Goal: Task Accomplishment & Management: Use online tool/utility

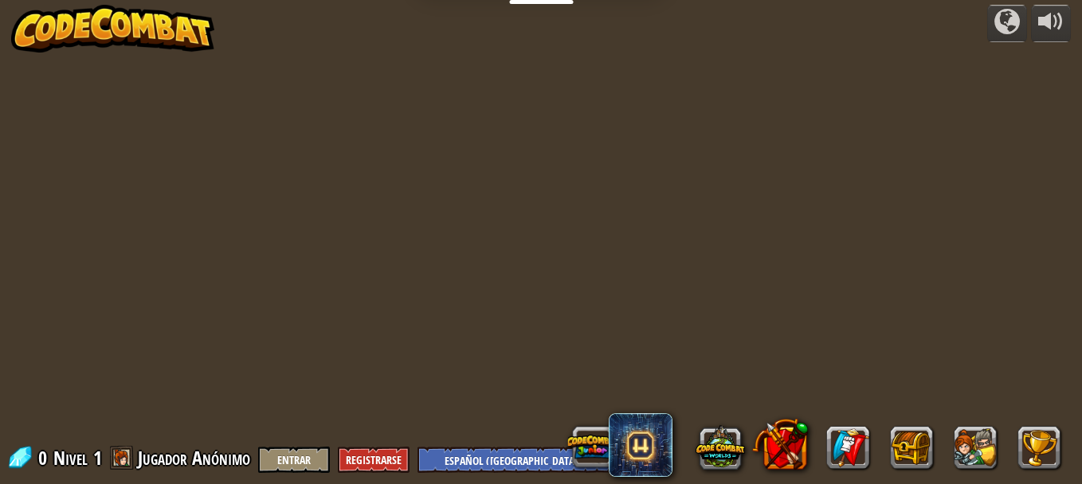
select select "es-419"
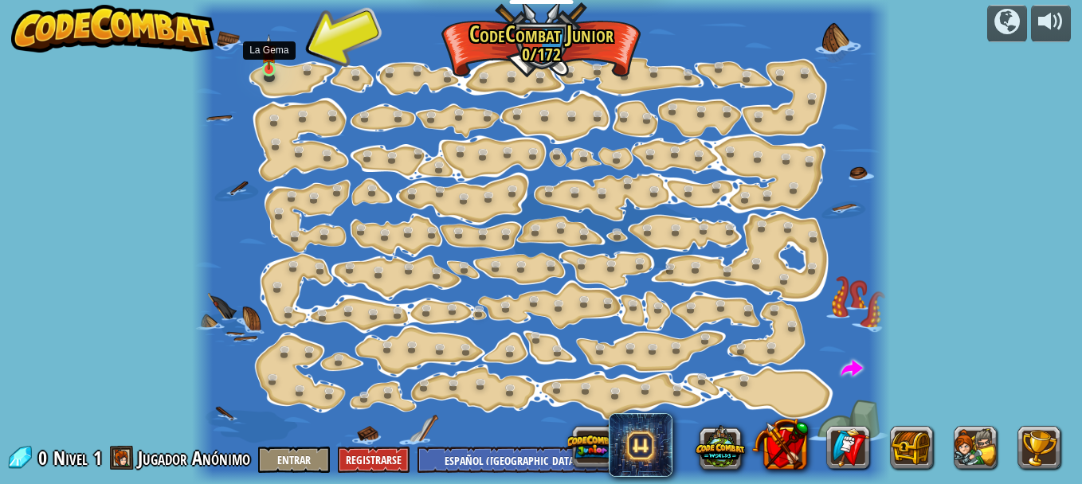
click at [276, 70] on img at bounding box center [269, 52] width 16 height 36
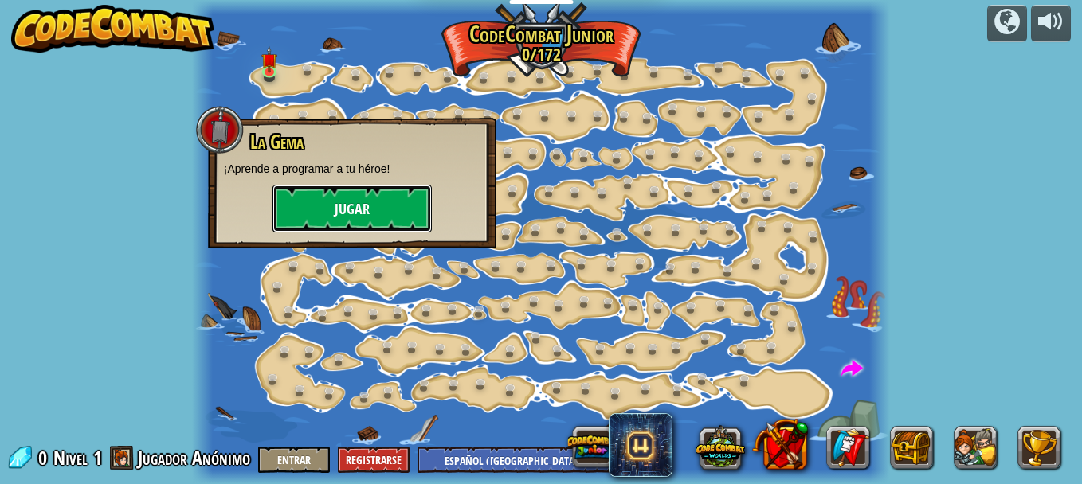
click at [317, 219] on button "Jugar" at bounding box center [351, 209] width 159 height 48
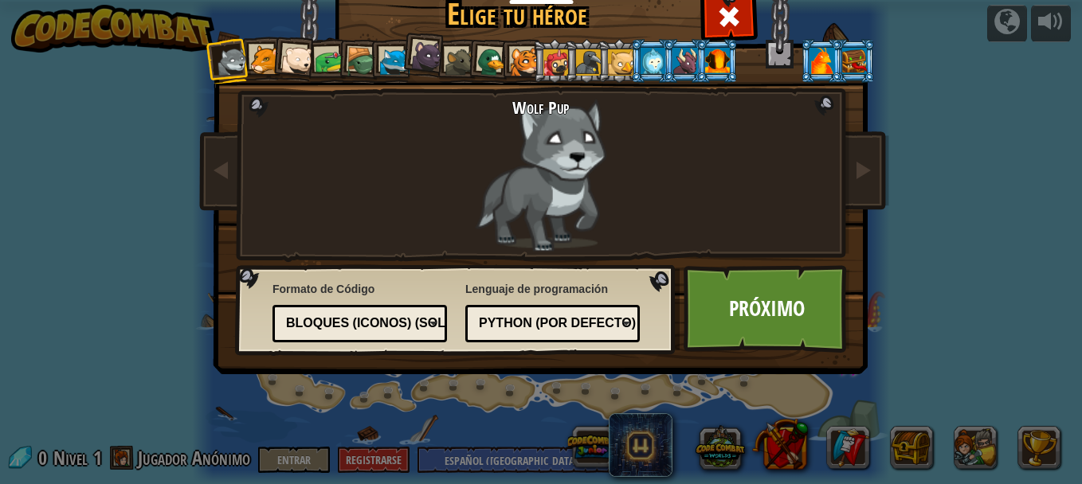
click at [293, 61] on div at bounding box center [297, 61] width 32 height 32
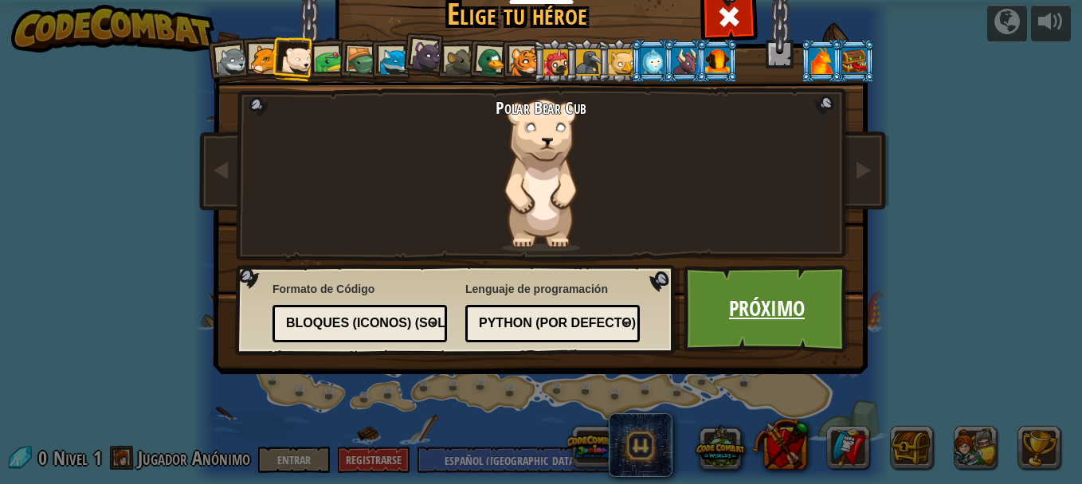
click at [750, 311] on link "Próximo" at bounding box center [766, 309] width 166 height 88
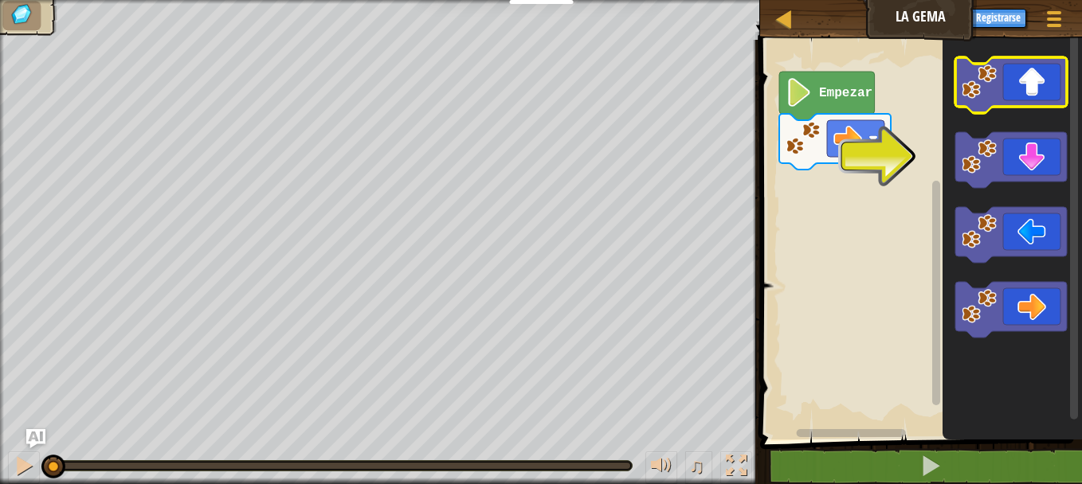
click at [1023, 101] on icon "Espacio de trabajo de Blockly" at bounding box center [1011, 85] width 112 height 56
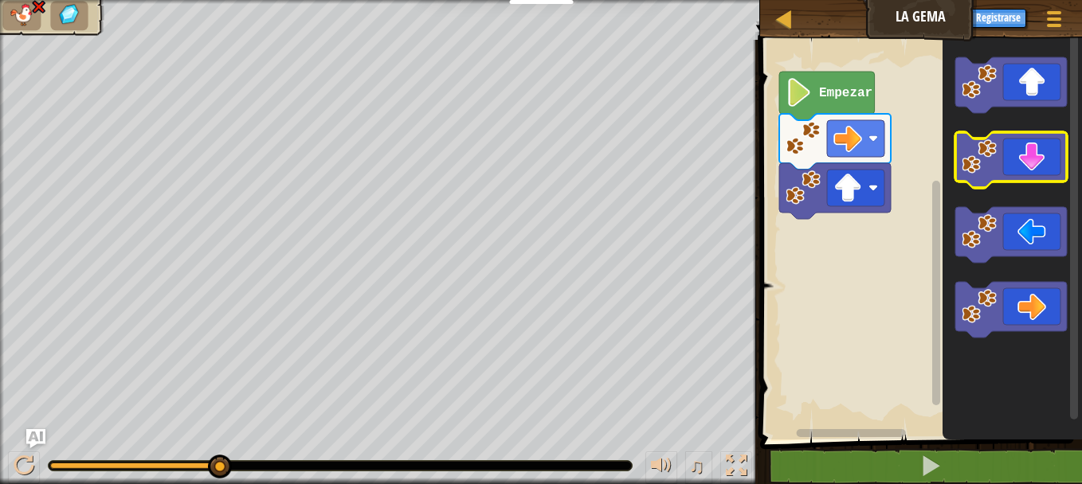
click at [1035, 151] on icon "Espacio de trabajo de Blockly" at bounding box center [1011, 160] width 112 height 56
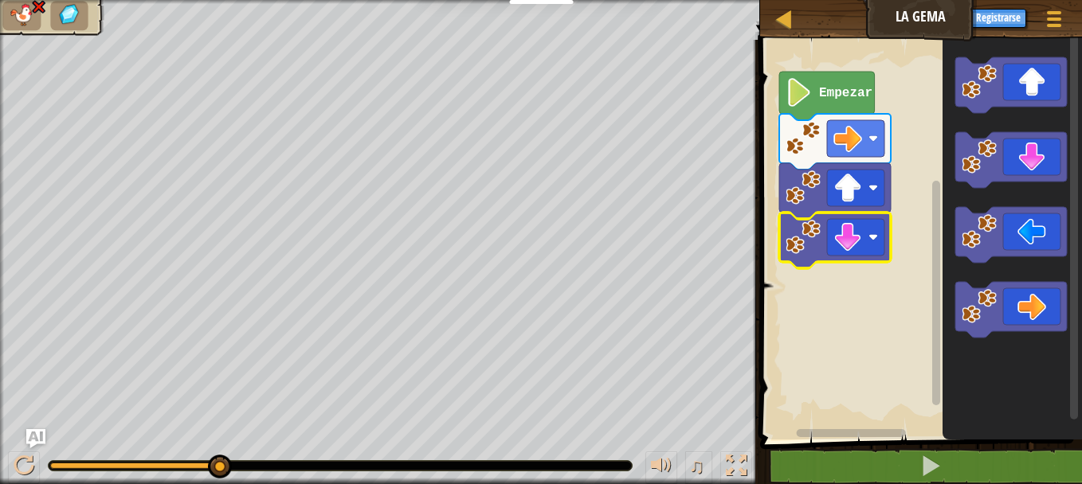
click at [862, 234] on rect "Espacio de trabajo de Blockly" at bounding box center [855, 237] width 57 height 37
click at [1063, 14] on div at bounding box center [1054, 18] width 22 height 23
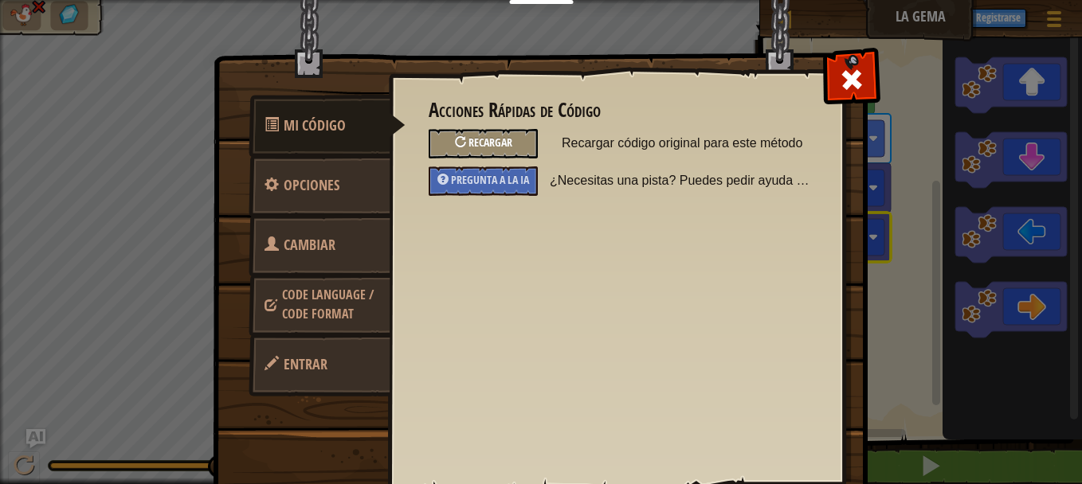
click at [497, 136] on span "Recargar" at bounding box center [490, 142] width 44 height 15
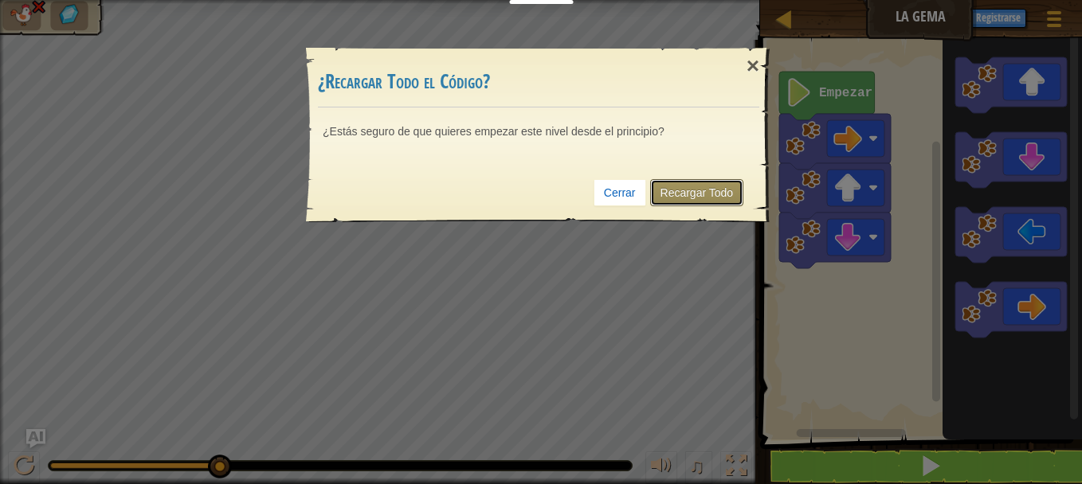
click at [709, 199] on link "Recargar Todo" at bounding box center [697, 192] width 94 height 27
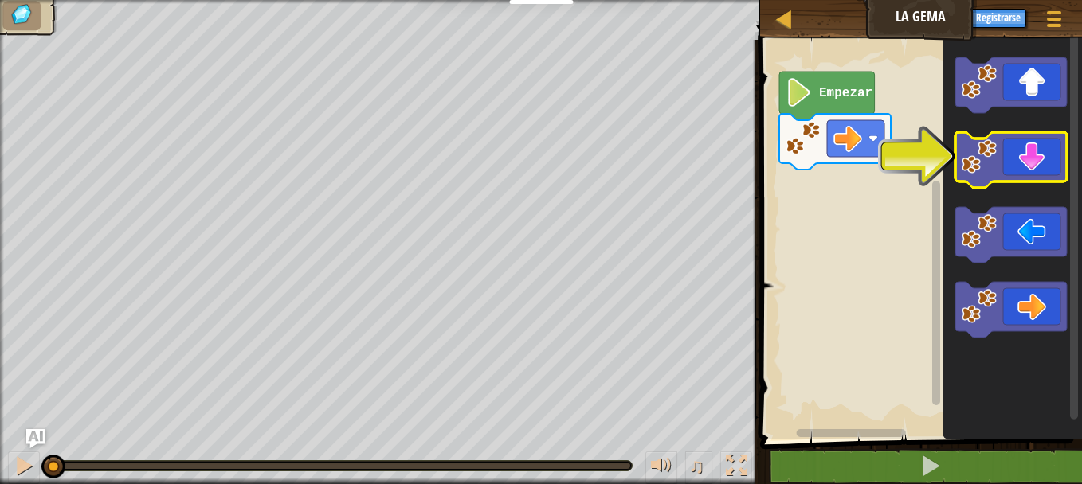
click at [1005, 178] on icon "Espacio de trabajo de Blockly" at bounding box center [1011, 160] width 112 height 56
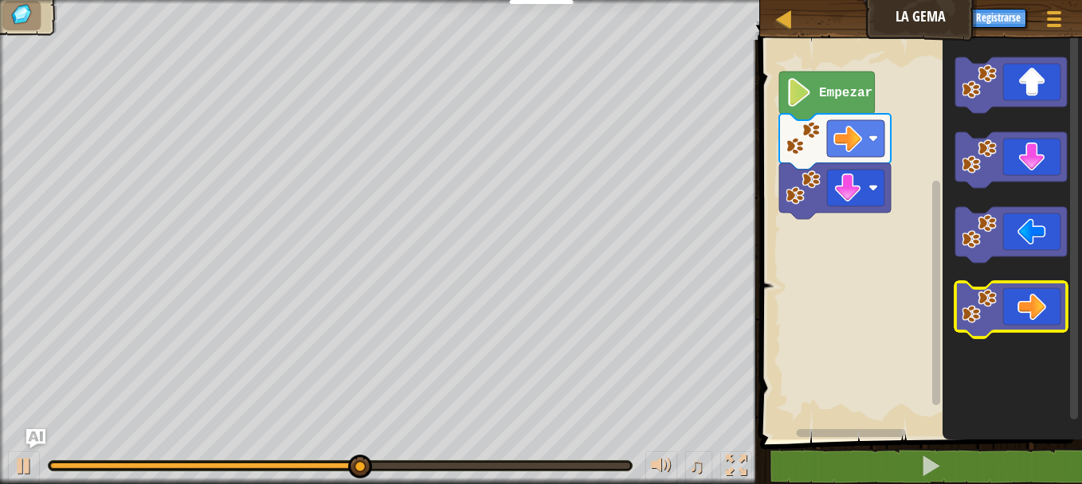
click at [1028, 319] on icon "Espacio de trabajo de Blockly" at bounding box center [1011, 310] width 112 height 56
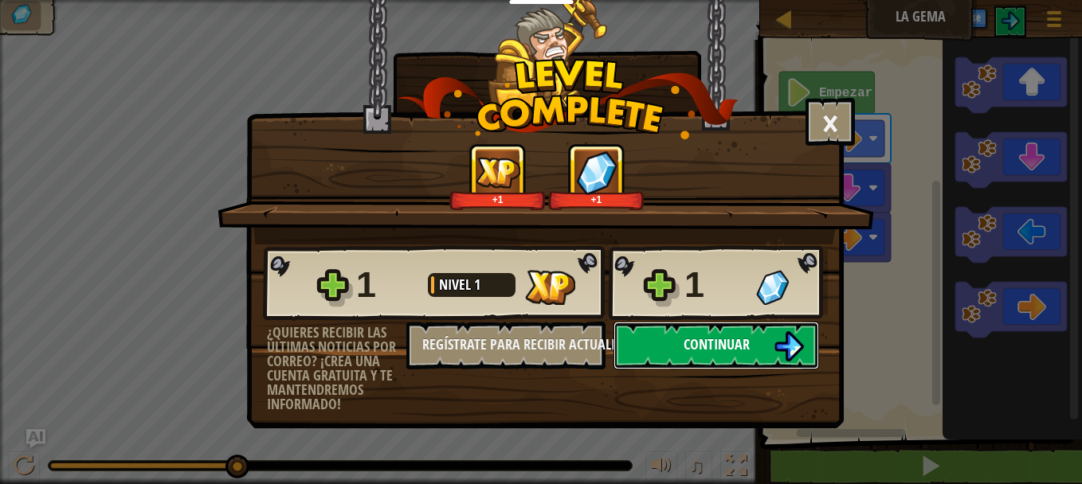
click at [679, 350] on button "Continuar" at bounding box center [716, 346] width 206 height 48
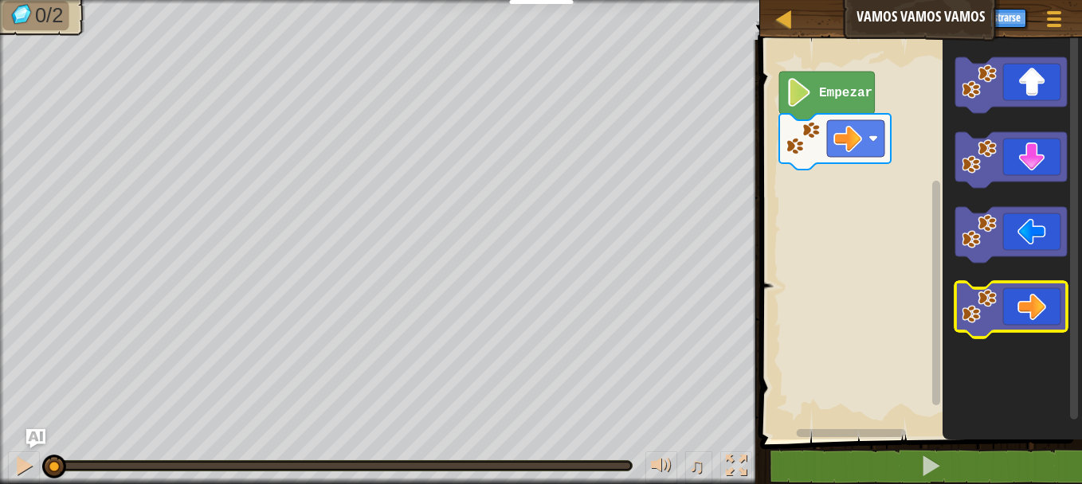
click at [985, 320] on image "Espacio de trabajo de Blockly" at bounding box center [978, 306] width 35 height 35
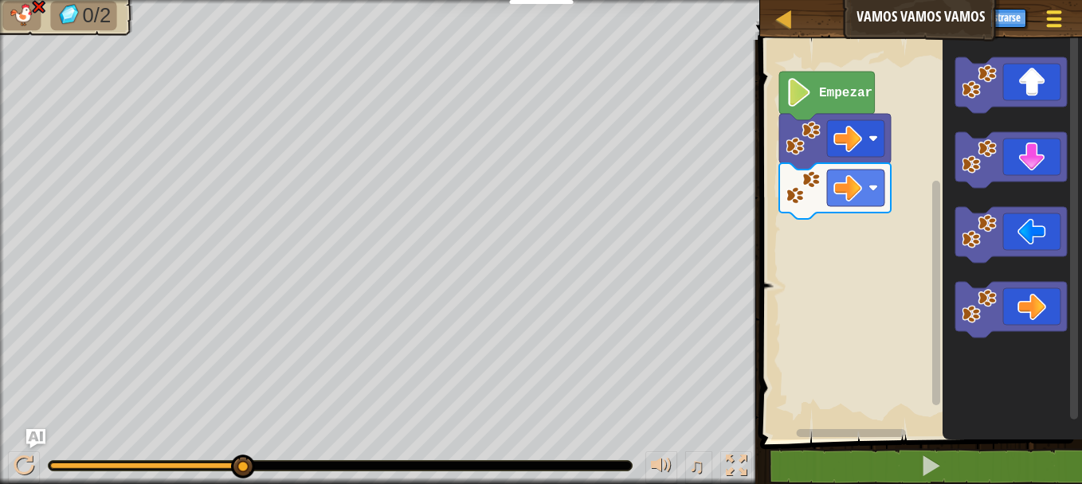
click at [1062, 20] on div at bounding box center [1054, 18] width 22 height 23
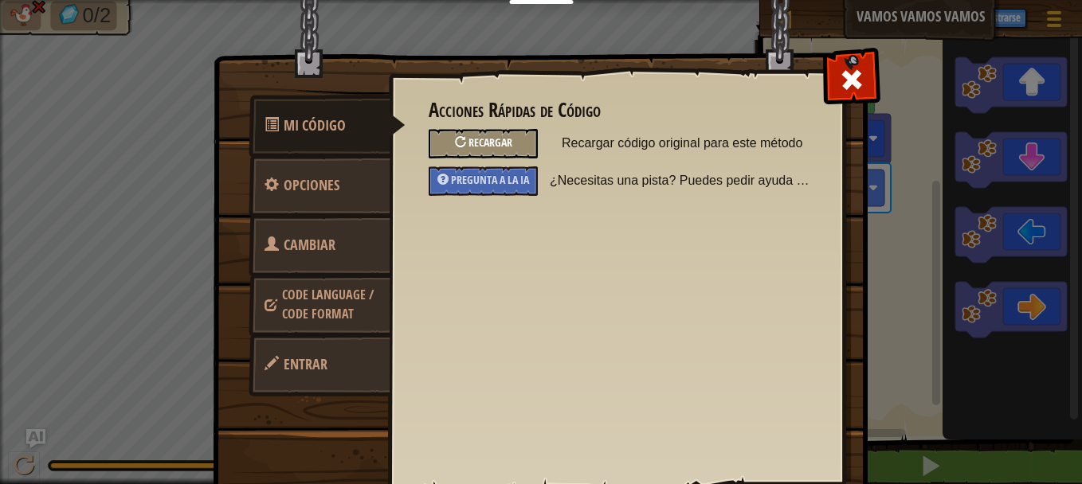
click at [495, 145] on span "Recargar" at bounding box center [490, 142] width 44 height 15
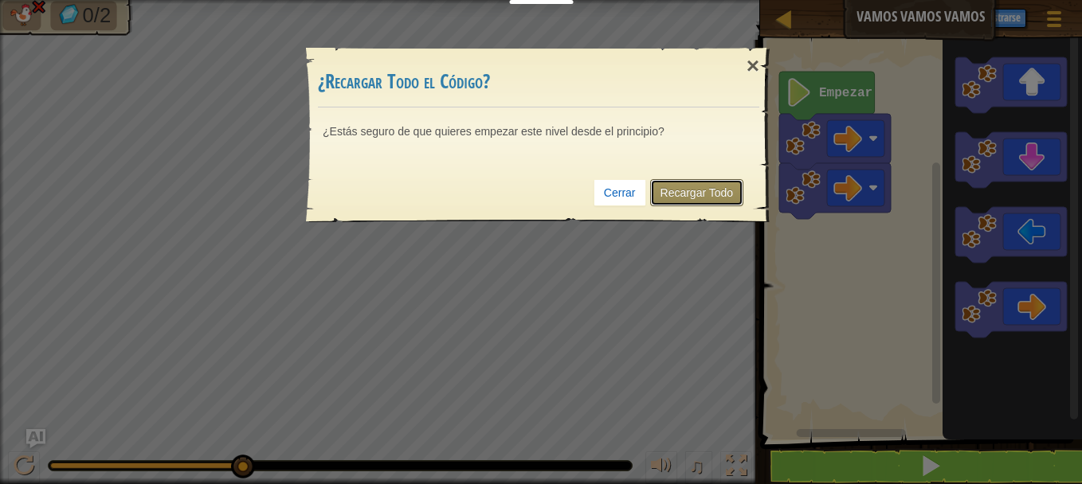
click at [699, 193] on link "Recargar Todo" at bounding box center [697, 192] width 94 height 27
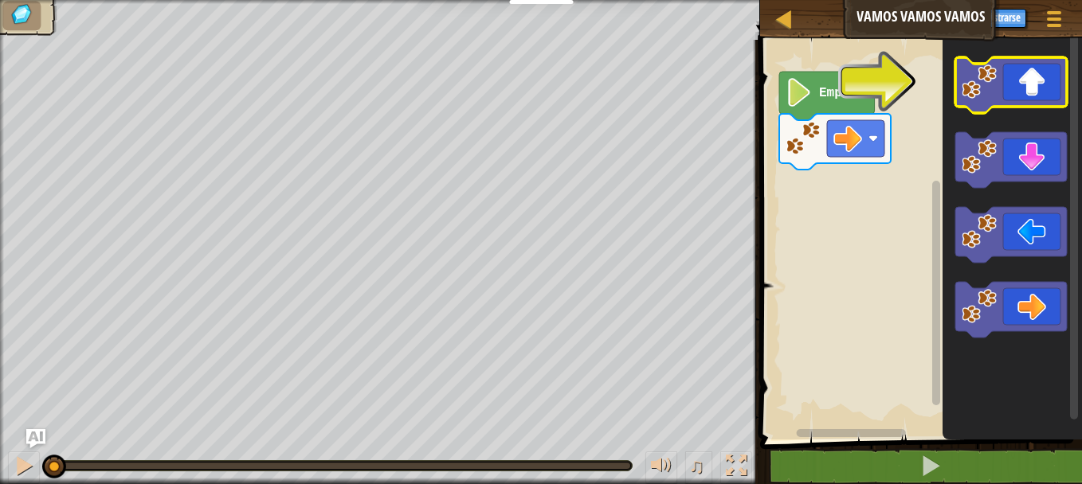
click at [966, 92] on image "Espacio de trabajo de Blockly" at bounding box center [978, 82] width 35 height 35
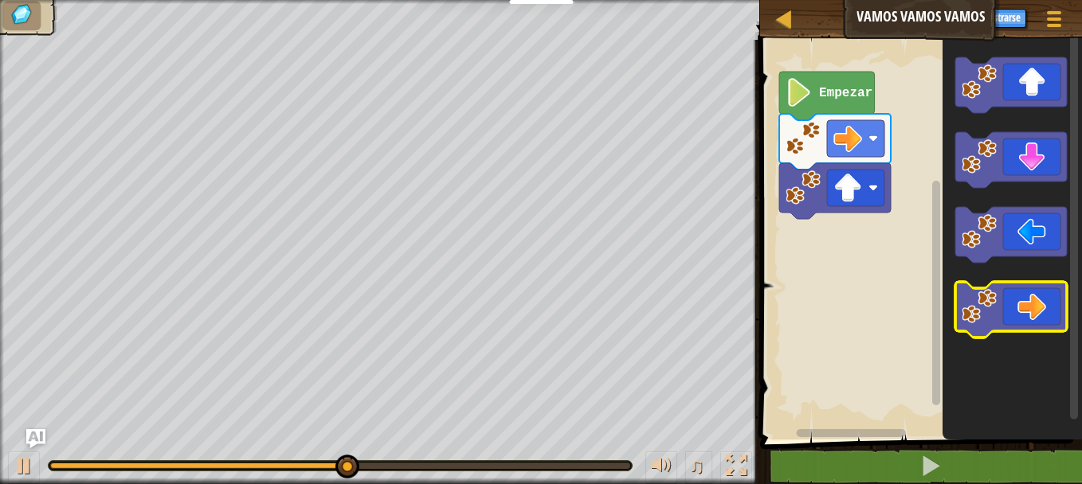
click at [1040, 315] on icon "Espacio de trabajo de Blockly" at bounding box center [1011, 310] width 112 height 56
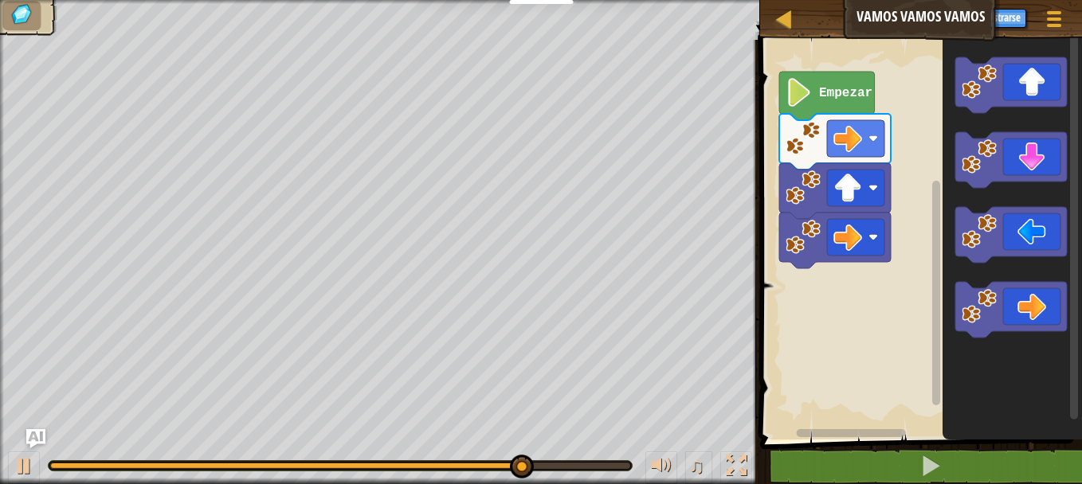
click at [1081, 0] on html "Docentes Crear Cuenta Gratis Soluciones para Escuelas y [GEOGRAPHIC_DATA] previ…" at bounding box center [541, 0] width 1082 height 0
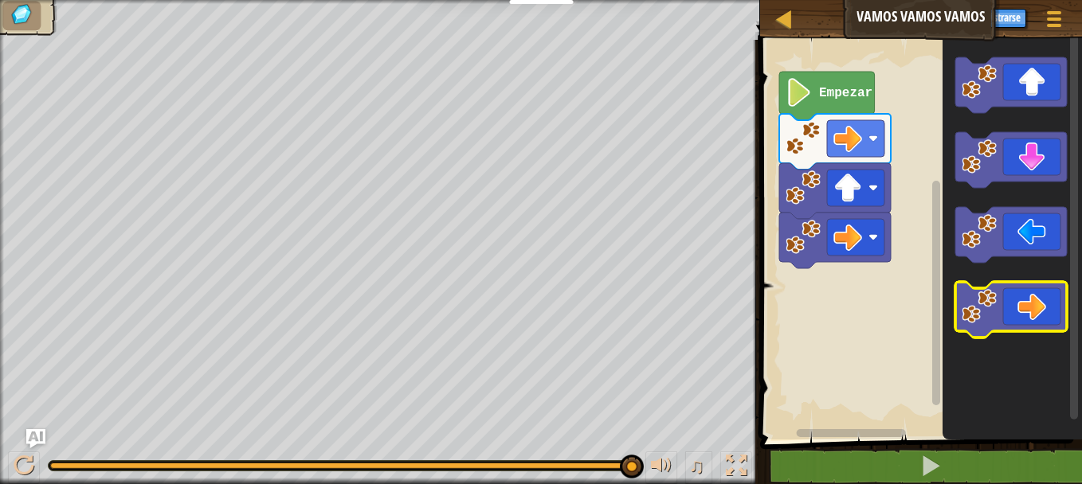
click at [991, 300] on image "Espacio de trabajo de Blockly" at bounding box center [978, 306] width 35 height 35
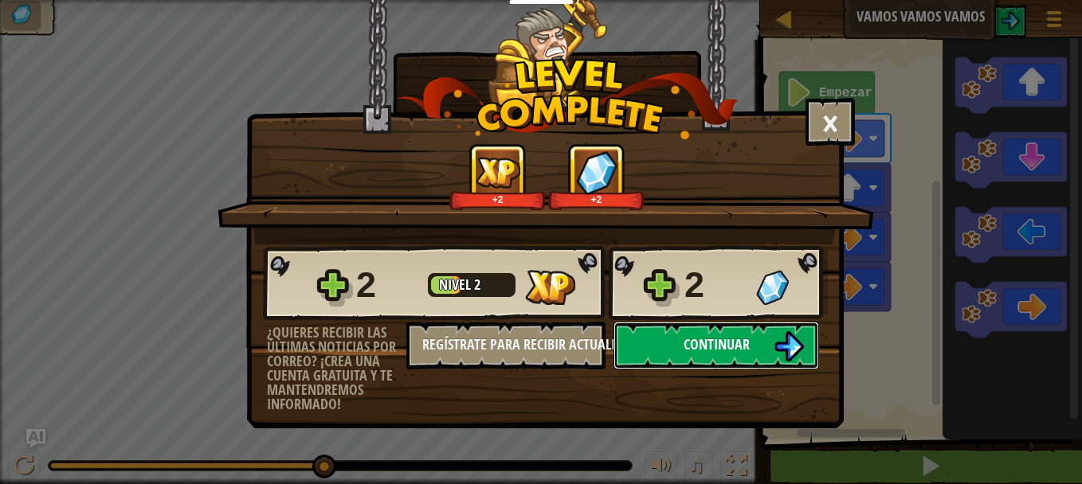
click at [738, 356] on button "Continuar" at bounding box center [716, 346] width 206 height 48
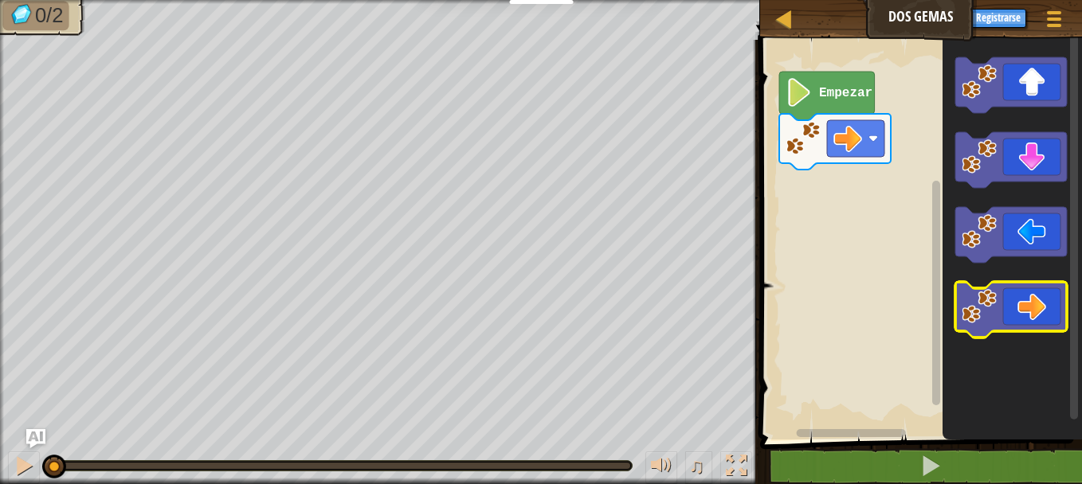
click at [1025, 303] on icon "Espacio de trabajo de Blockly" at bounding box center [1011, 310] width 112 height 56
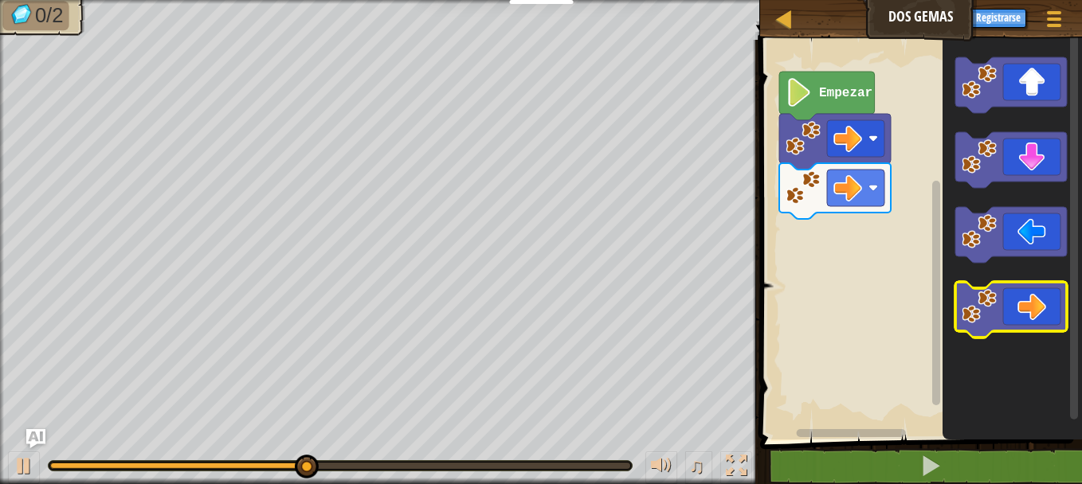
click at [1025, 303] on icon "Espacio de trabajo de Blockly" at bounding box center [1011, 310] width 112 height 56
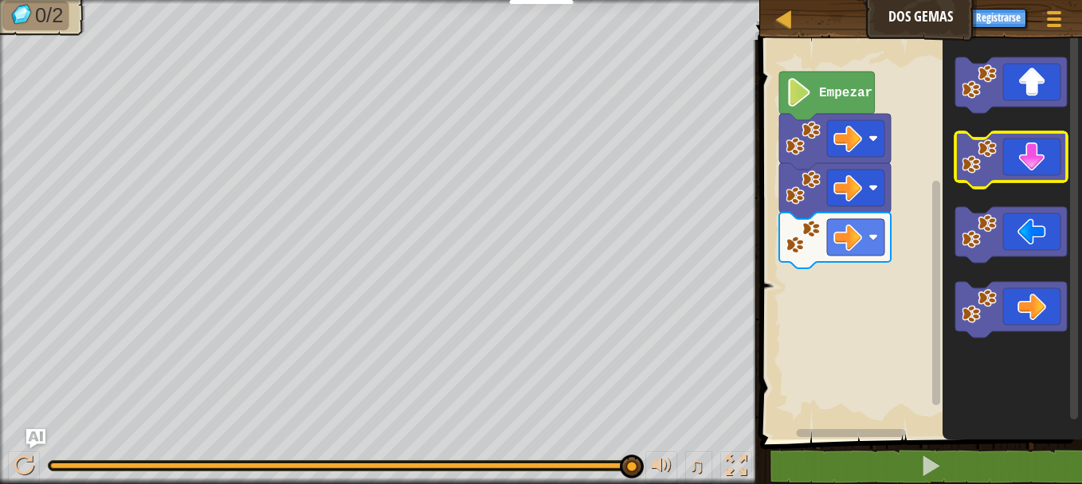
click at [1051, 155] on icon "Espacio de trabajo de Blockly" at bounding box center [1011, 160] width 112 height 56
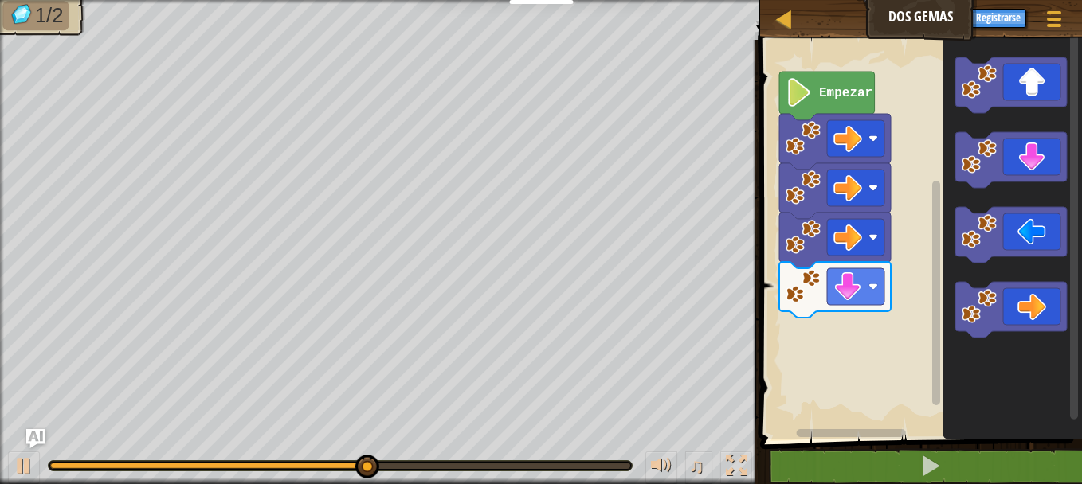
click at [1015, 116] on icon "Espacio de trabajo de Blockly" at bounding box center [1011, 236] width 139 height 408
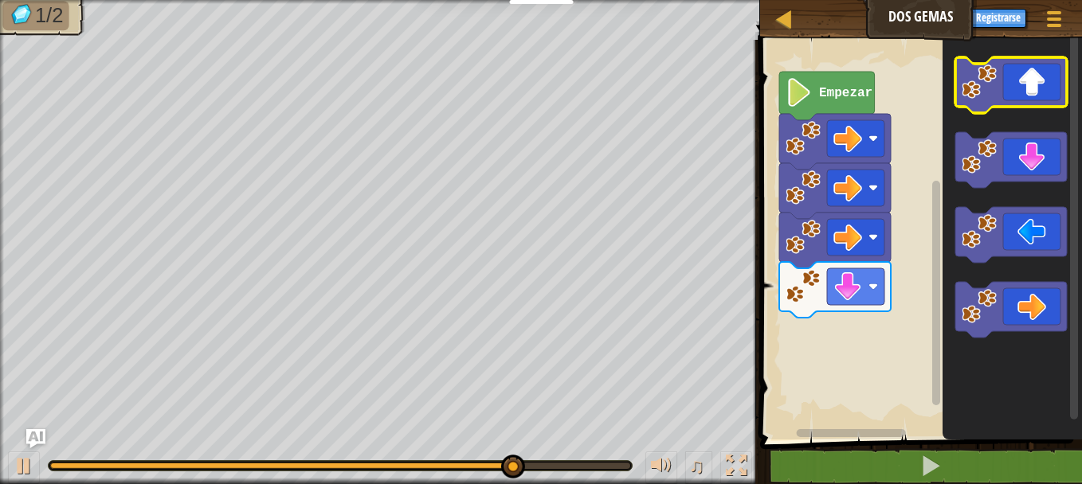
click at [1022, 103] on icon "Espacio de trabajo de Blockly" at bounding box center [1011, 85] width 112 height 56
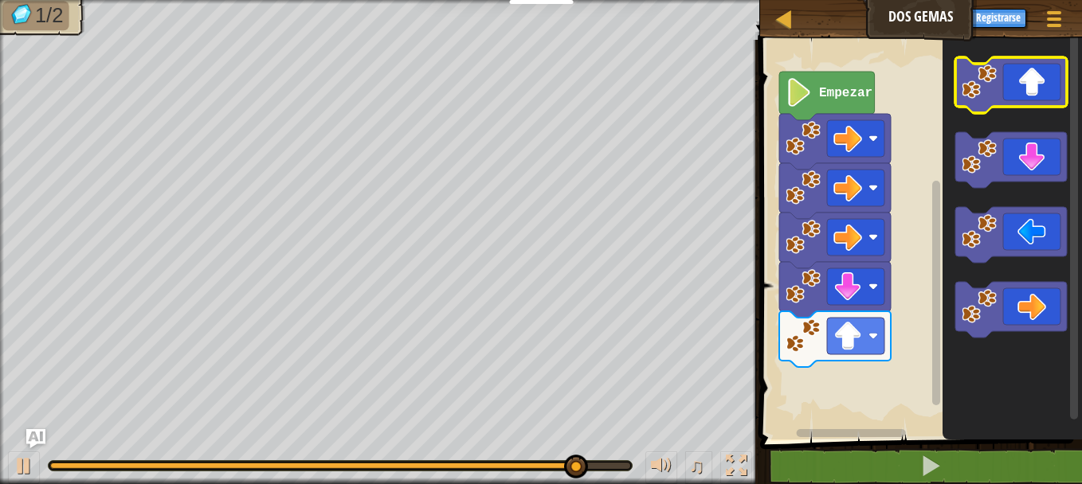
click at [1022, 103] on icon "Espacio de trabajo de Blockly" at bounding box center [1011, 85] width 112 height 56
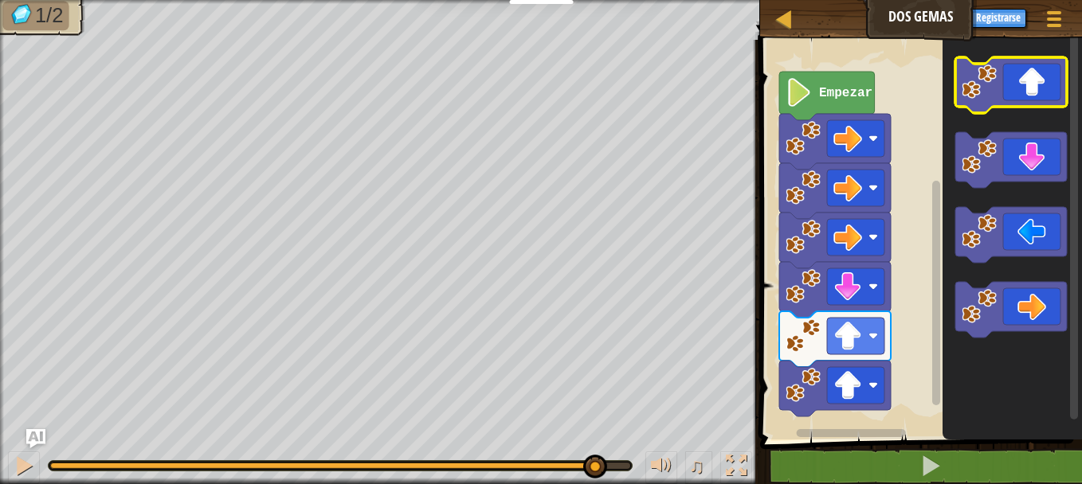
click at [1022, 103] on icon "Espacio de trabajo de Blockly" at bounding box center [1011, 85] width 112 height 56
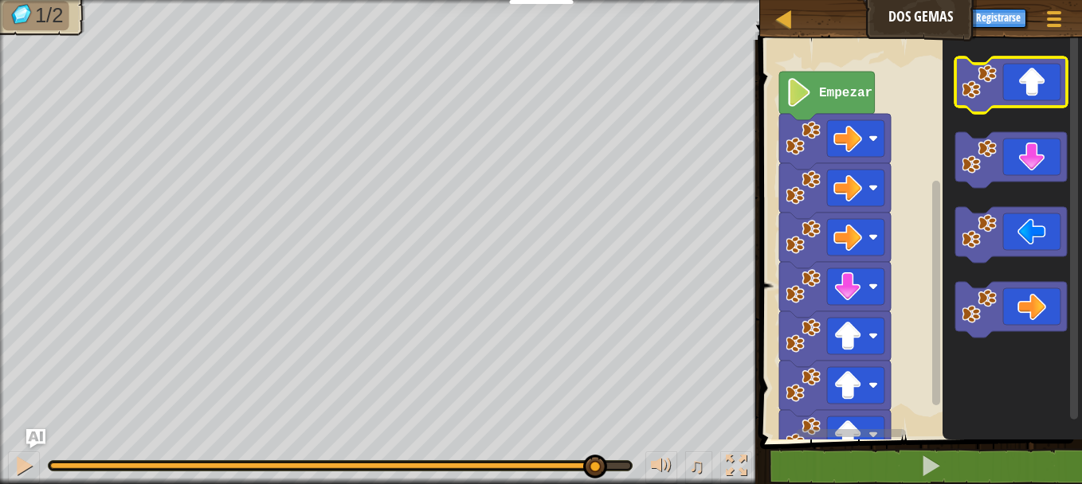
click at [1022, 103] on icon "Espacio de trabajo de Blockly" at bounding box center [1011, 85] width 112 height 56
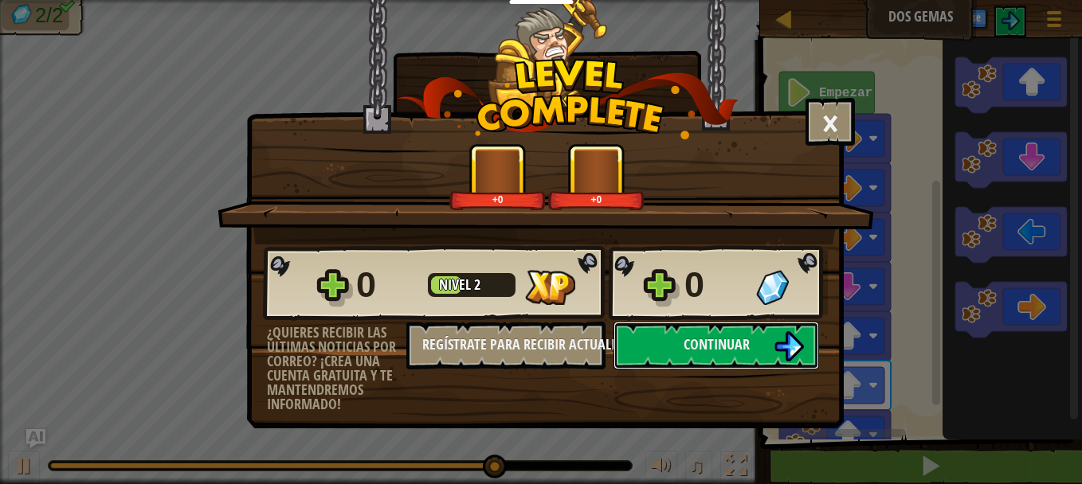
click at [753, 2] on body "Docentes Crear Cuenta Gratis Soluciones para Escuelas y [GEOGRAPHIC_DATA] previ…" at bounding box center [541, 1] width 1082 height 2
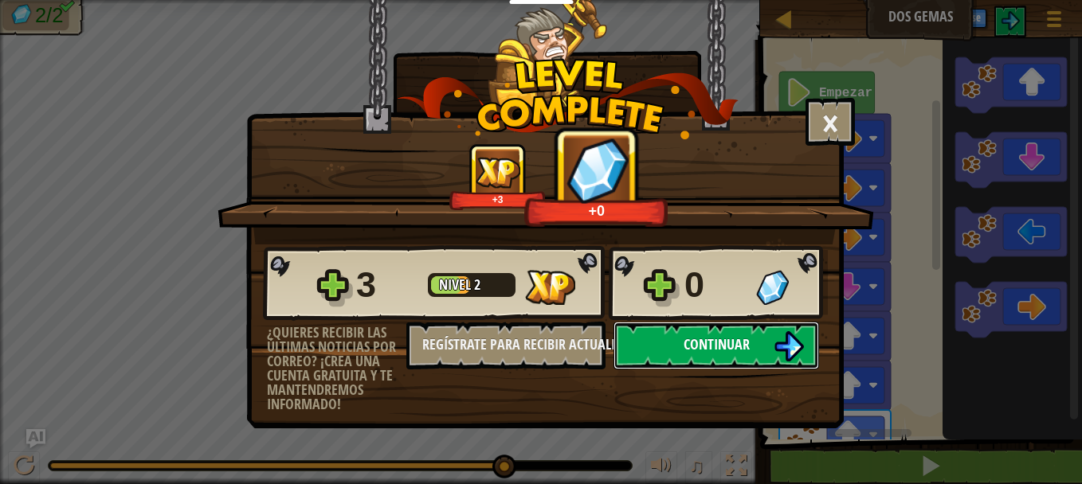
click at [756, 343] on button "Continuar" at bounding box center [716, 346] width 206 height 48
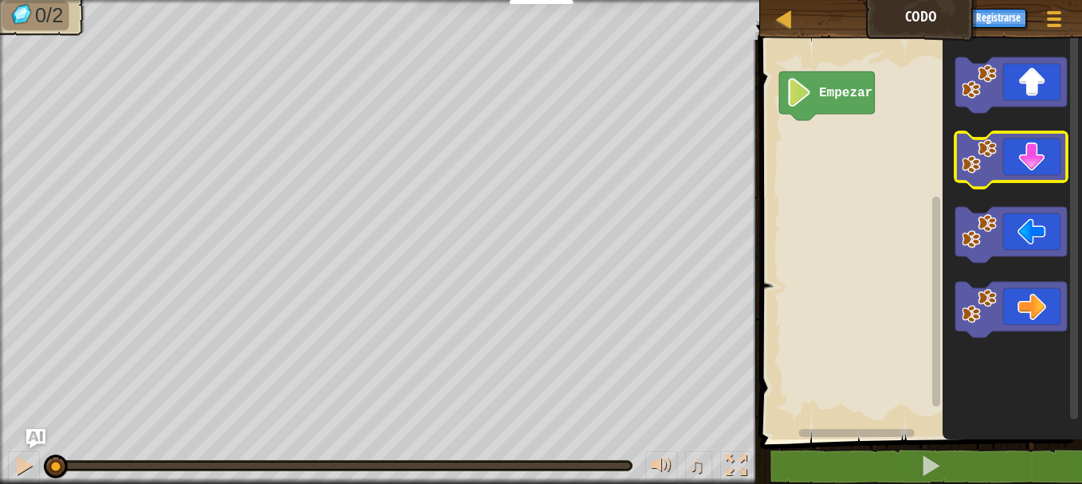
click at [1031, 151] on icon "Espacio de trabajo de Blockly" at bounding box center [1011, 160] width 112 height 56
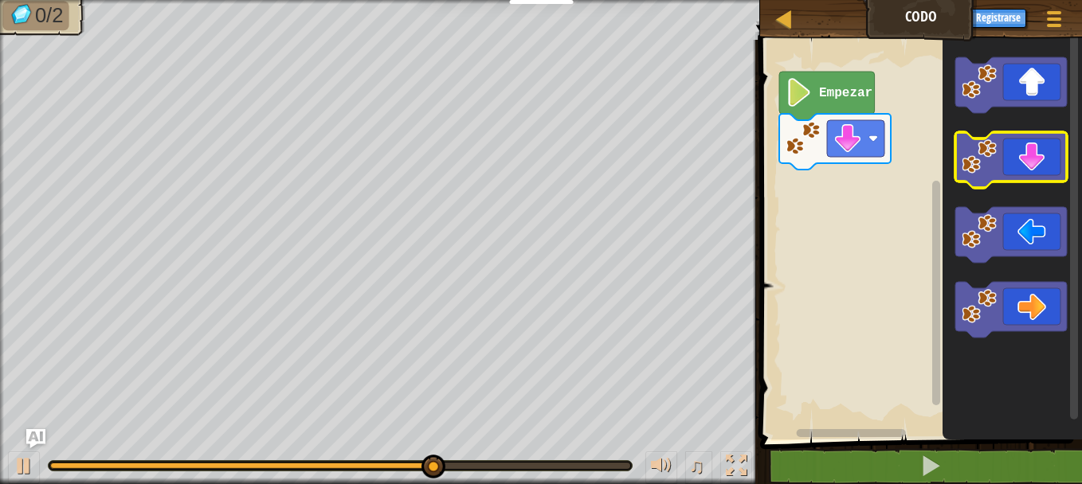
click at [1009, 149] on icon "Espacio de trabajo de Blockly" at bounding box center [1011, 160] width 112 height 56
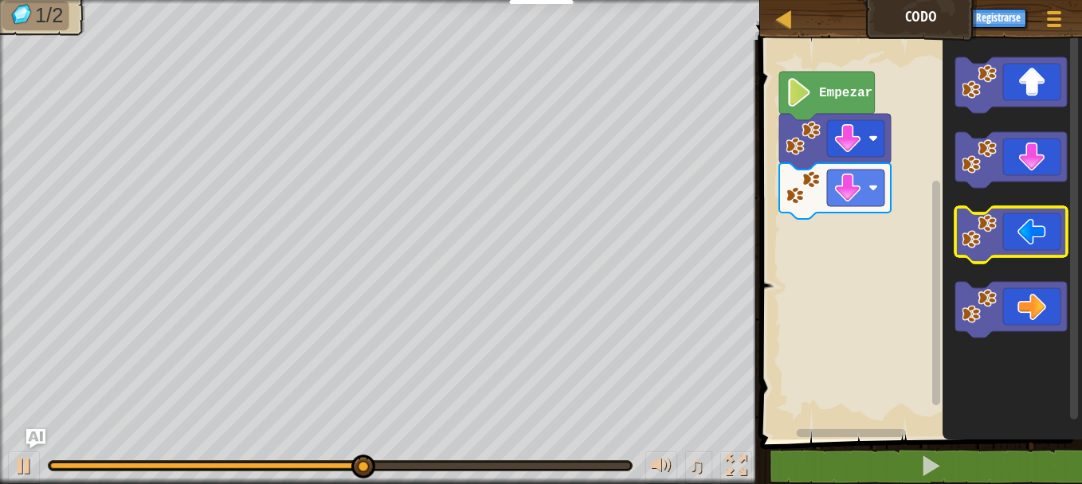
click at [1051, 215] on icon "Espacio de trabajo de Blockly" at bounding box center [1011, 235] width 112 height 56
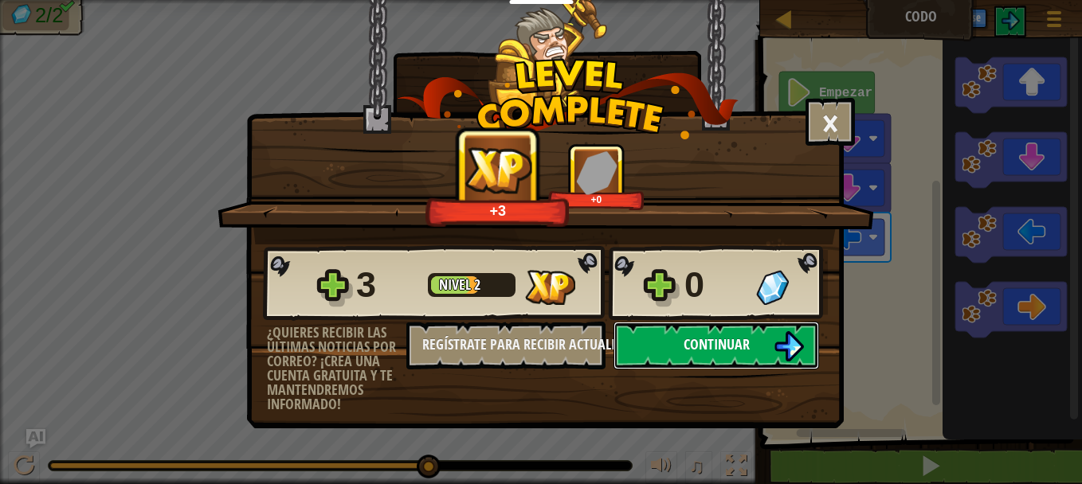
click at [787, 351] on img at bounding box center [788, 346] width 30 height 30
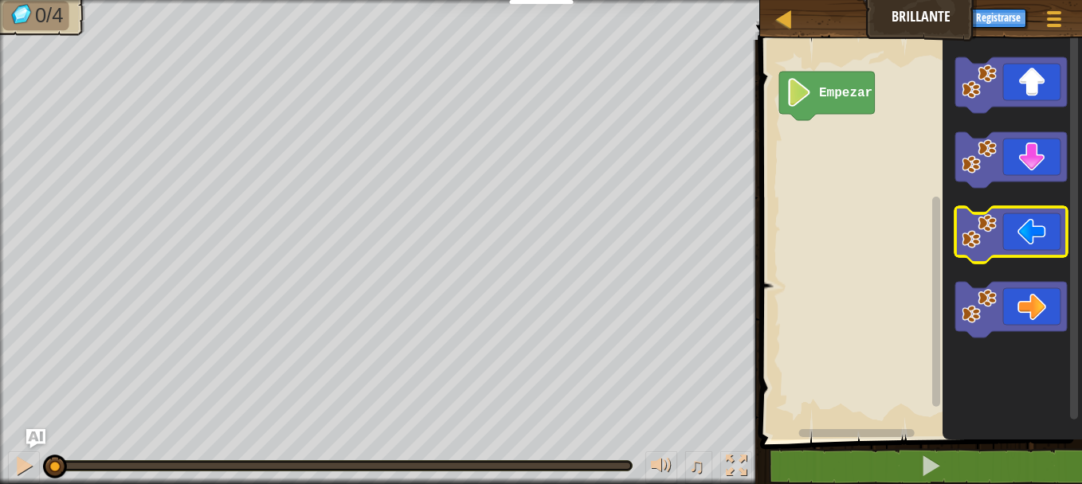
click at [1003, 242] on icon "Espacio de trabajo de Blockly" at bounding box center [1011, 235] width 112 height 56
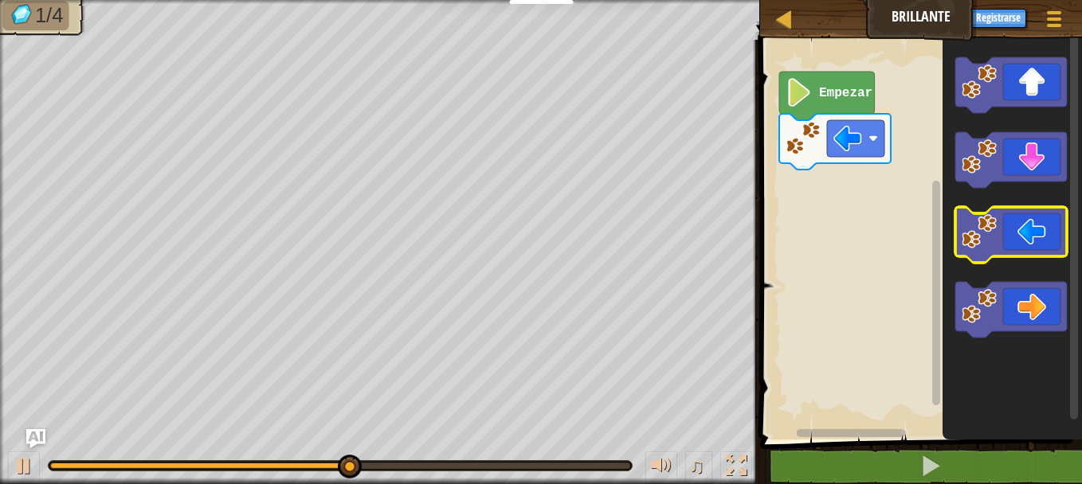
click at [1029, 215] on icon "Espacio de trabajo de Blockly" at bounding box center [1011, 235] width 112 height 56
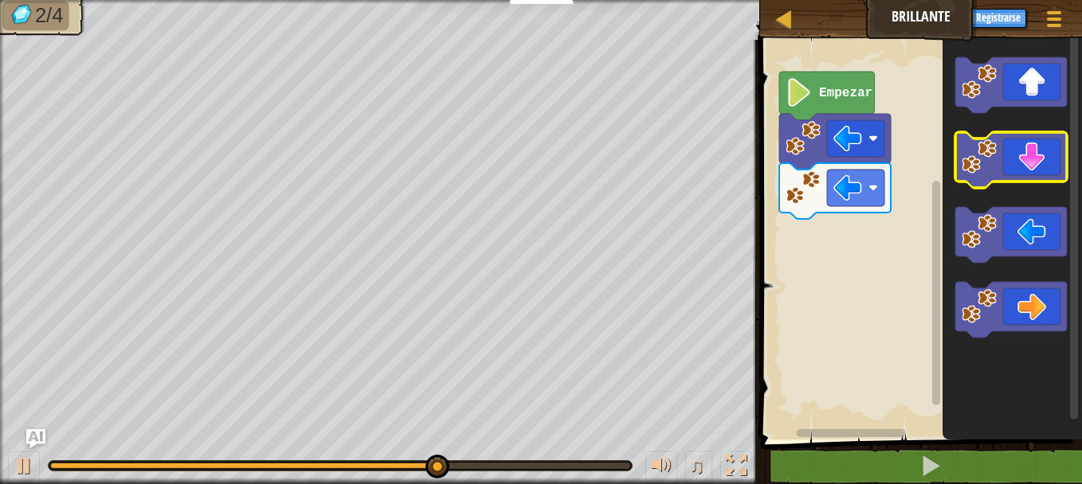
click at [1024, 174] on icon "Espacio de trabajo de Blockly" at bounding box center [1011, 160] width 112 height 56
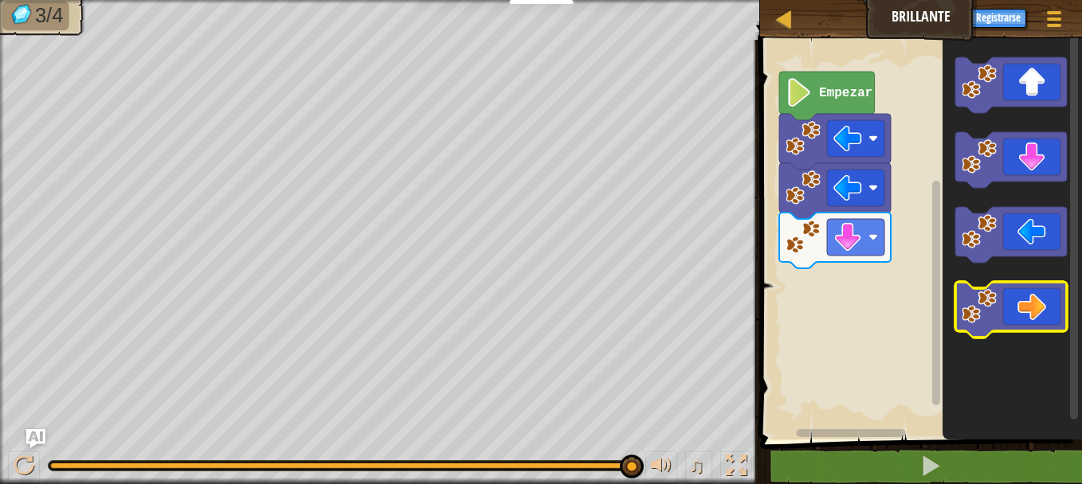
click at [1035, 300] on icon "Espacio de trabajo de Blockly" at bounding box center [1011, 310] width 112 height 56
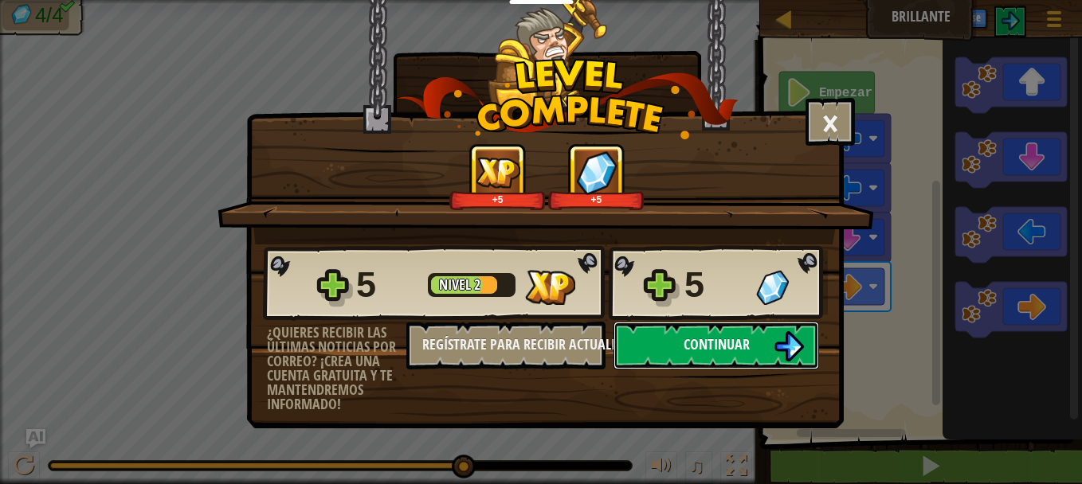
click at [715, 340] on span "Continuar" at bounding box center [716, 345] width 66 height 20
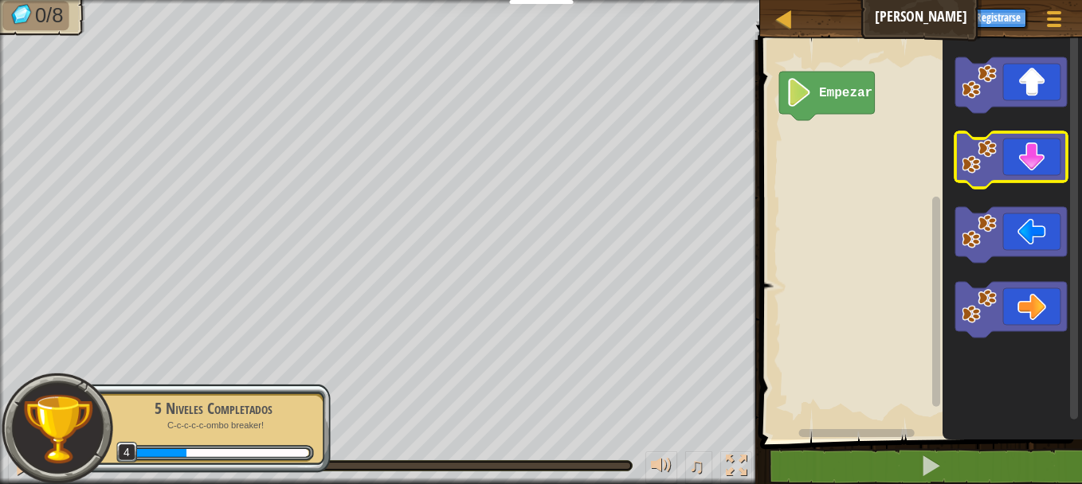
click at [1047, 178] on icon "Espacio de trabajo de Blockly" at bounding box center [1011, 160] width 112 height 56
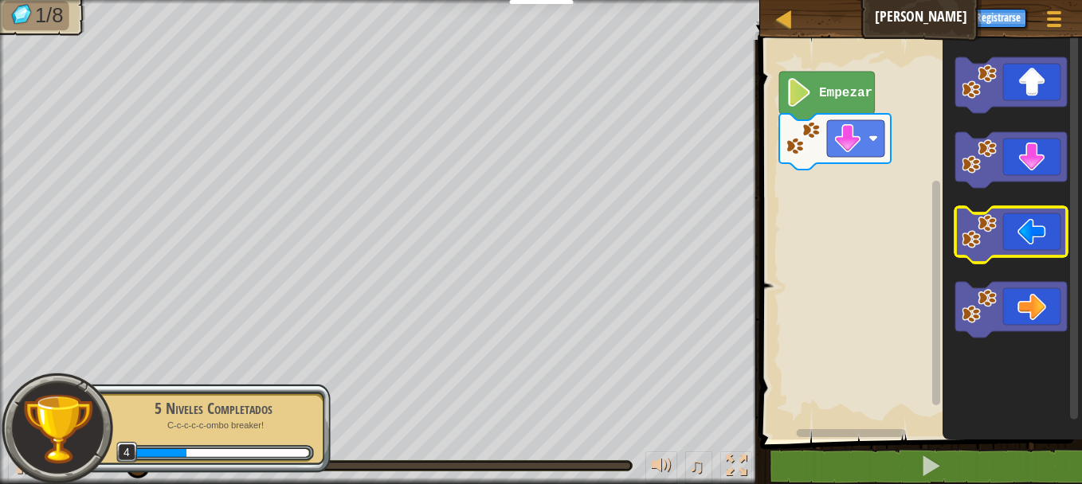
click at [1060, 221] on icon "Espacio de trabajo de Blockly" at bounding box center [1011, 235] width 112 height 56
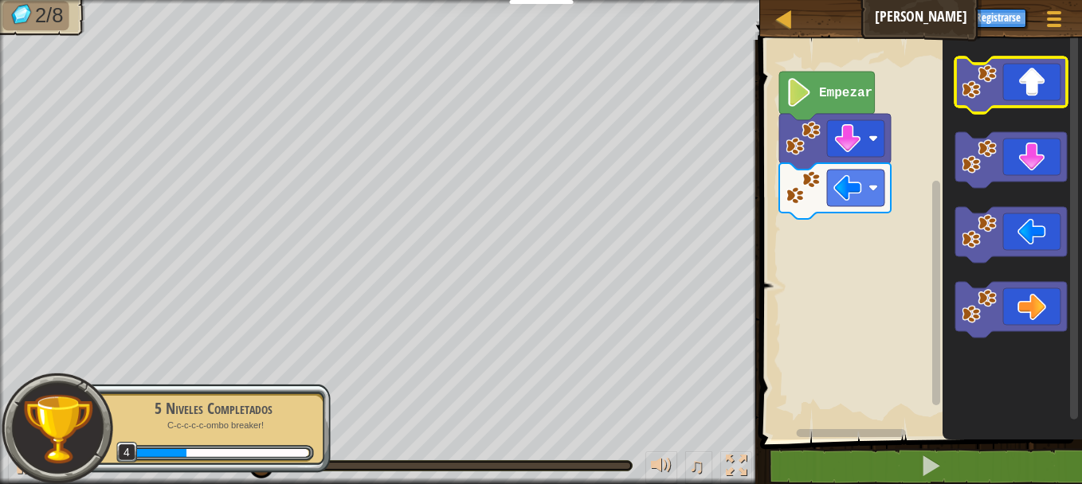
click at [1005, 80] on icon "Espacio de trabajo de Blockly" at bounding box center [1011, 85] width 112 height 56
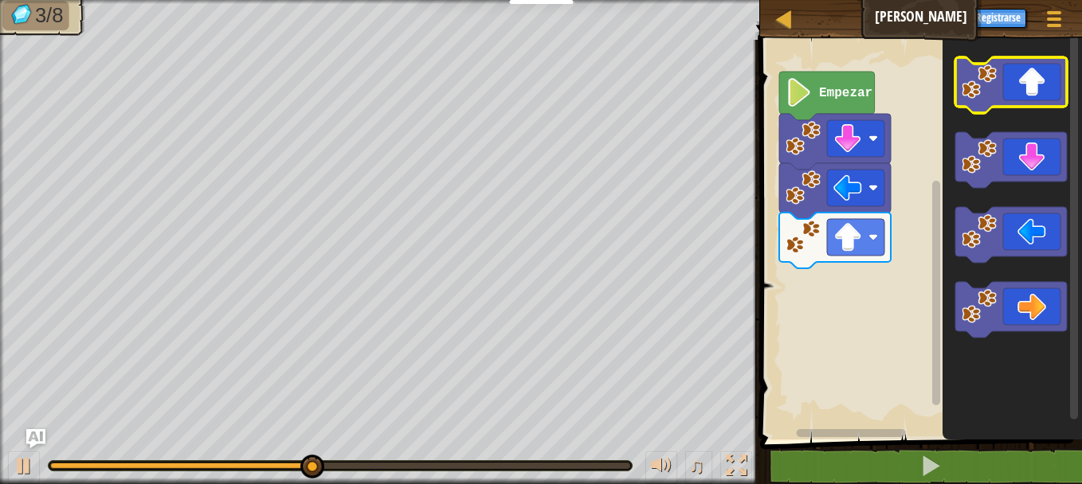
click at [1052, 86] on icon "Espacio de trabajo de Blockly" at bounding box center [1011, 85] width 112 height 56
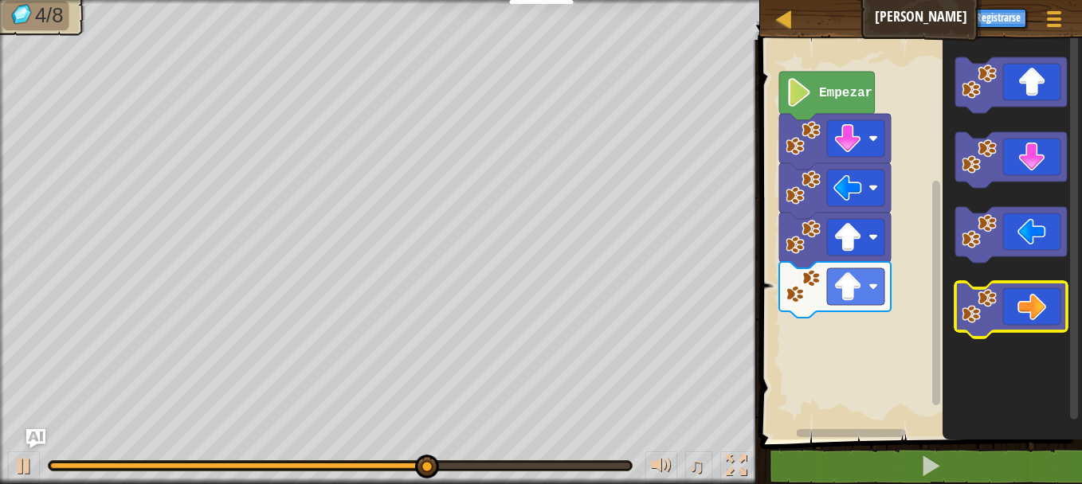
click at [1016, 327] on icon "Espacio de trabajo de Blockly" at bounding box center [1011, 310] width 112 height 56
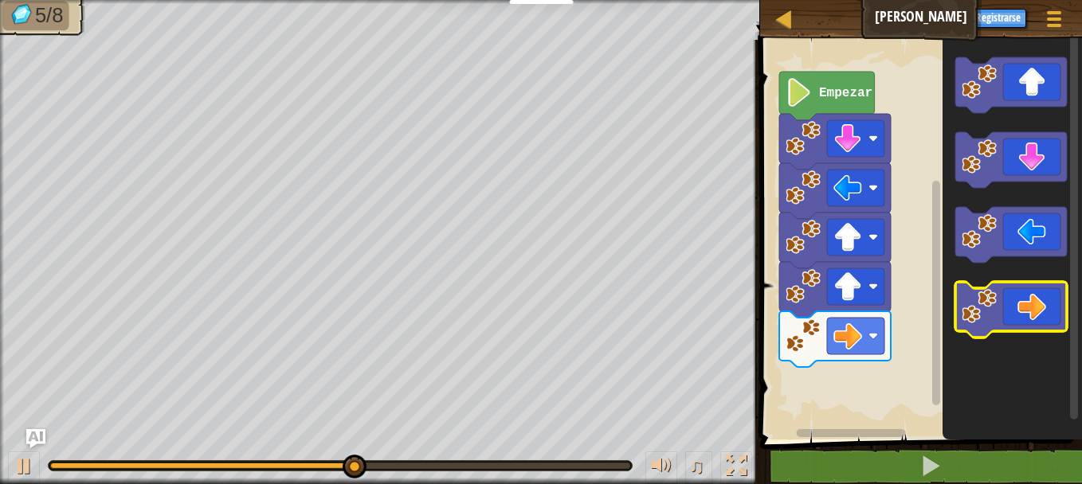
click at [1016, 327] on icon "Espacio de trabajo de Blockly" at bounding box center [1011, 310] width 112 height 56
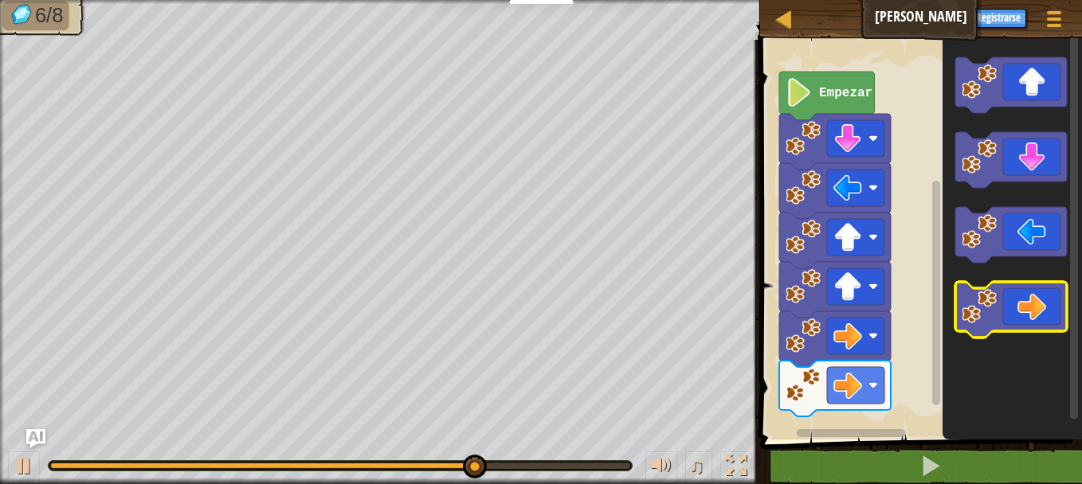
click at [1016, 327] on icon "Espacio de trabajo de Blockly" at bounding box center [1011, 310] width 112 height 56
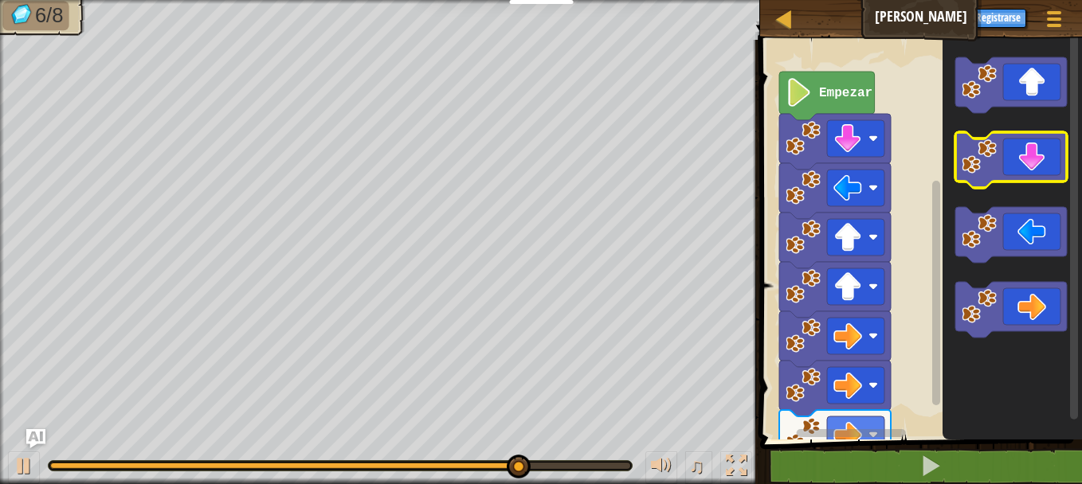
click at [1003, 151] on icon "Espacio de trabajo de Blockly" at bounding box center [1011, 160] width 112 height 56
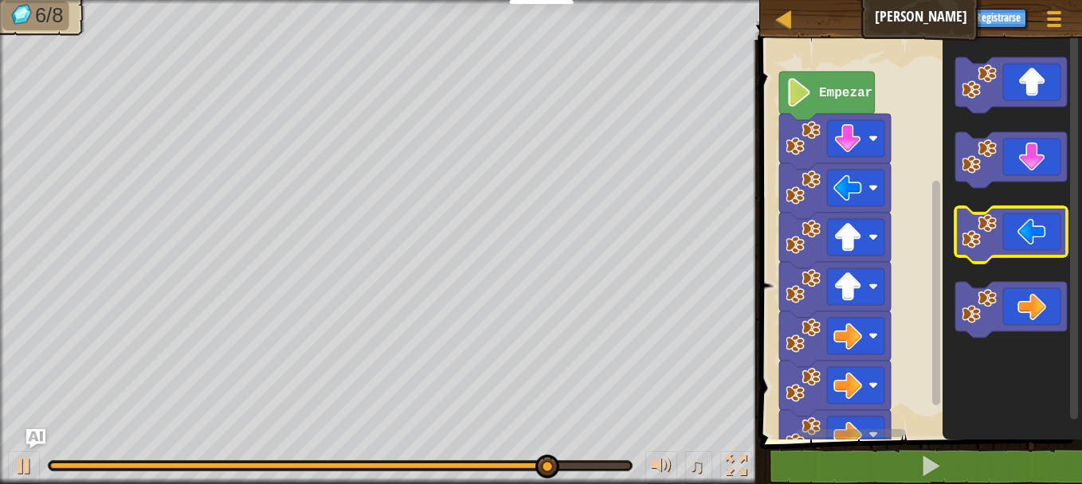
click at [1012, 209] on icon "Espacio de trabajo de Blockly" at bounding box center [1011, 235] width 112 height 56
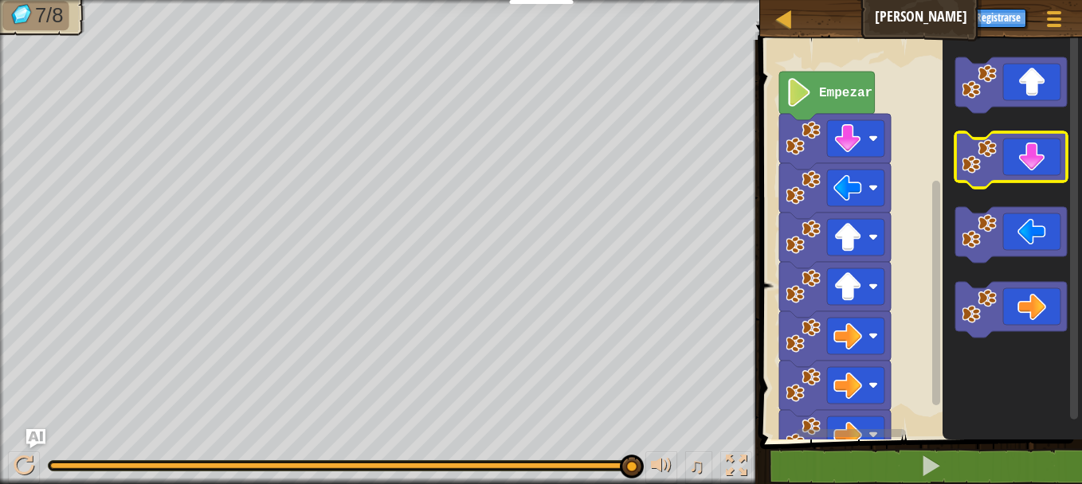
click at [1046, 149] on icon "Espacio de trabajo de Blockly" at bounding box center [1011, 160] width 112 height 56
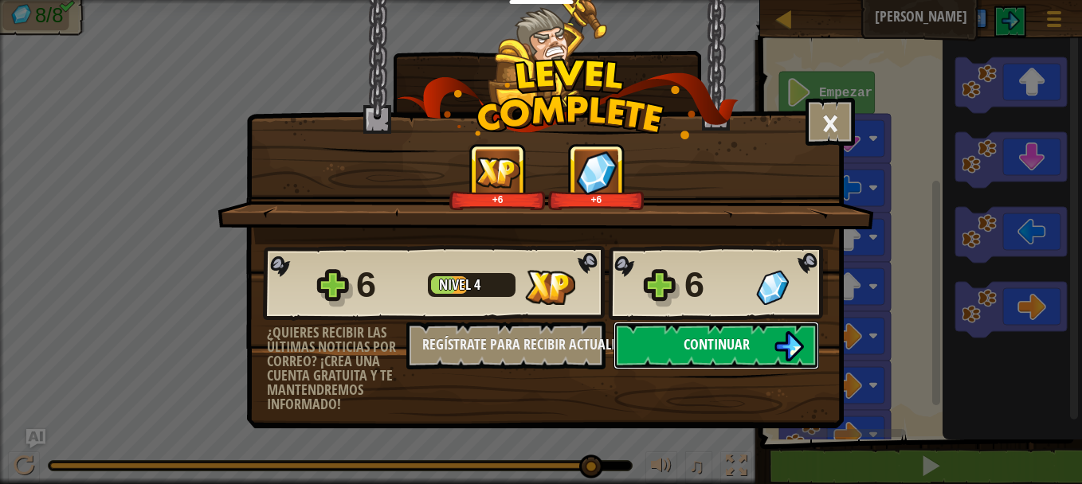
click at [766, 346] on button "Continuar" at bounding box center [716, 346] width 206 height 48
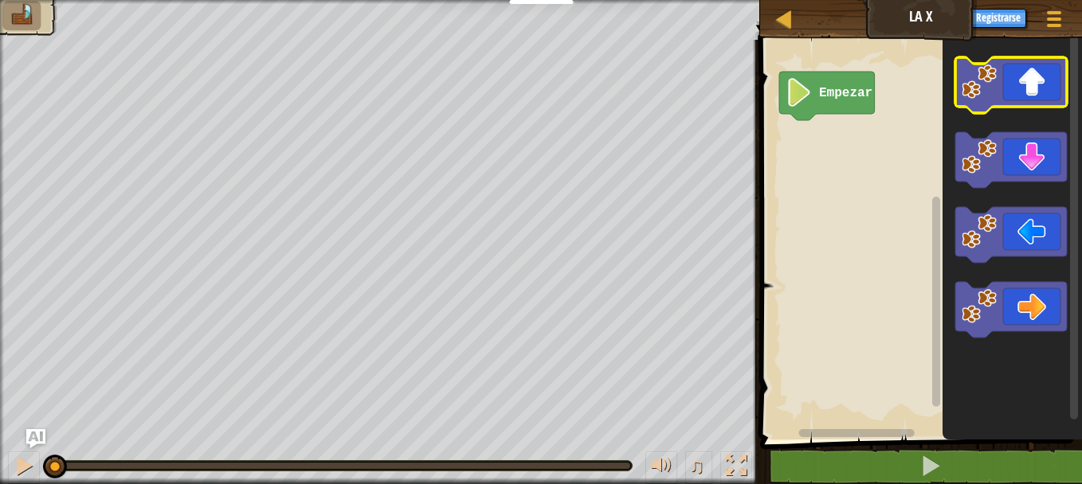
click at [1029, 89] on icon "Espacio de trabajo de Blockly" at bounding box center [1011, 85] width 112 height 56
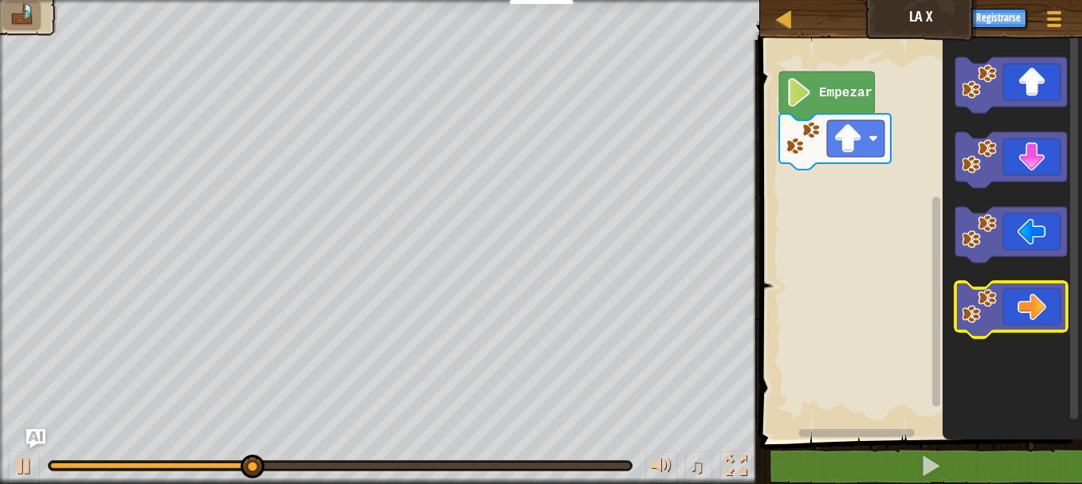
click at [1027, 299] on icon "Espacio de trabajo de Blockly" at bounding box center [1011, 310] width 112 height 56
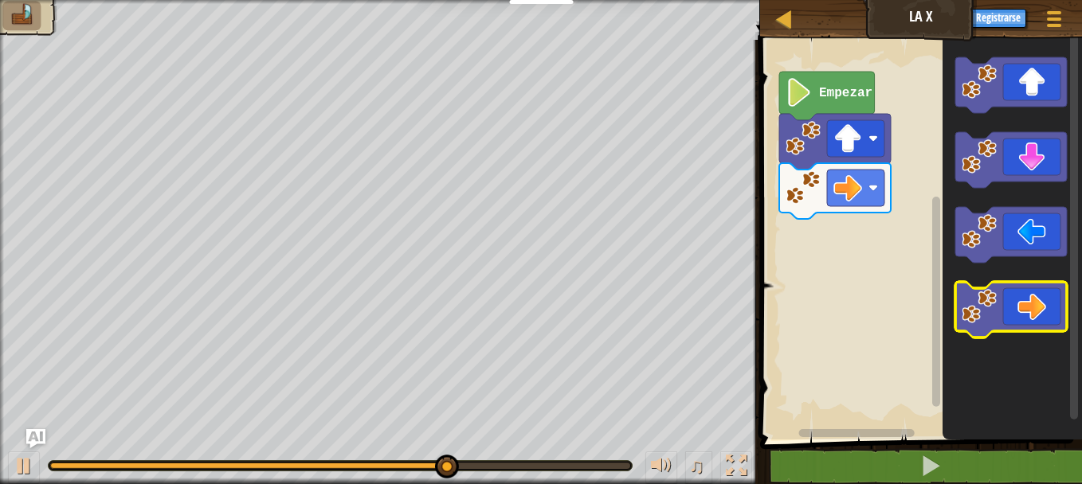
click at [1027, 299] on icon "Espacio de trabajo de Blockly" at bounding box center [1011, 310] width 112 height 56
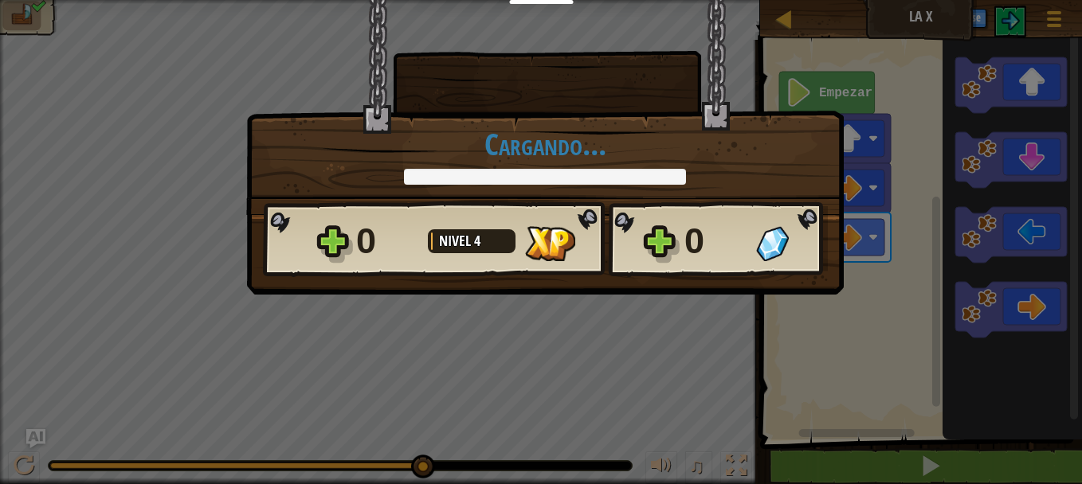
click at [912, 112] on div "× ¿Cómo de divertido estuvo este nivel? Cargando... Reticulating Splines... Car…" at bounding box center [541, 242] width 1082 height 484
click at [704, 230] on div "0" at bounding box center [715, 241] width 62 height 51
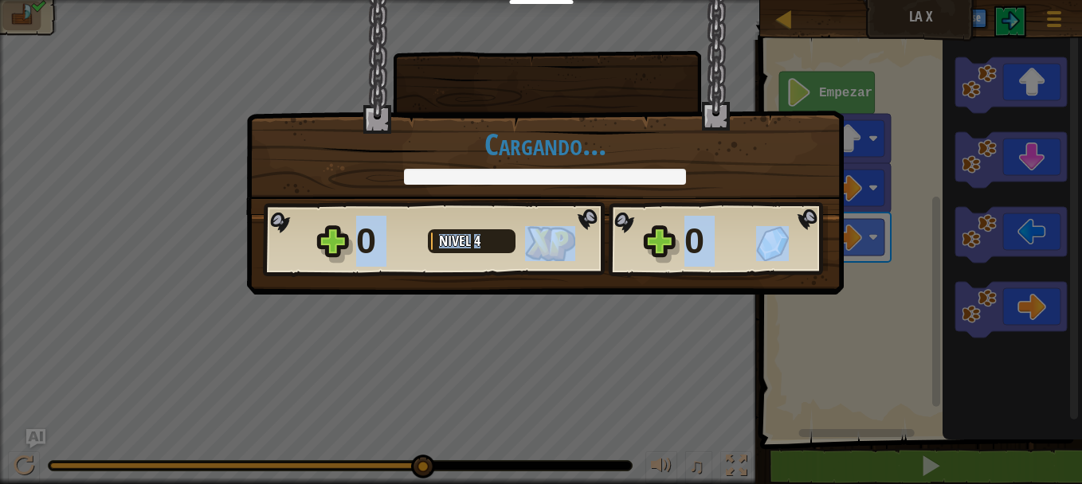
drag, startPoint x: 704, startPoint y: 230, endPoint x: 760, endPoint y: 191, distance: 68.1
click at [760, 191] on div "× ¿Cómo de divertido estuvo este nivel? Cargando... Reticulating Splines... Car…" at bounding box center [544, 107] width 597 height 216
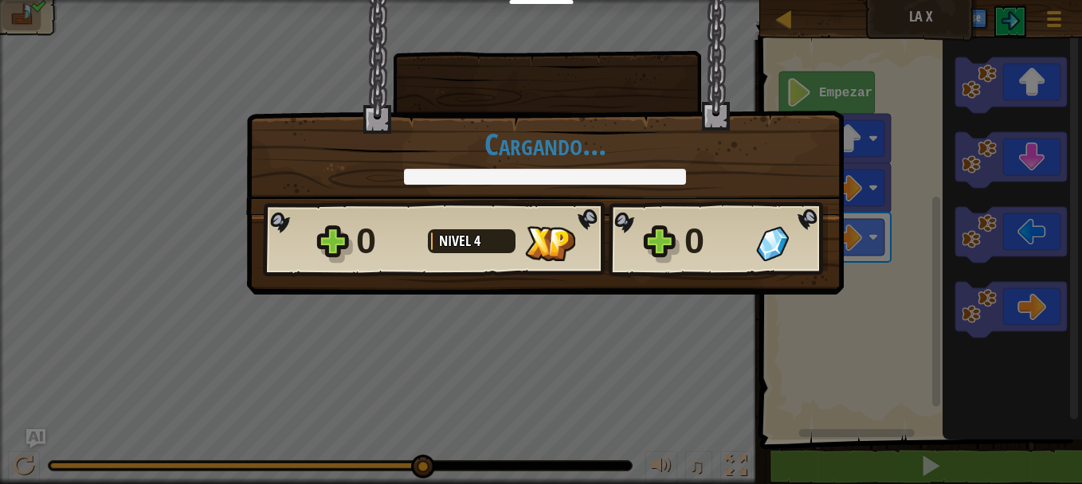
click at [589, 84] on div at bounding box center [547, 53] width 301 height 107
click at [718, 84] on div "× ¿Cómo de divertido estuvo este nivel? Cargando... Reticulating Splines... Car…" at bounding box center [544, 107] width 597 height 216
drag, startPoint x: 718, startPoint y: 84, endPoint x: 910, endPoint y: 162, distance: 207.7
click at [910, 162] on div "× ¿Cómo de divertido estuvo este nivel? Cargando... Reticulating Splines... Car…" at bounding box center [541, 242] width 1082 height 484
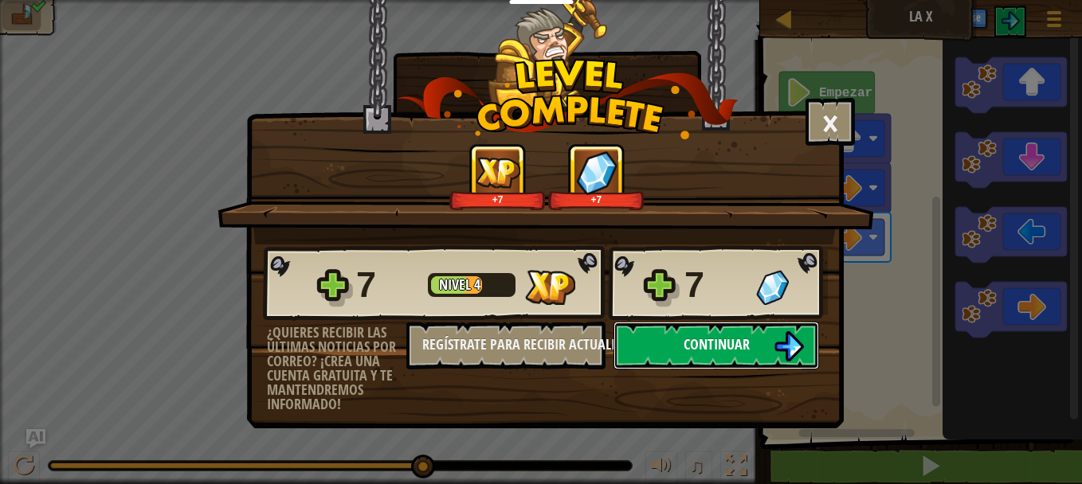
click at [789, 334] on img at bounding box center [788, 346] width 30 height 30
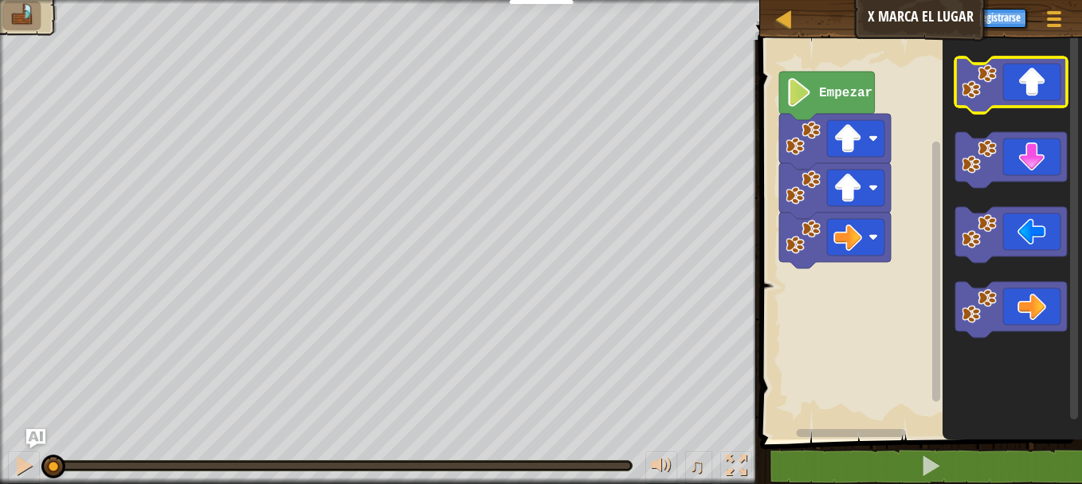
click at [1042, 89] on icon "Espacio de trabajo de Blockly" at bounding box center [1011, 85] width 112 height 56
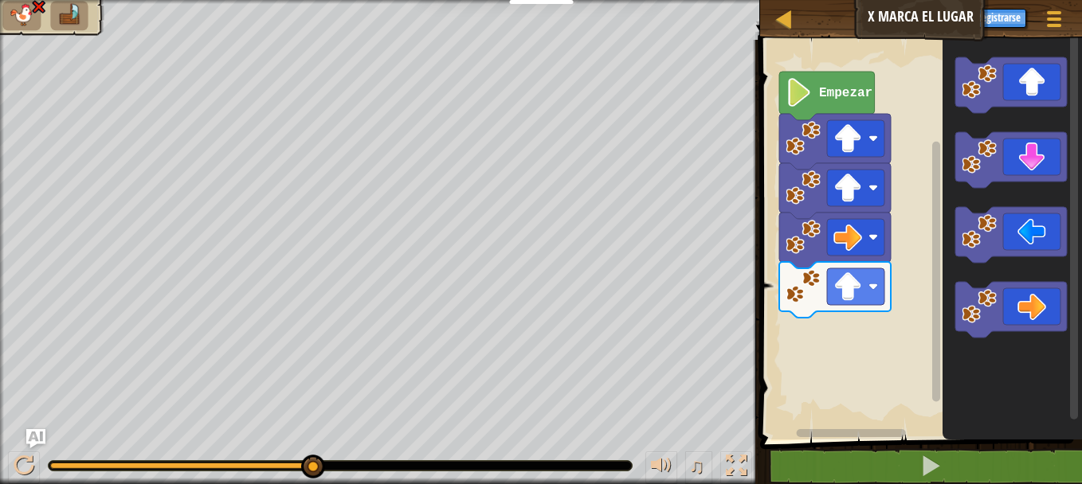
click at [1081, 0] on html "Docentes Crear Cuenta Gratis Soluciones para Escuelas y [GEOGRAPHIC_DATA] previ…" at bounding box center [541, 0] width 1082 height 0
click at [1057, 24] on span at bounding box center [1054, 25] width 15 height 3
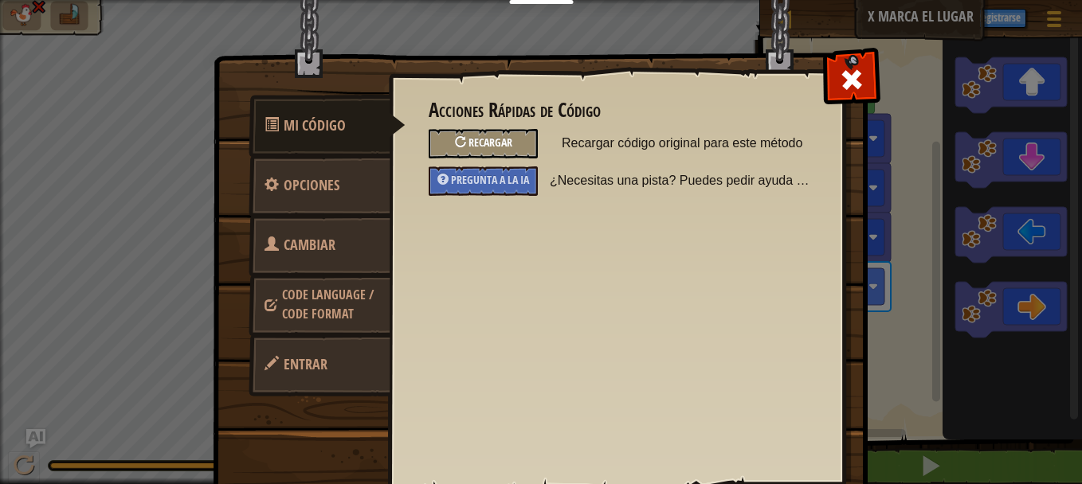
click at [521, 136] on div "Recargar" at bounding box center [483, 143] width 109 height 29
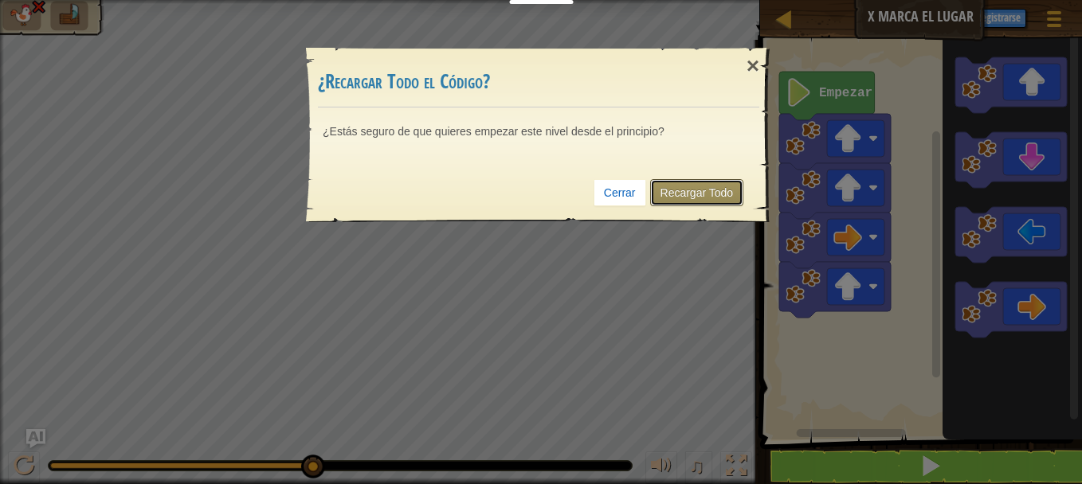
click at [681, 194] on link "Recargar Todo" at bounding box center [697, 192] width 94 height 27
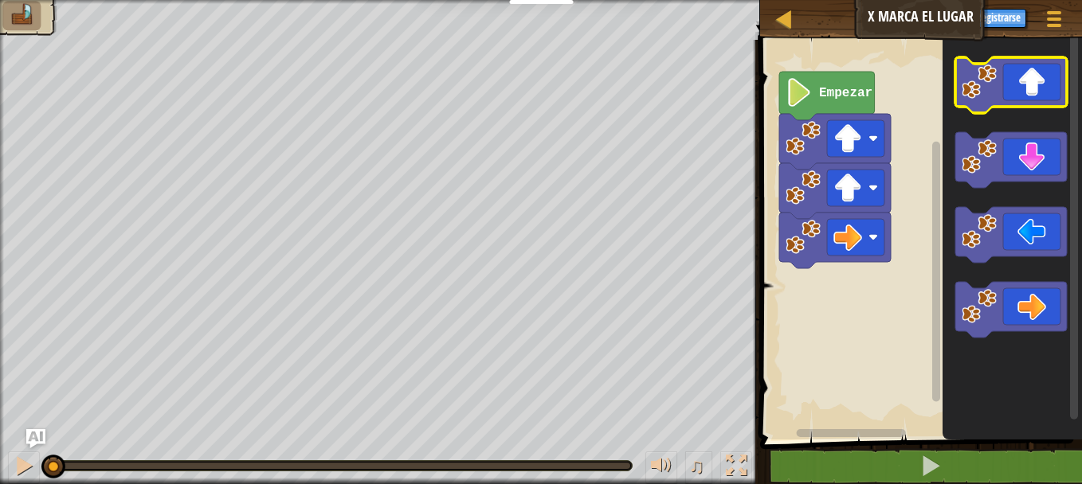
click at [1033, 85] on icon "Espacio de trabajo de Blockly" at bounding box center [1011, 85] width 112 height 56
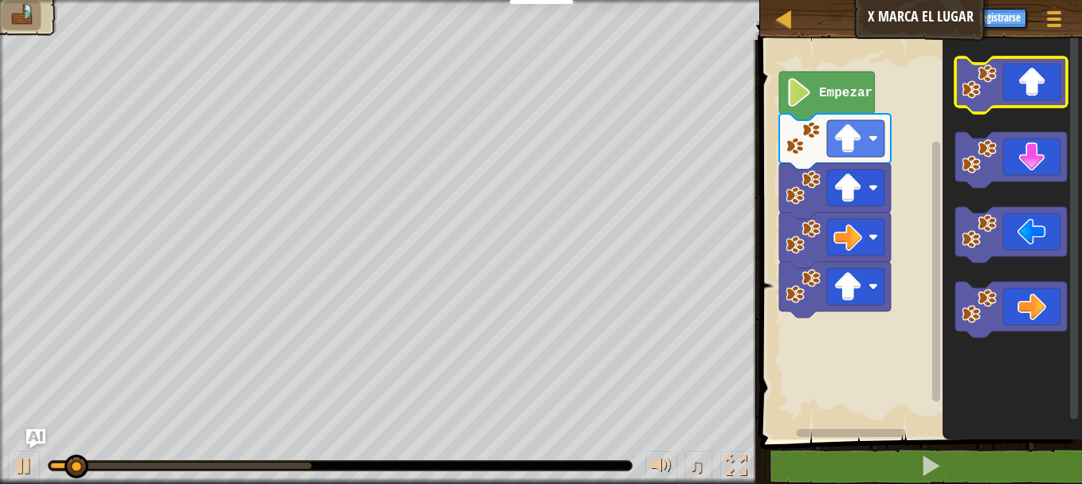
click at [1033, 85] on icon "Espacio de trabajo de Blockly" at bounding box center [1011, 85] width 112 height 56
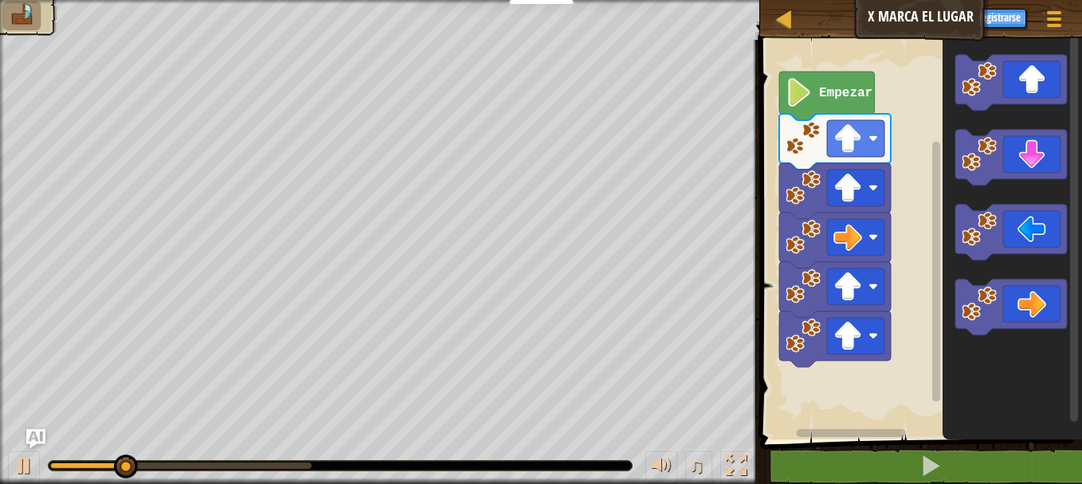
click at [1075, 348] on rect "Espacio de trabajo de Blockly" at bounding box center [1074, 230] width 8 height 386
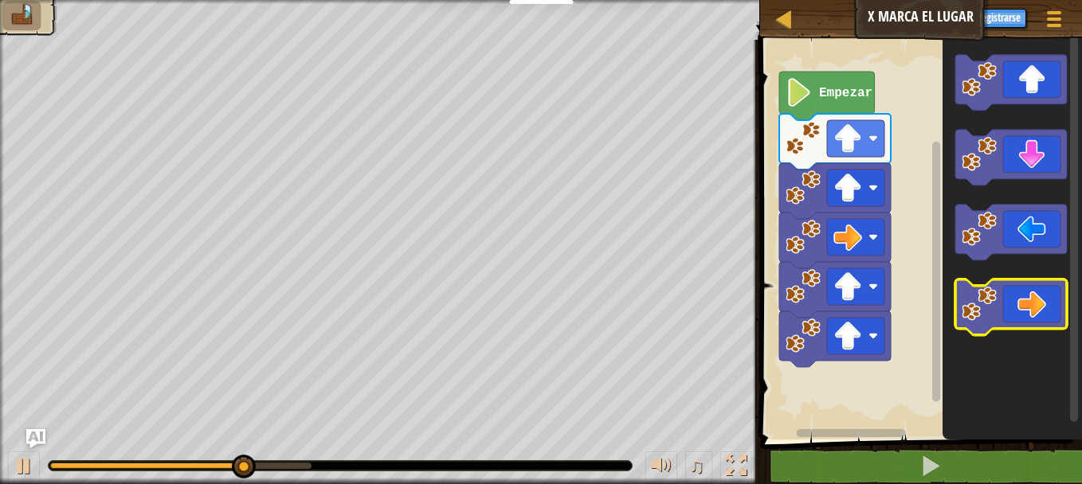
click at [1028, 299] on icon "Espacio de trabajo de Blockly" at bounding box center [1011, 308] width 112 height 56
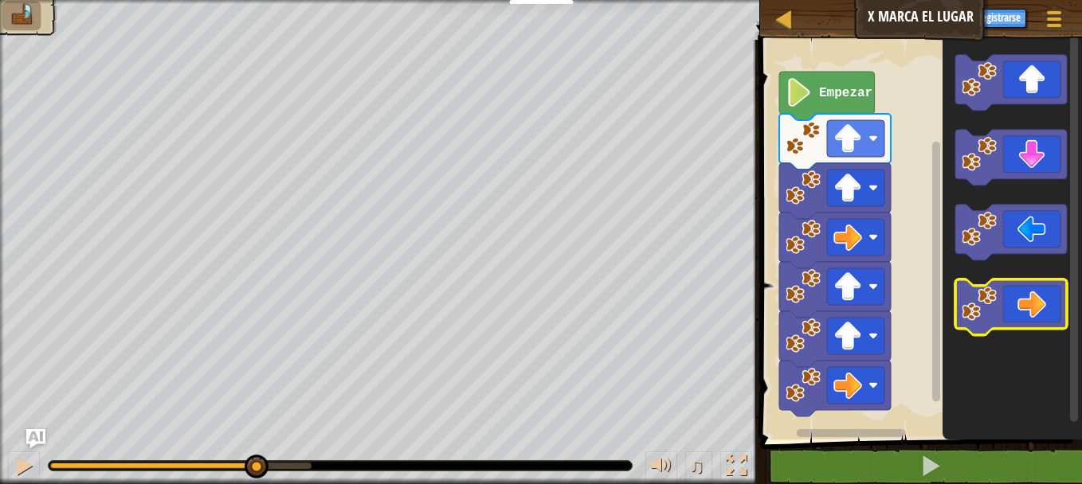
click at [1028, 299] on icon "Espacio de trabajo de Blockly" at bounding box center [1011, 308] width 112 height 56
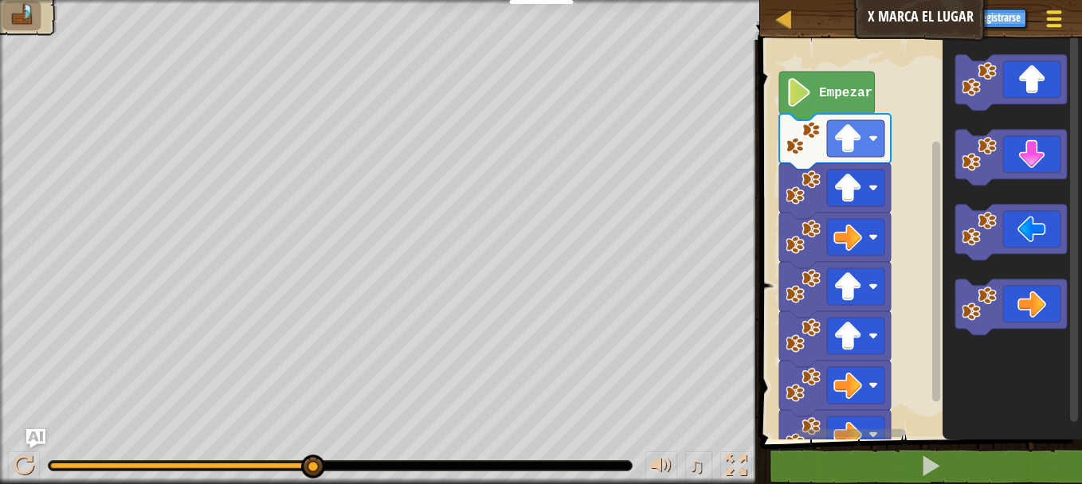
click at [1062, 10] on div at bounding box center [1054, 18] width 22 height 23
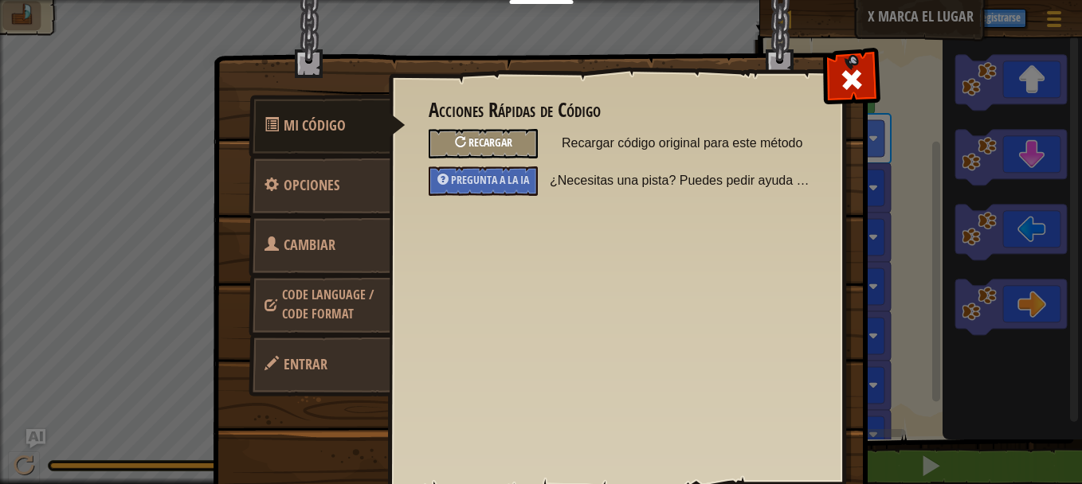
click at [527, 140] on div "Recargar" at bounding box center [483, 143] width 109 height 29
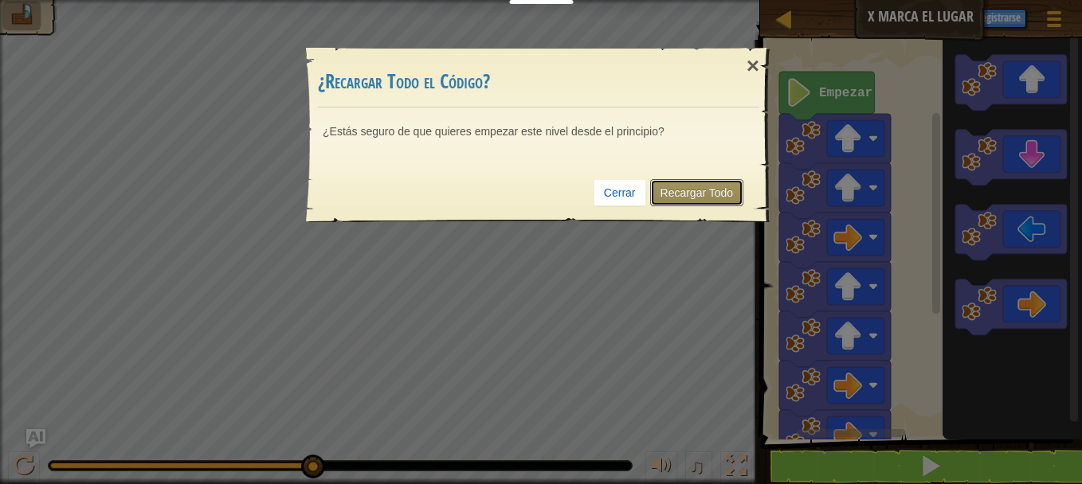
click at [656, 196] on link "Recargar Todo" at bounding box center [697, 192] width 94 height 27
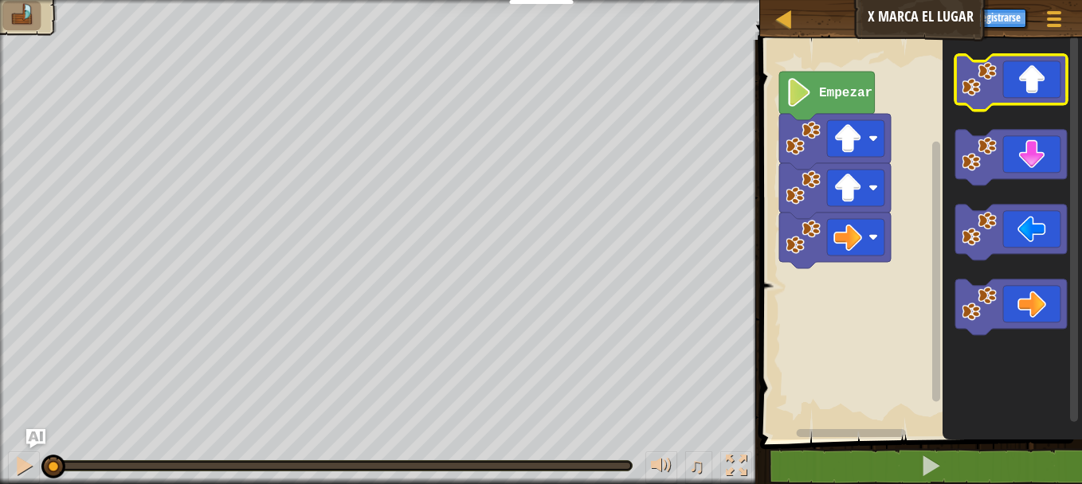
click at [1025, 82] on icon "Espacio de trabajo de Blockly" at bounding box center [1011, 83] width 112 height 56
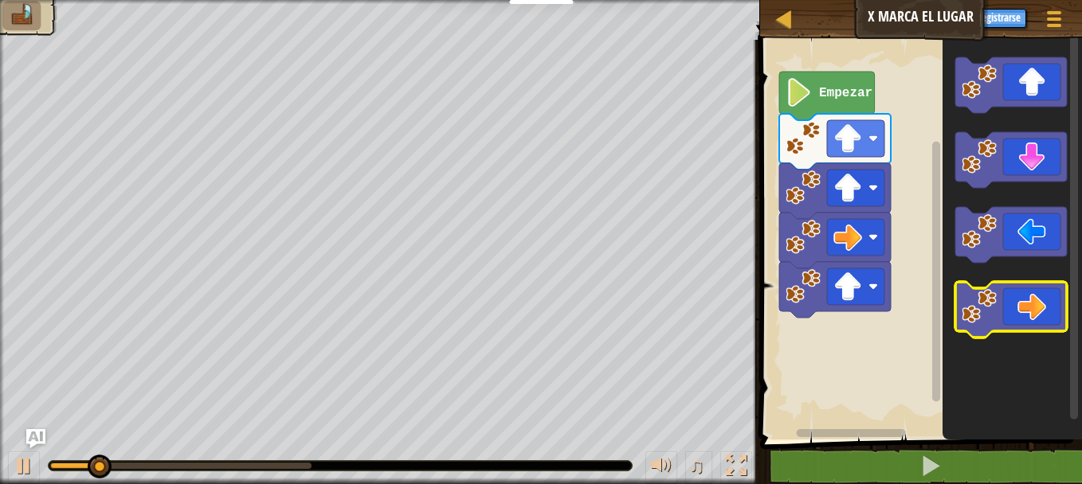
click at [1028, 325] on g "Espacio de trabajo de Blockly" at bounding box center [1011, 197] width 112 height 280
click at [1028, 325] on icon "Espacio de trabajo de Blockly" at bounding box center [1011, 310] width 112 height 56
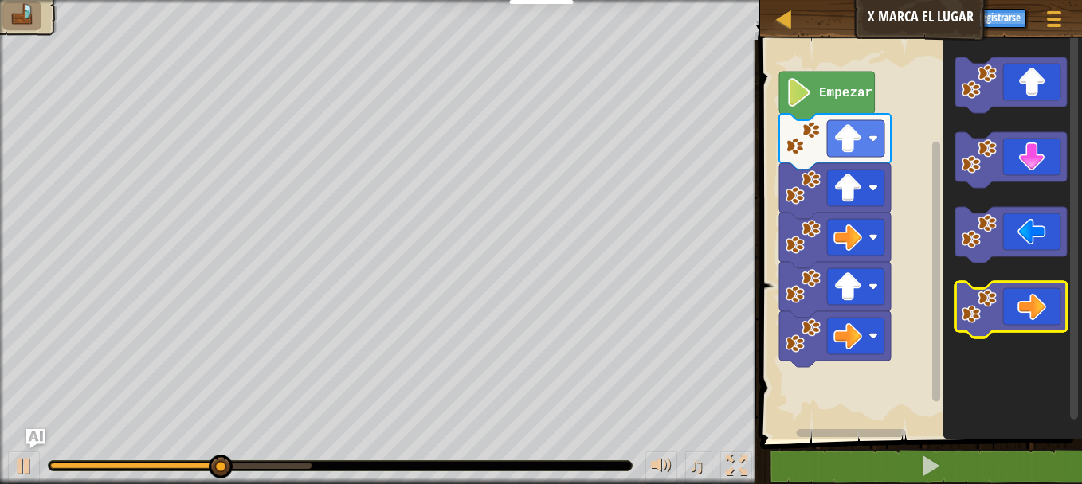
click at [1028, 325] on icon "Espacio de trabajo de Blockly" at bounding box center [1011, 310] width 112 height 56
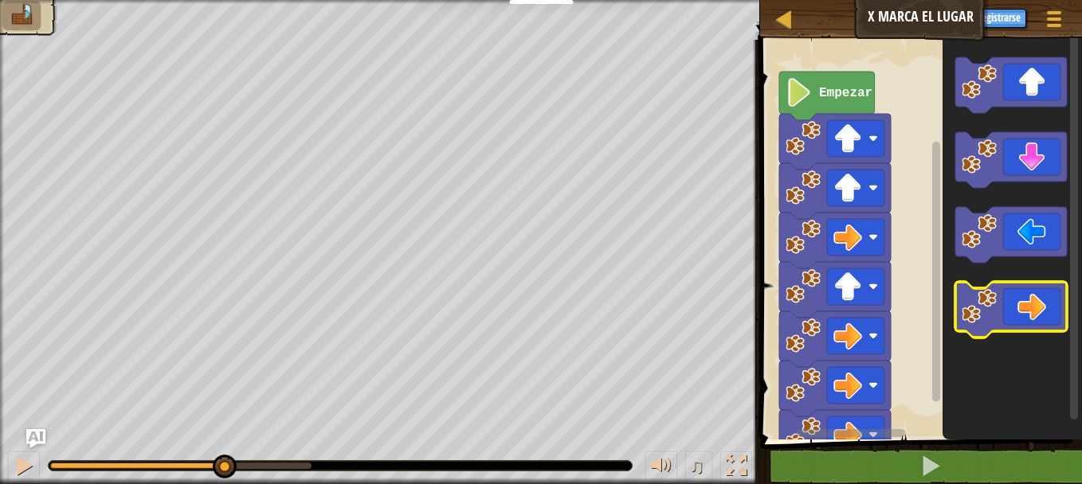
click at [1028, 325] on icon "Espacio de trabajo de Blockly" at bounding box center [1011, 310] width 112 height 56
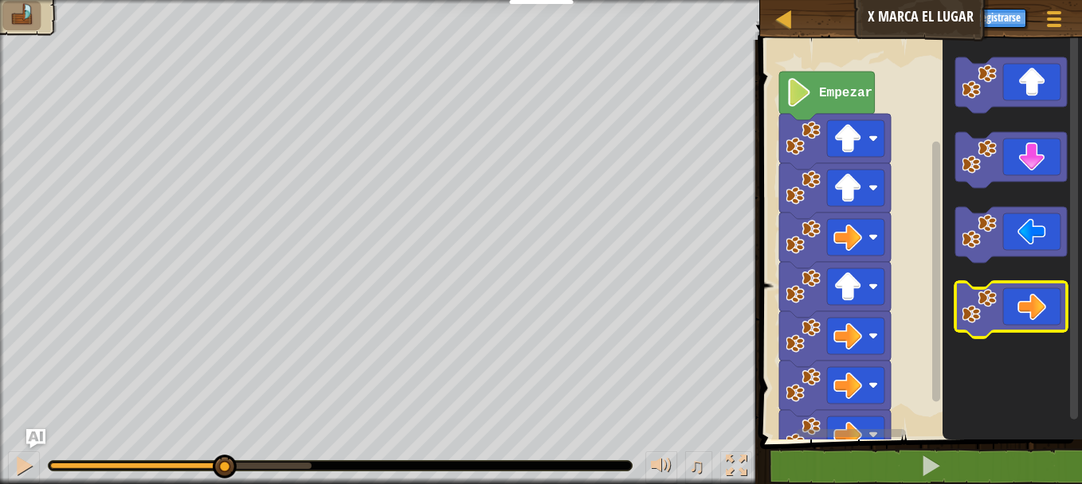
click at [1028, 325] on icon "Espacio de trabajo de Blockly" at bounding box center [1011, 310] width 112 height 56
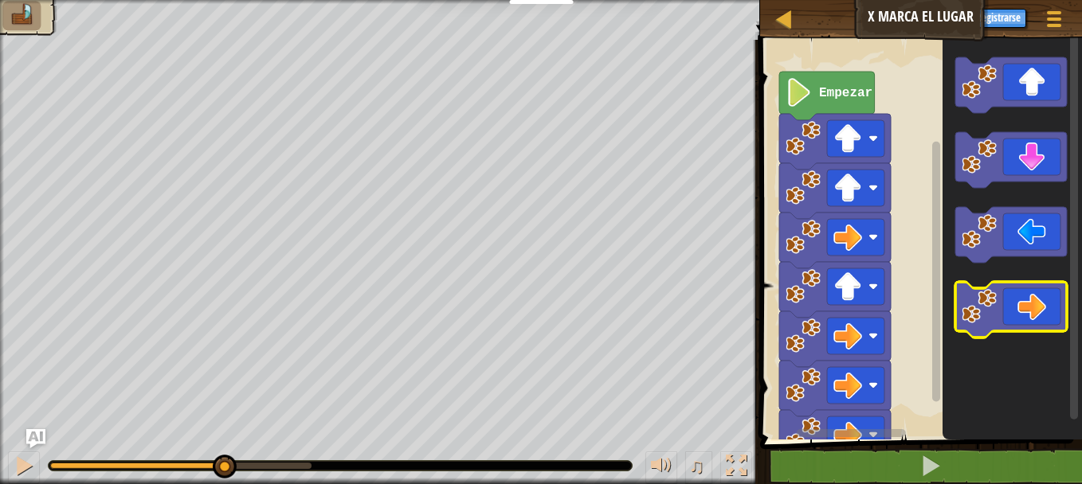
click at [1028, 325] on icon "Espacio de trabajo de Blockly" at bounding box center [1011, 310] width 112 height 56
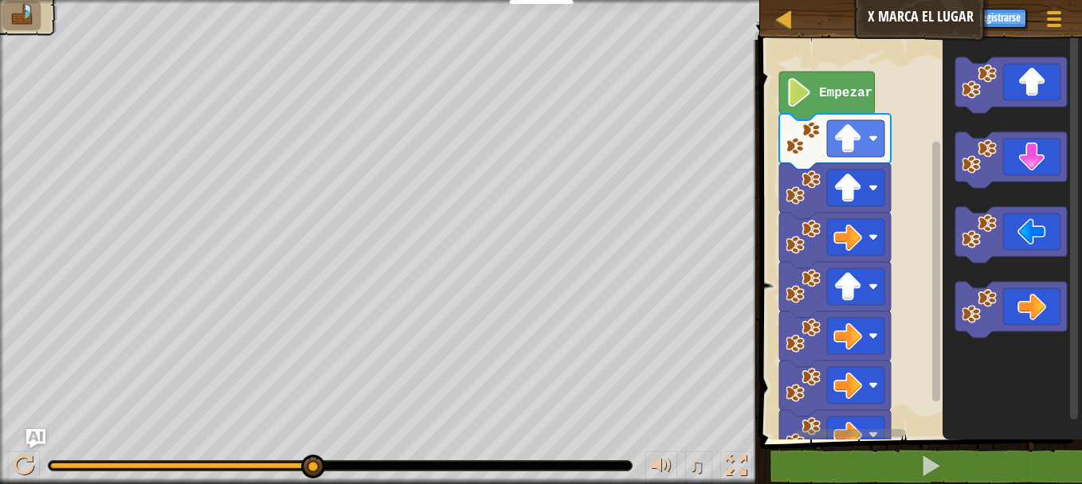
click at [1078, 5] on div "Mapa X Marca el Lugar Menú del Juego Registrarse Ask AI" at bounding box center [921, 20] width 322 height 40
click at [1074, 13] on button "Menú del Juego" at bounding box center [1054, 21] width 42 height 39
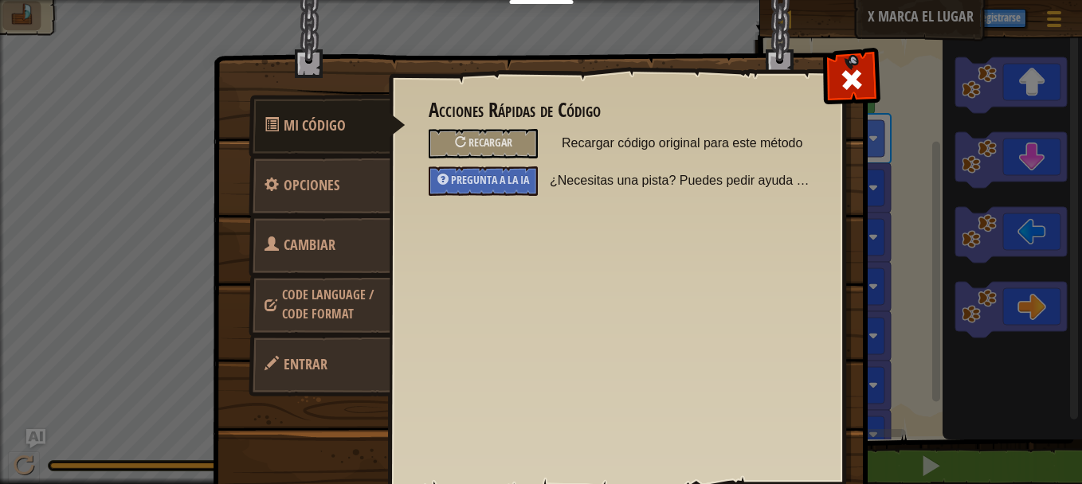
click at [691, 143] on span "Recargar código original para este método" at bounding box center [683, 143] width 242 height 29
click at [500, 142] on span "Recargar" at bounding box center [490, 142] width 44 height 15
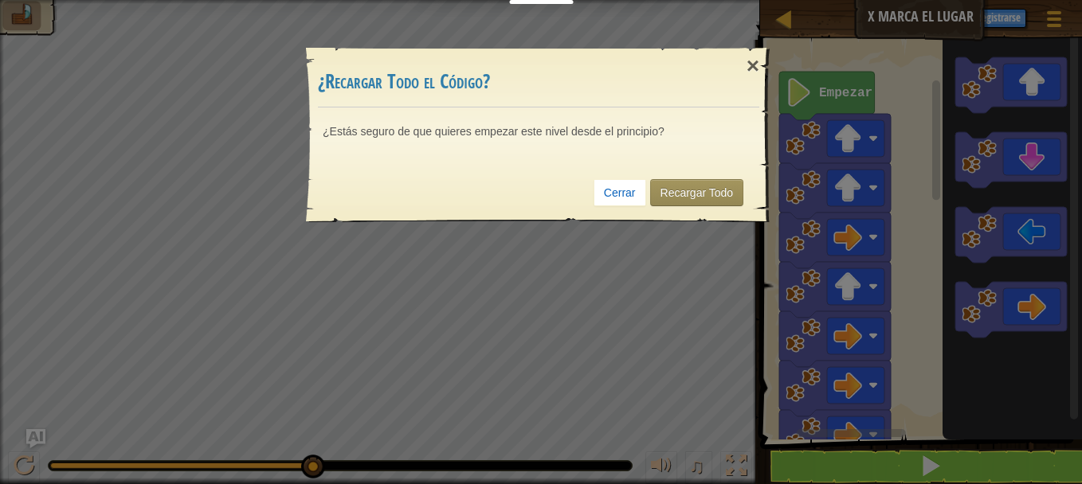
click at [678, 210] on div "Cerrar Recargar Todo" at bounding box center [538, 192] width 441 height 59
click at [678, 204] on link "Recargar Todo" at bounding box center [697, 192] width 94 height 27
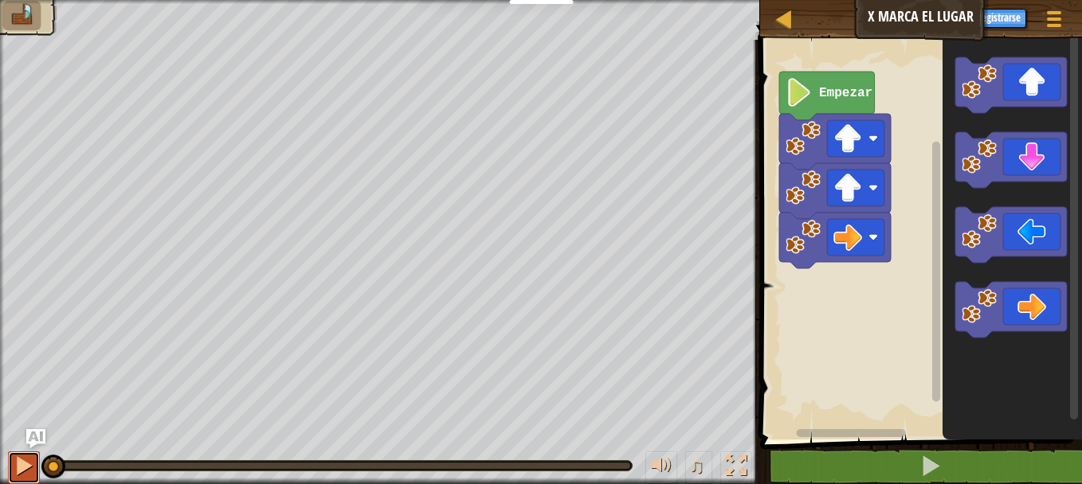
click at [37, 456] on button at bounding box center [24, 468] width 32 height 33
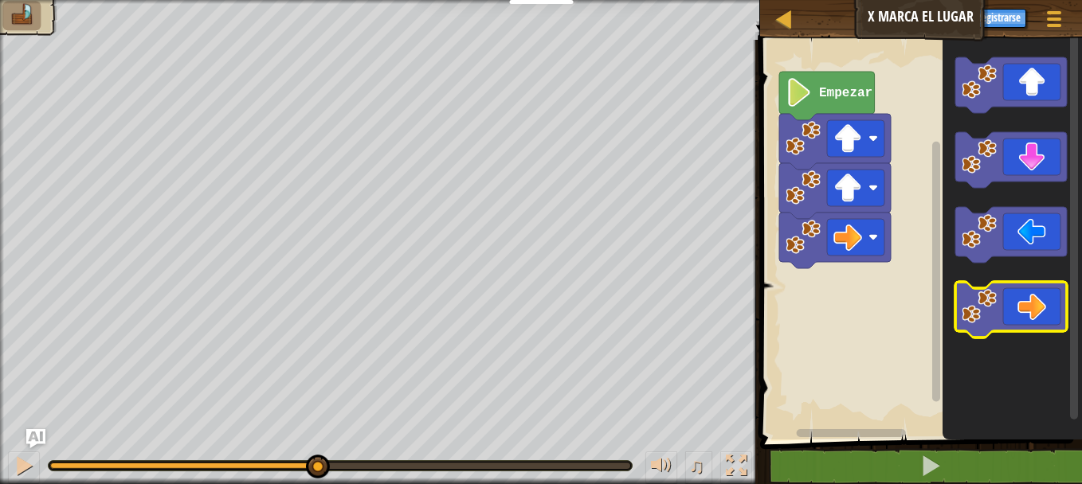
click at [1034, 316] on icon "Espacio de trabajo de Blockly" at bounding box center [1011, 310] width 112 height 56
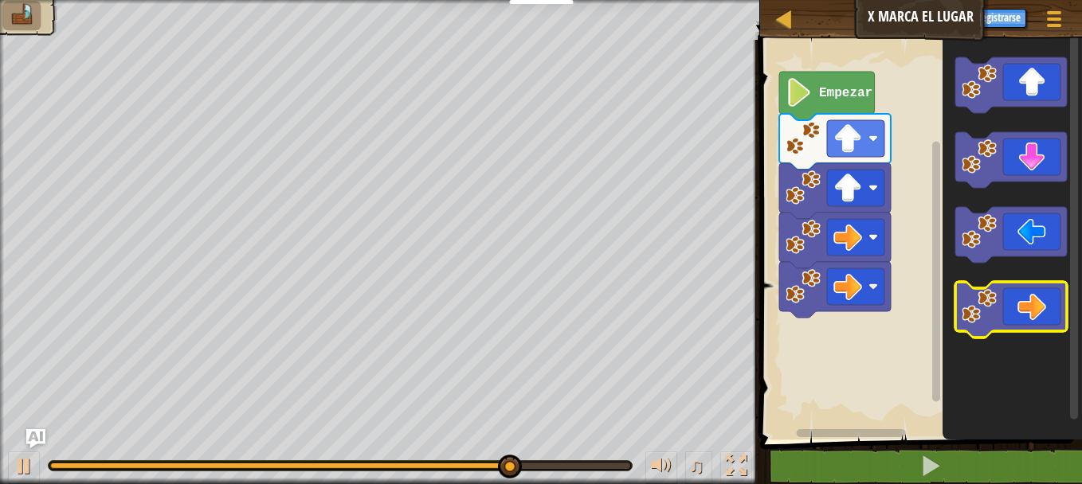
click at [1034, 316] on icon "Espacio de trabajo de Blockly" at bounding box center [1011, 310] width 112 height 56
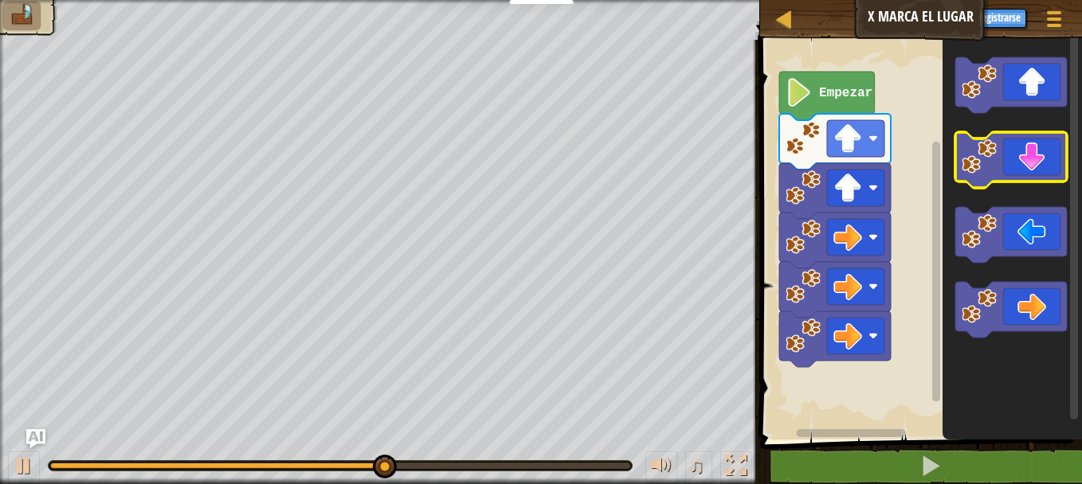
click at [1016, 176] on icon "Espacio de trabajo de Blockly" at bounding box center [1011, 160] width 112 height 56
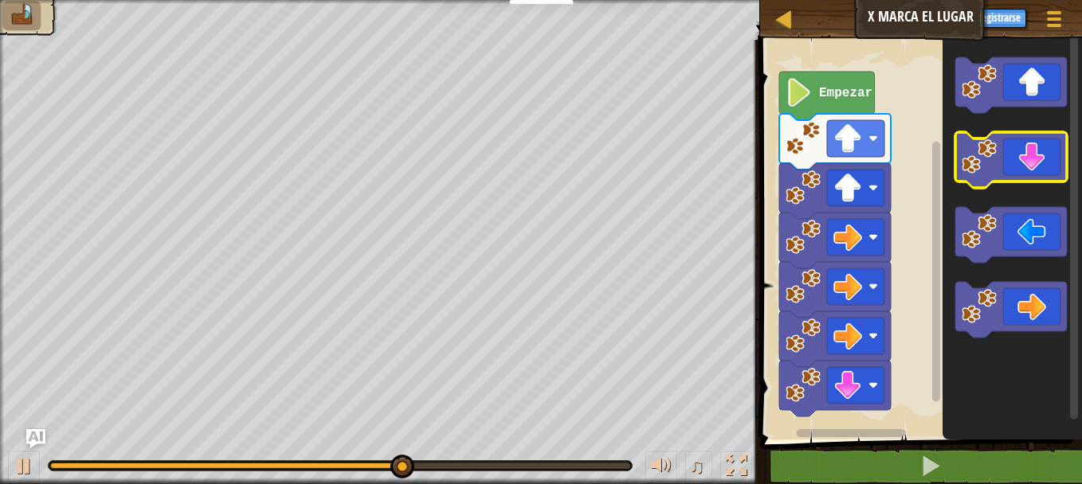
click at [1016, 176] on icon "Espacio de trabajo de Blockly" at bounding box center [1011, 160] width 112 height 56
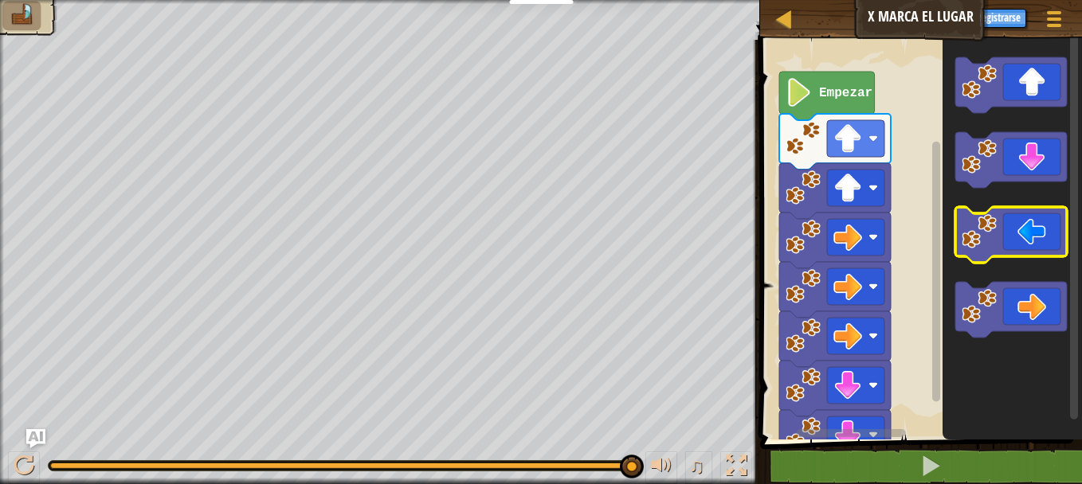
click at [1036, 228] on icon "Espacio de trabajo de Blockly" at bounding box center [1011, 235] width 112 height 56
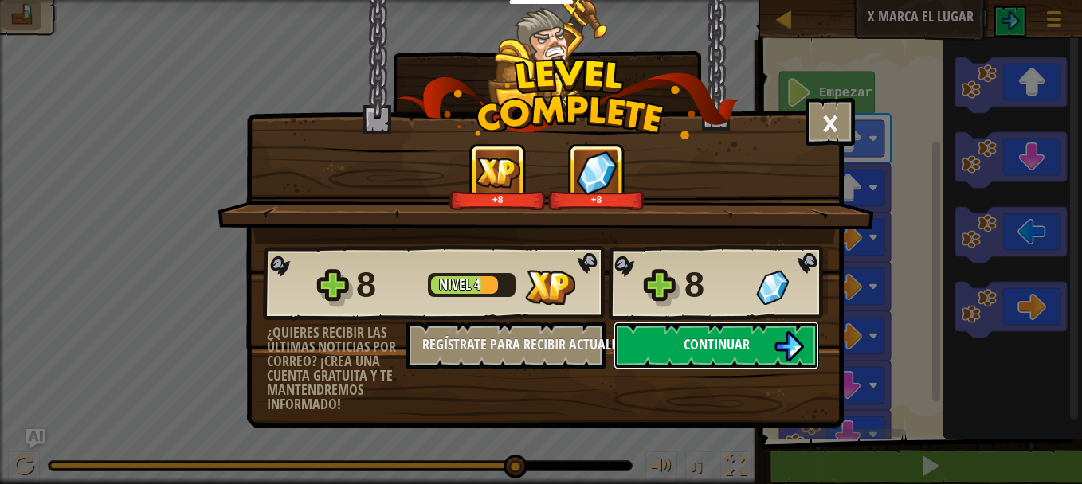
click at [763, 325] on button "Continuar" at bounding box center [716, 346] width 206 height 48
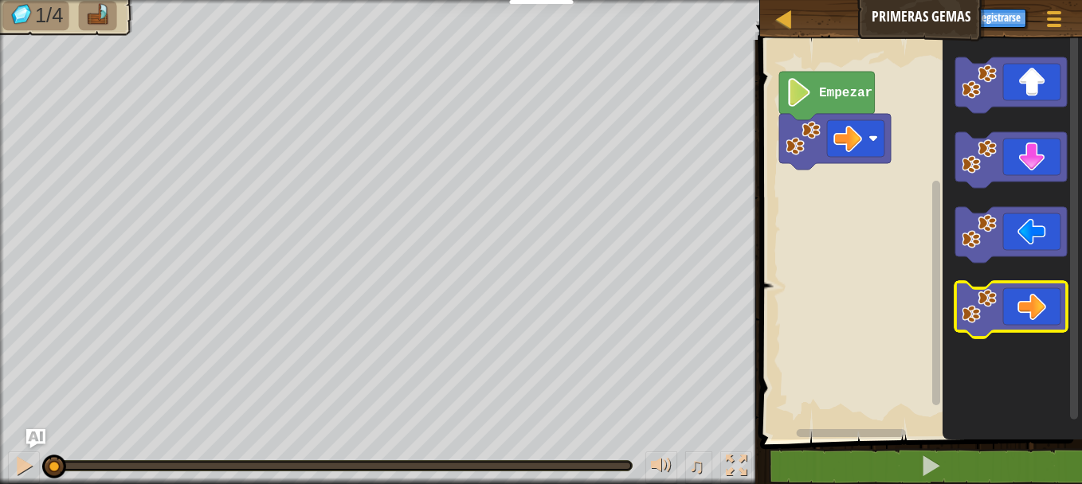
click at [1052, 289] on icon "Espacio de trabajo de Blockly" at bounding box center [1011, 310] width 112 height 56
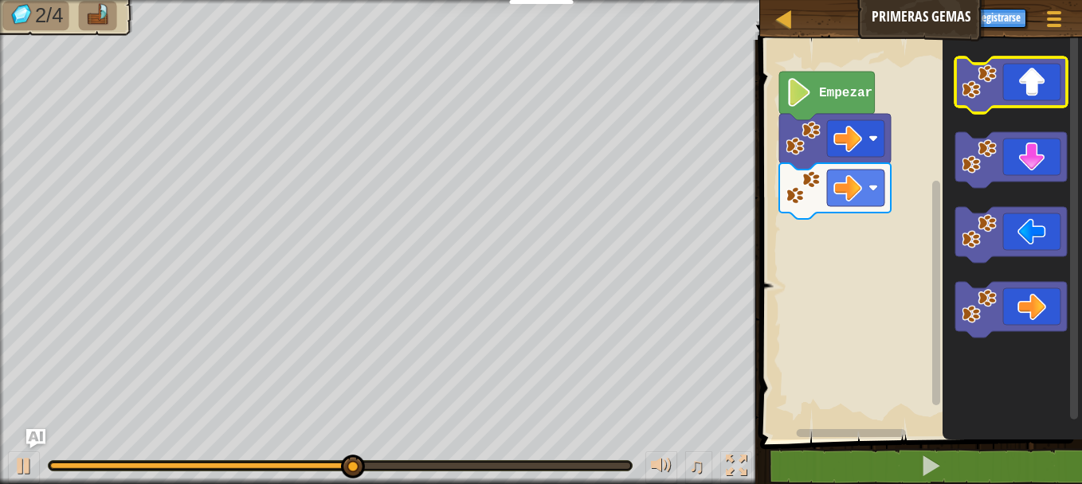
click at [1051, 93] on icon "Espacio de trabajo de Blockly" at bounding box center [1011, 85] width 112 height 56
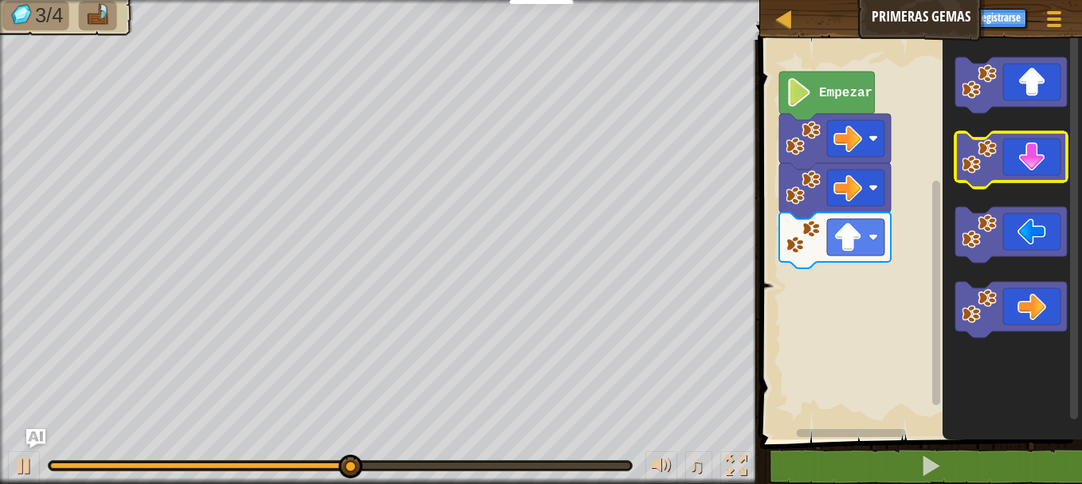
click at [1061, 139] on icon "Espacio de trabajo de Blockly" at bounding box center [1011, 160] width 112 height 56
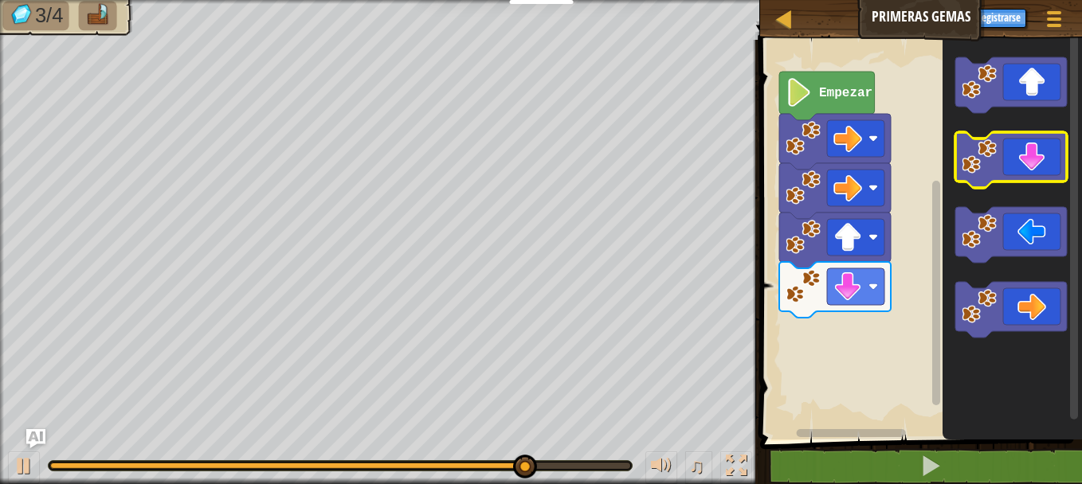
click at [1061, 139] on icon "Espacio de trabajo de Blockly" at bounding box center [1011, 160] width 112 height 56
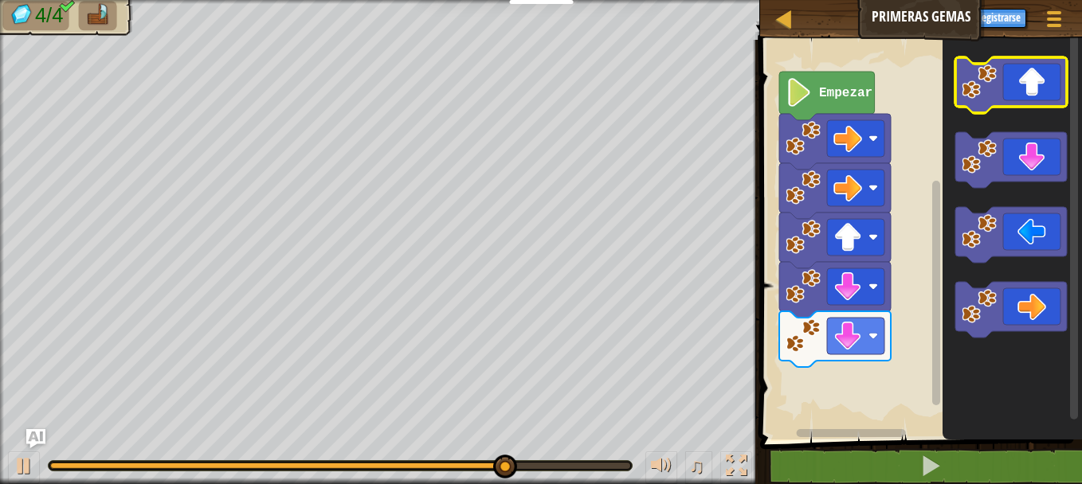
click at [1044, 98] on icon "Espacio de trabajo de Blockly" at bounding box center [1011, 85] width 112 height 56
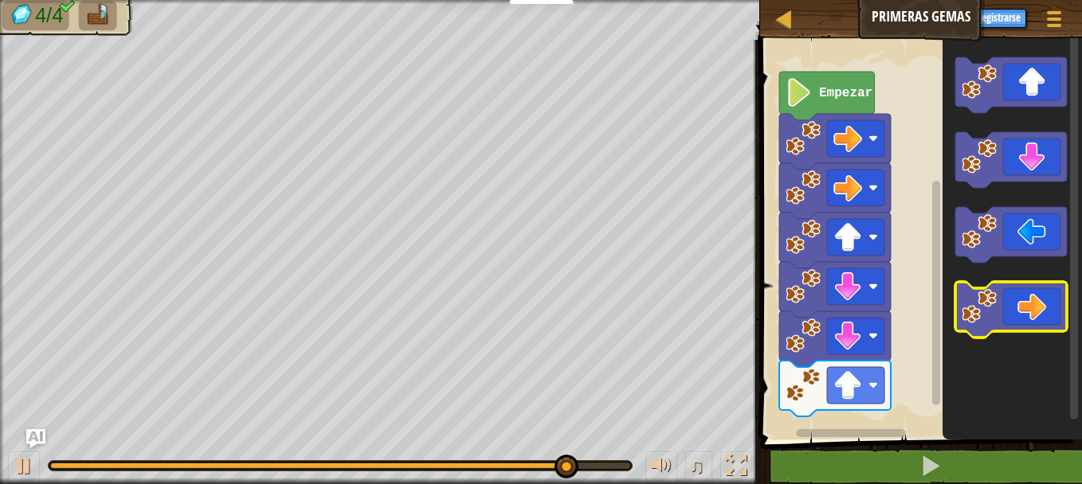
click at [1028, 296] on icon "Espacio de trabajo de Blockly" at bounding box center [1011, 310] width 112 height 56
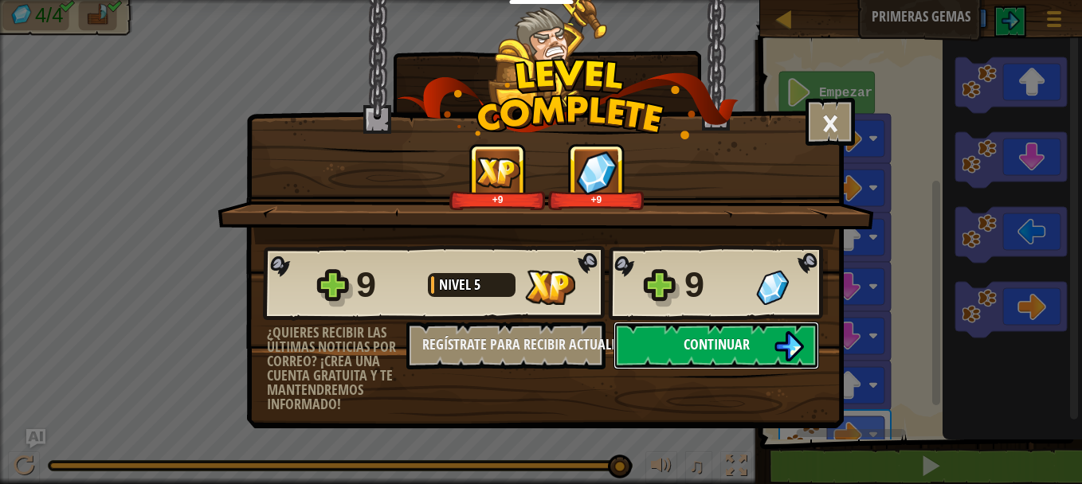
click at [742, 342] on span "Continuar" at bounding box center [716, 345] width 66 height 20
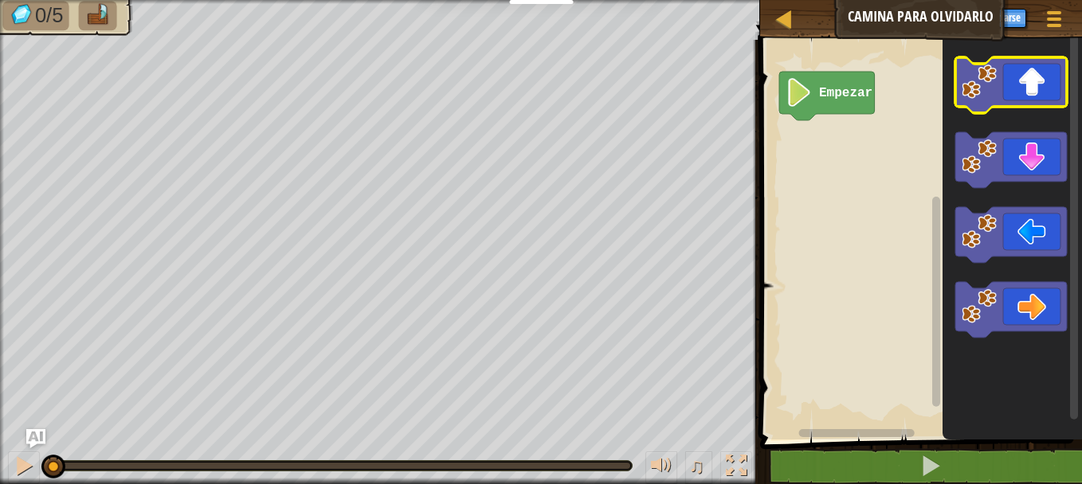
click at [1044, 97] on icon "Espacio de trabajo de Blockly" at bounding box center [1011, 85] width 112 height 56
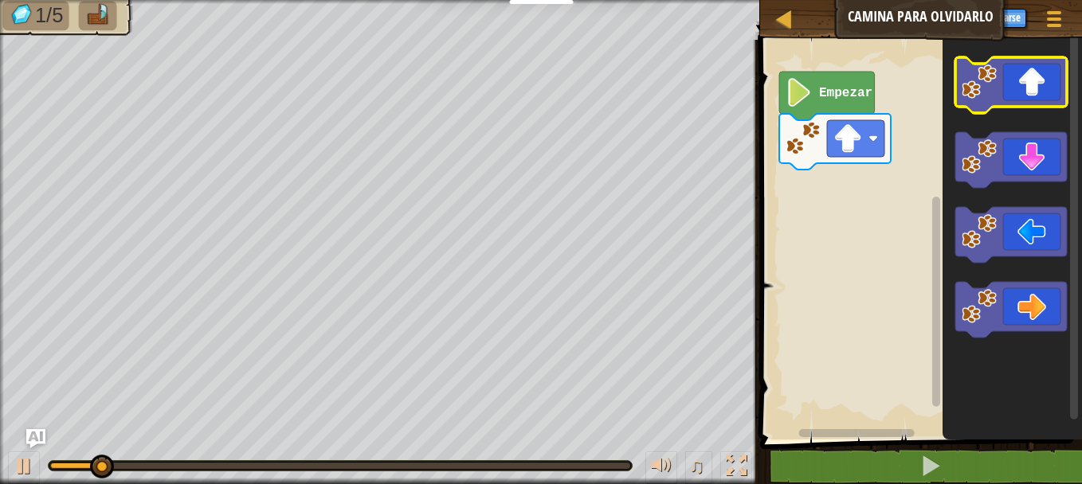
click at [1044, 97] on icon "Espacio de trabajo de Blockly" at bounding box center [1011, 85] width 112 height 56
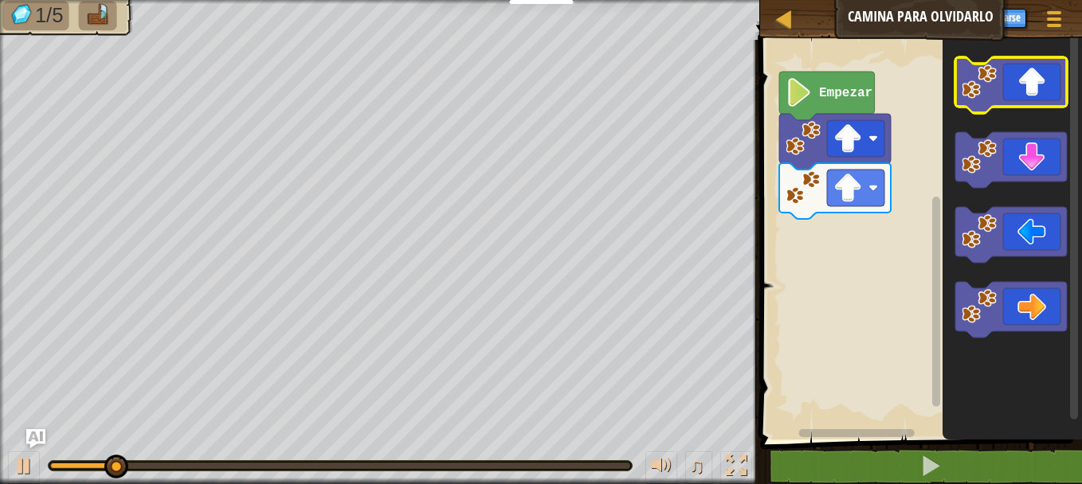
click at [1044, 97] on icon "Espacio de trabajo de Blockly" at bounding box center [1011, 85] width 112 height 56
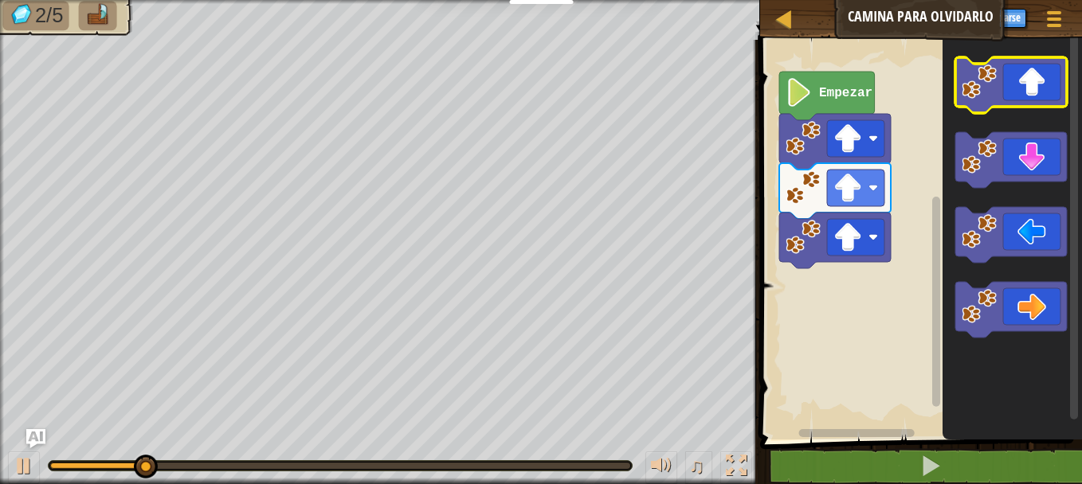
click at [1044, 97] on icon "Espacio de trabajo de Blockly" at bounding box center [1011, 85] width 112 height 56
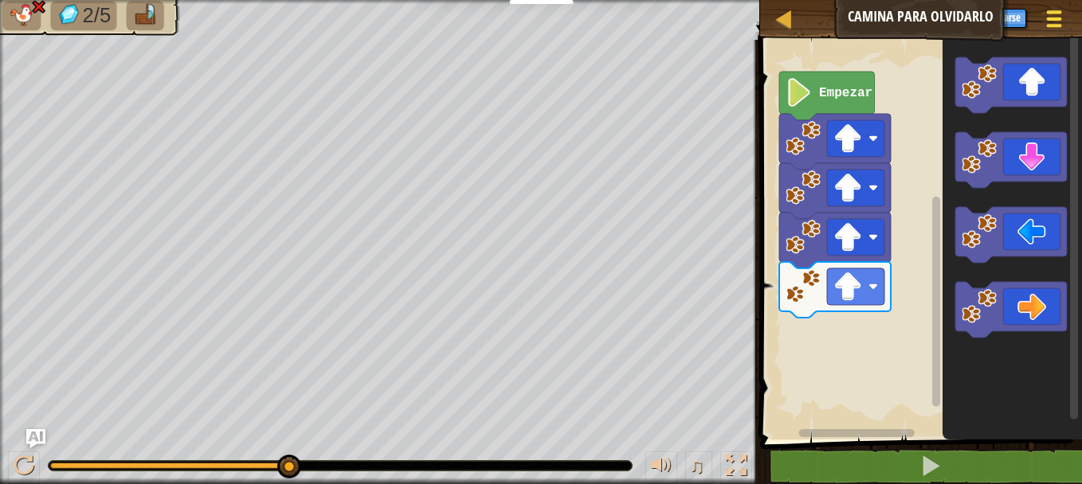
click at [1051, 15] on div at bounding box center [1054, 18] width 22 height 23
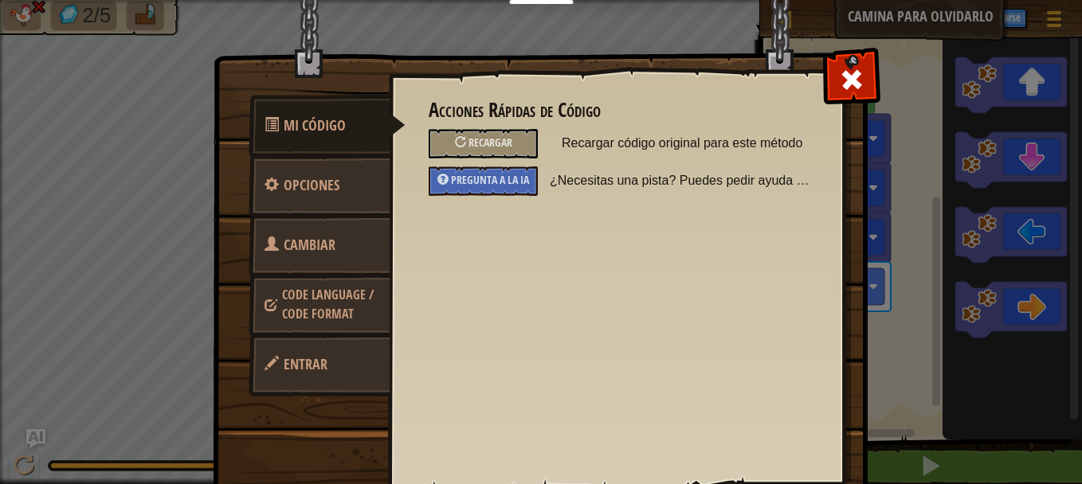
click at [723, 130] on span "Recargar código original para este método" at bounding box center [683, 143] width 242 height 29
click at [510, 131] on div "Recargar" at bounding box center [483, 143] width 109 height 29
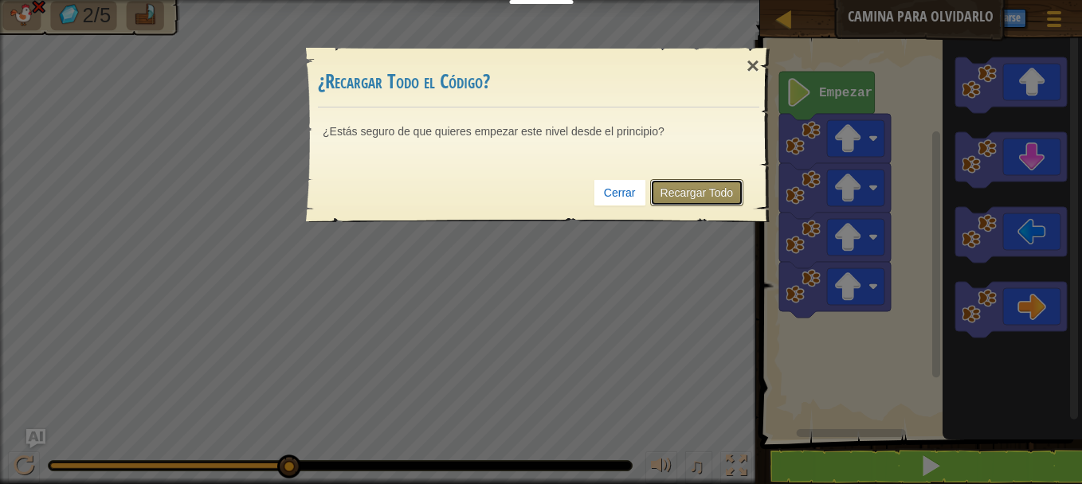
click at [679, 191] on link "Recargar Todo" at bounding box center [697, 192] width 94 height 27
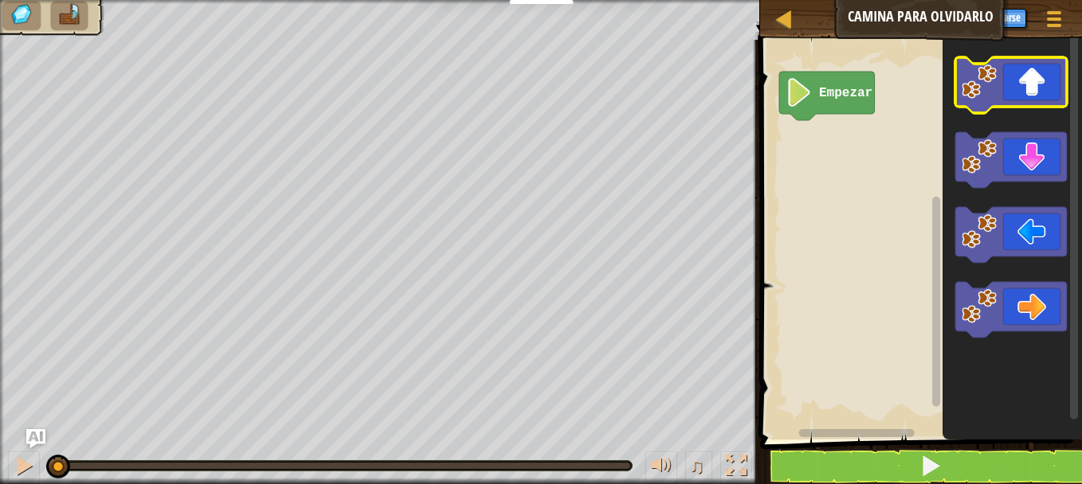
click at [990, 85] on image "Espacio de trabajo de Blockly" at bounding box center [978, 82] width 35 height 35
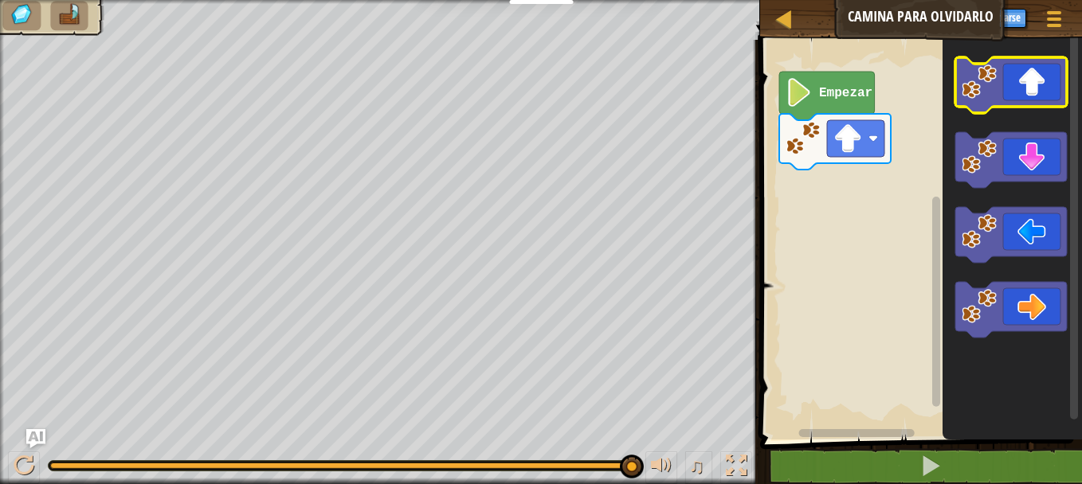
click at [1038, 99] on icon "Espacio de trabajo de Blockly" at bounding box center [1011, 85] width 112 height 56
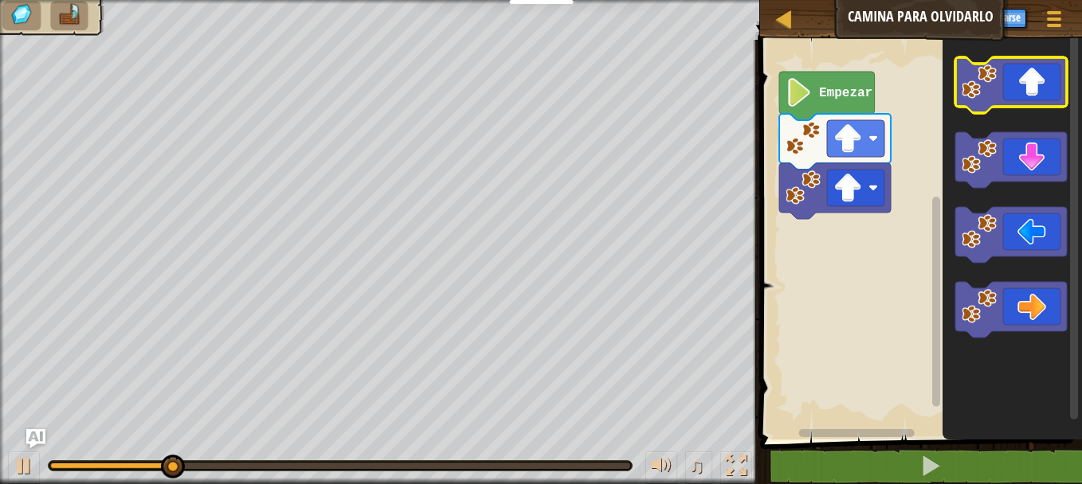
click at [1038, 99] on icon "Espacio de trabajo de Blockly" at bounding box center [1011, 85] width 112 height 56
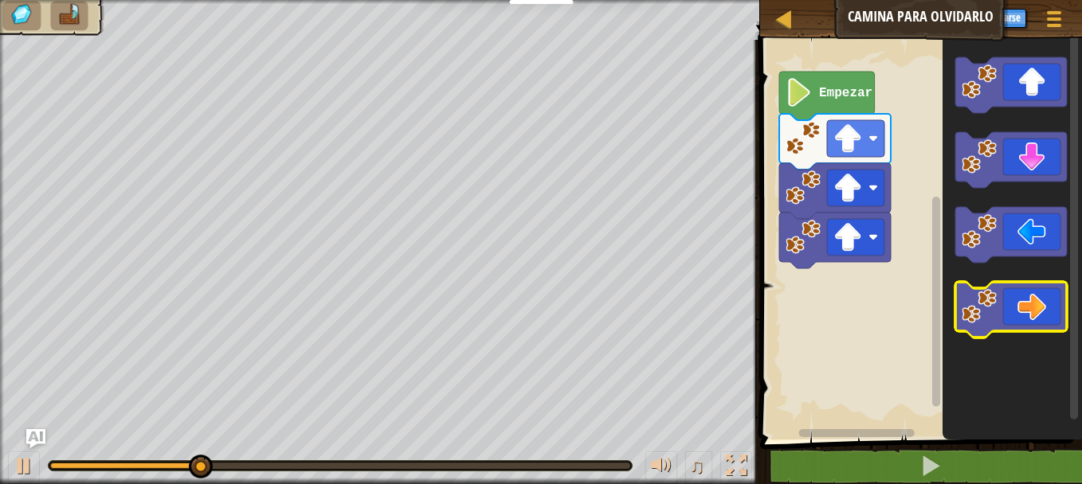
click at [1031, 290] on icon "Espacio de trabajo de Blockly" at bounding box center [1011, 310] width 112 height 56
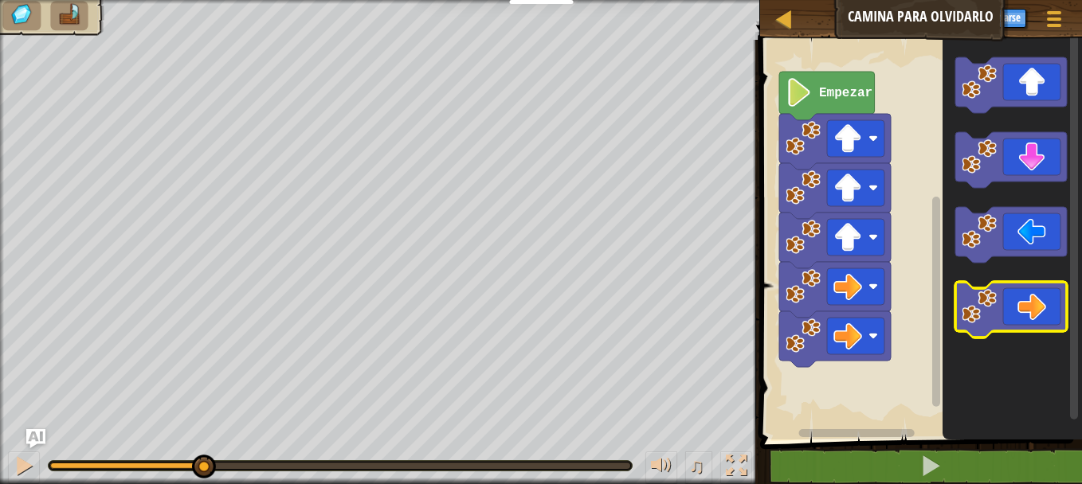
click at [1031, 290] on icon "Espacio de trabajo de Blockly" at bounding box center [1011, 310] width 112 height 56
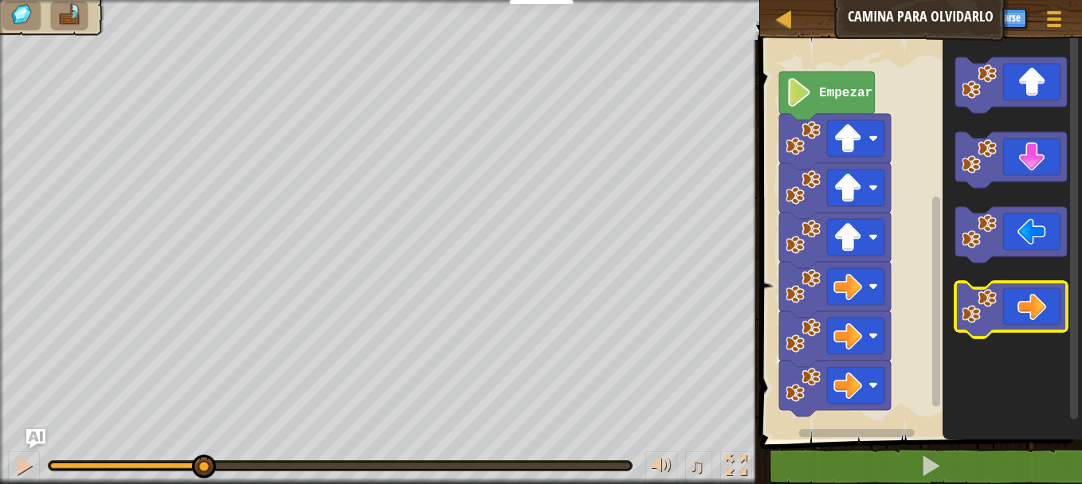
click at [1031, 290] on icon "Espacio de trabajo de Blockly" at bounding box center [1011, 310] width 112 height 56
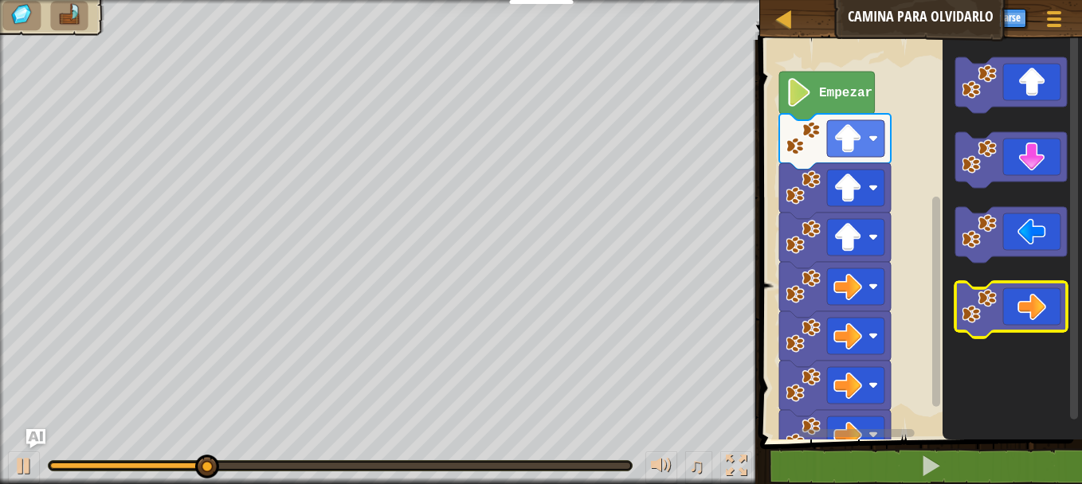
click at [1031, 290] on icon "Espacio de trabajo de Blockly" at bounding box center [1011, 310] width 112 height 56
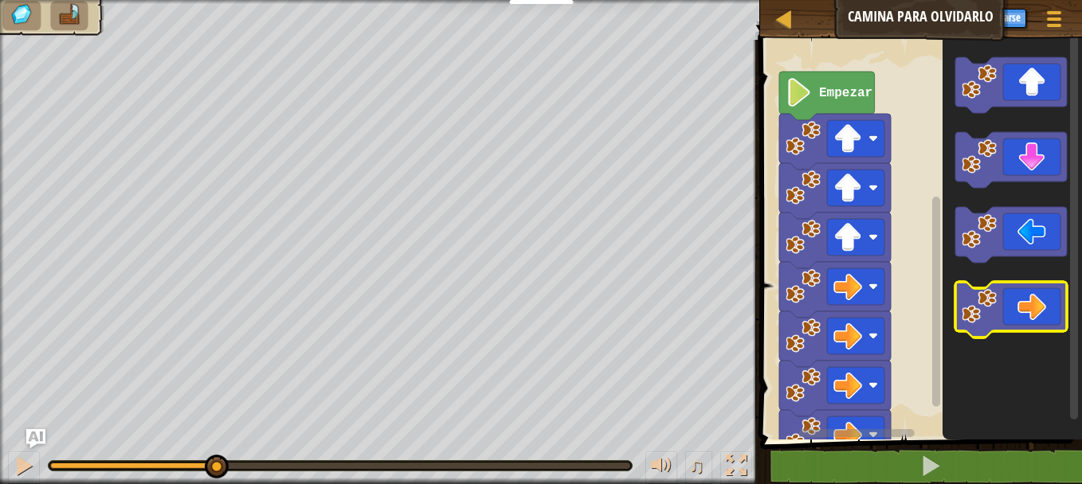
click at [1031, 290] on icon "Espacio de trabajo de Blockly" at bounding box center [1011, 310] width 112 height 56
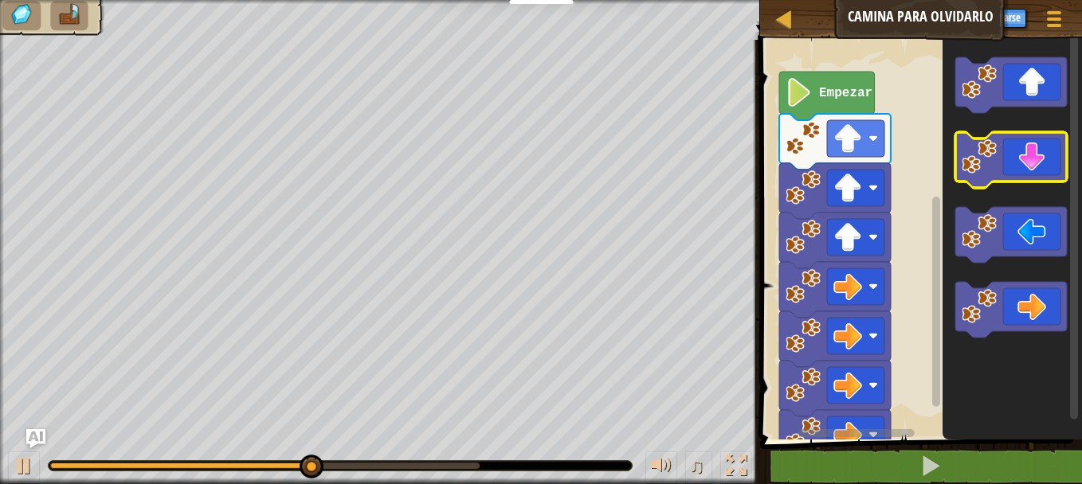
click at [1046, 176] on icon "Espacio de trabajo de Blockly" at bounding box center [1011, 160] width 112 height 56
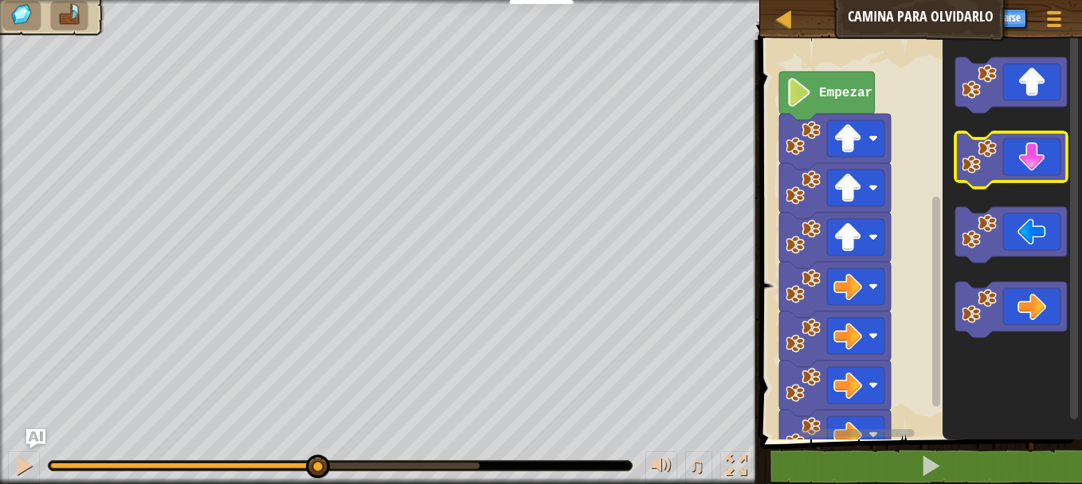
click at [1046, 176] on icon "Espacio de trabajo de Blockly" at bounding box center [1011, 160] width 112 height 56
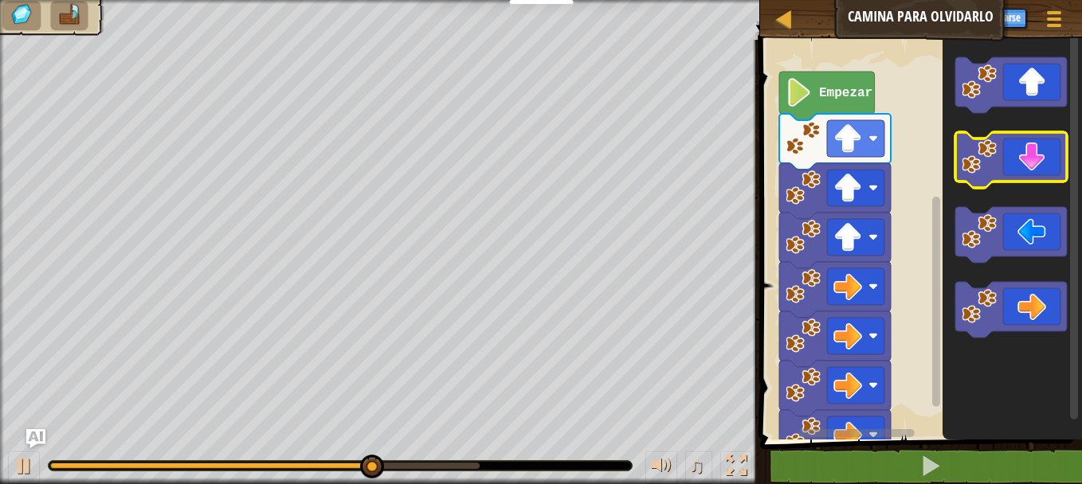
click at [1046, 176] on icon "Espacio de trabajo de Blockly" at bounding box center [1011, 160] width 112 height 56
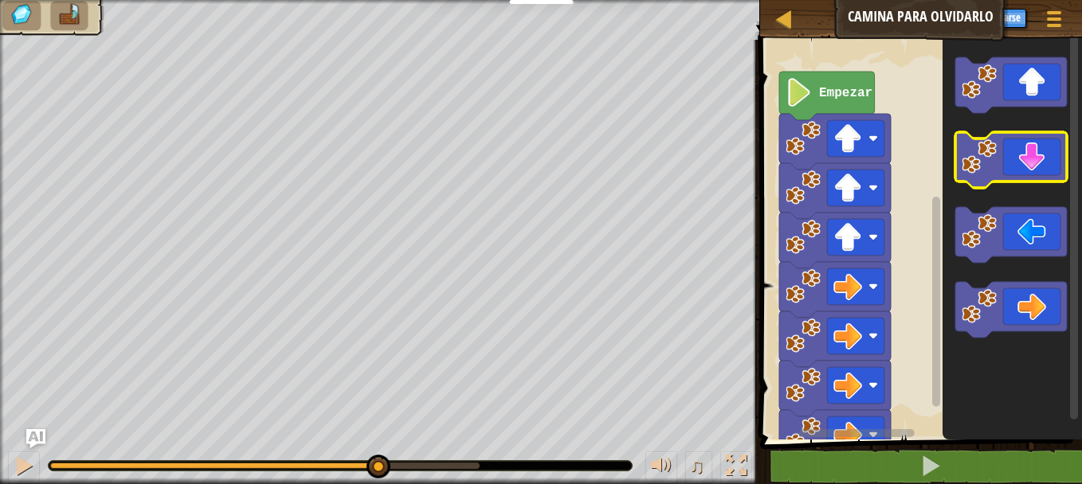
click at [1046, 176] on icon "Espacio de trabajo de Blockly" at bounding box center [1011, 160] width 112 height 56
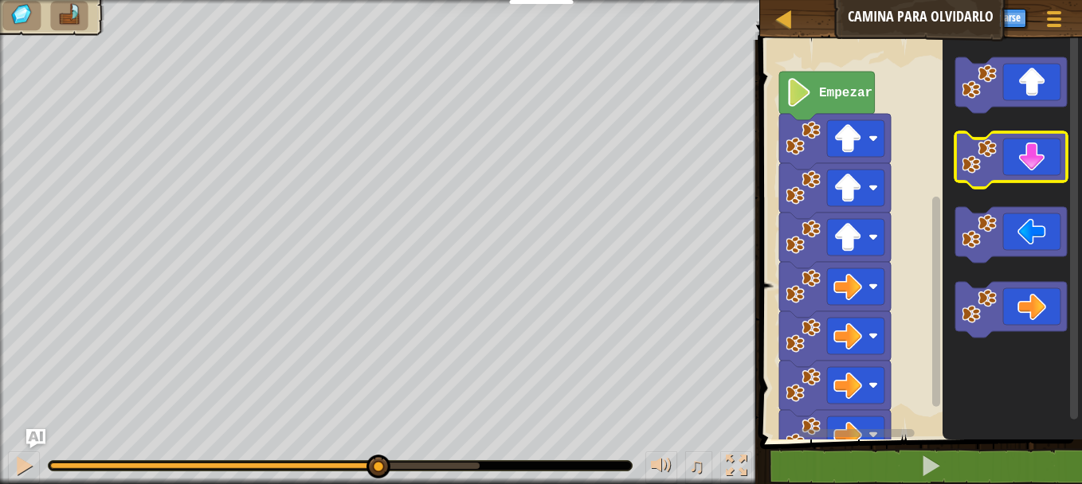
click at [1046, 176] on icon "Espacio de trabajo de Blockly" at bounding box center [1011, 160] width 112 height 56
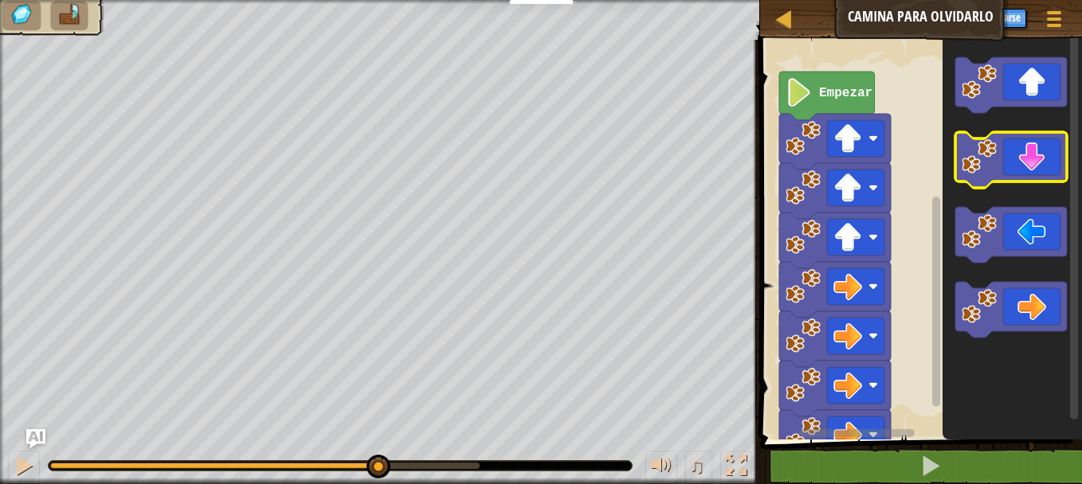
click at [1046, 176] on icon "Espacio de trabajo de Blockly" at bounding box center [1011, 160] width 112 height 56
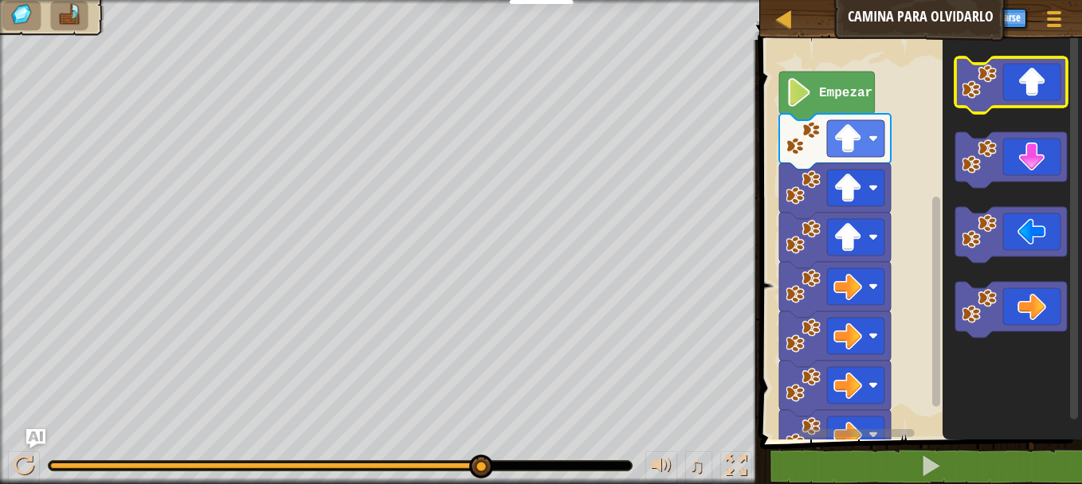
click at [1040, 85] on icon "Espacio de trabajo de Blockly" at bounding box center [1011, 85] width 112 height 56
click at [1058, 18] on span at bounding box center [1054, 19] width 15 height 3
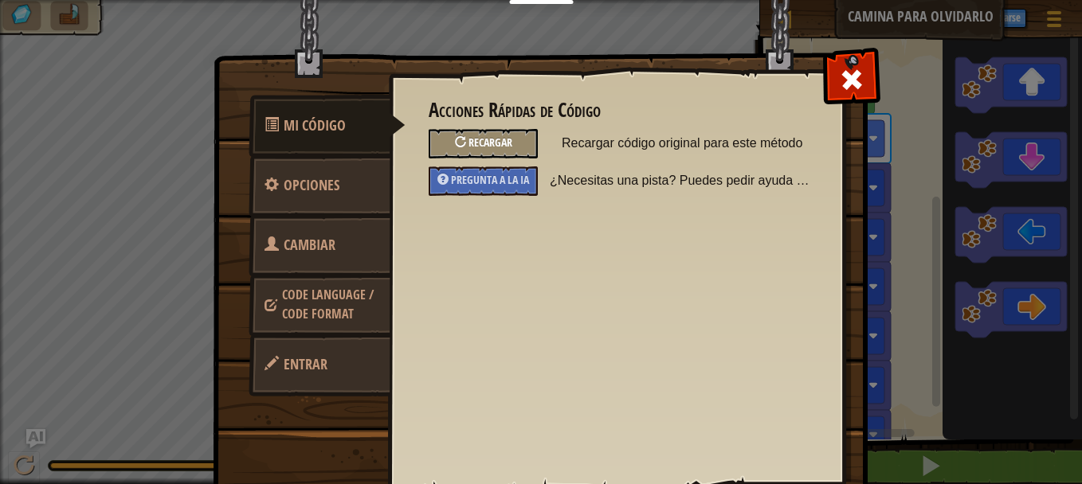
click at [511, 131] on div "Recargar" at bounding box center [483, 143] width 109 height 29
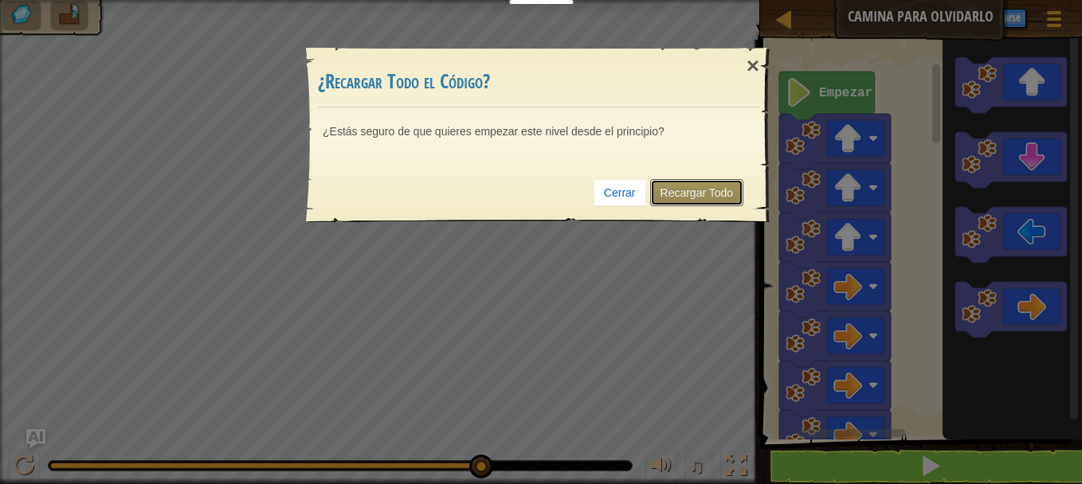
click at [664, 191] on link "Recargar Todo" at bounding box center [697, 192] width 94 height 27
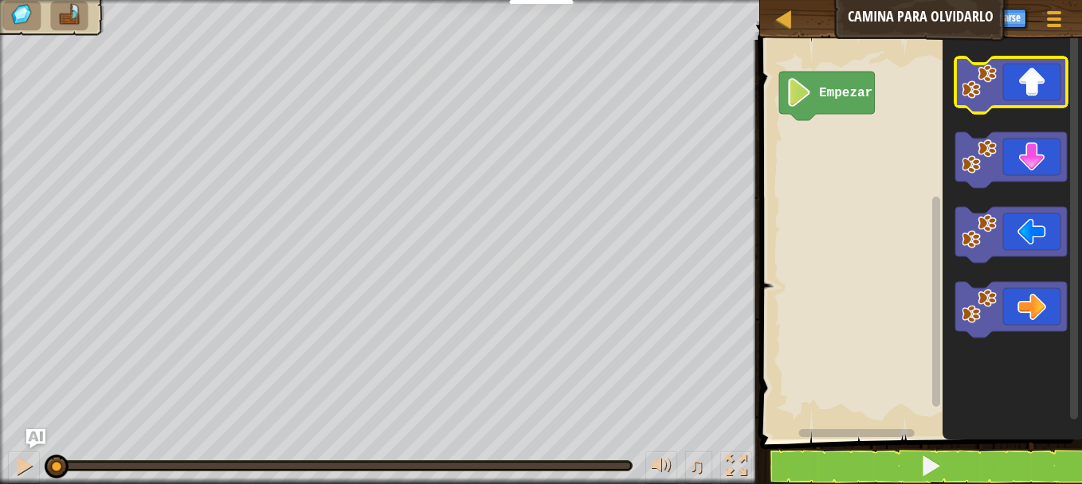
click at [991, 66] on image "Espacio de trabajo de Blockly" at bounding box center [978, 82] width 35 height 35
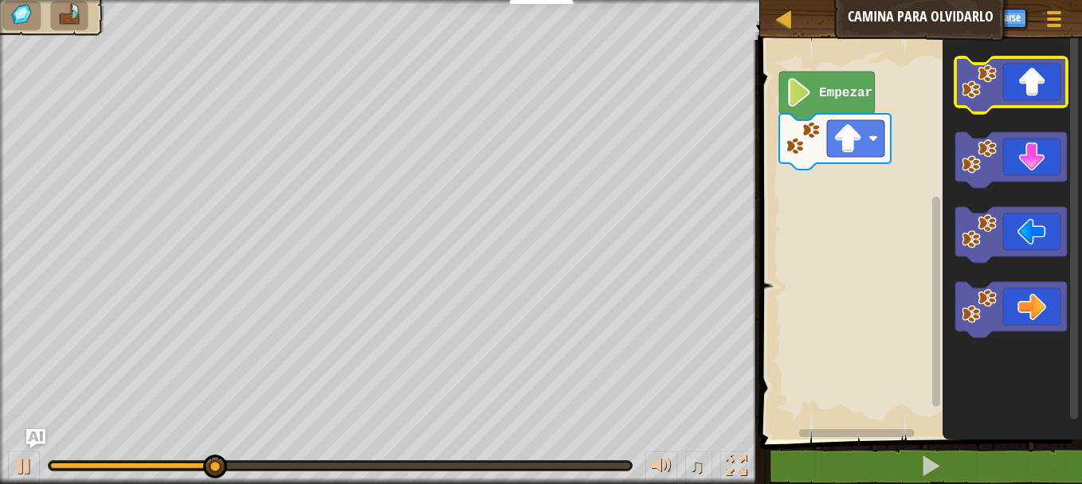
click at [1013, 73] on icon "Espacio de trabajo de Blockly" at bounding box center [1011, 85] width 112 height 56
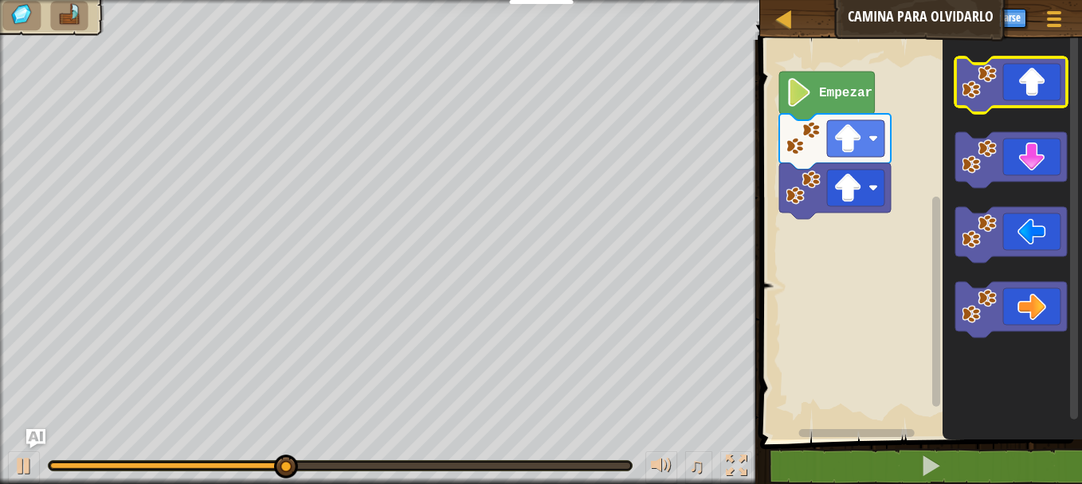
click at [1028, 90] on icon "Espacio de trabajo de Blockly" at bounding box center [1011, 85] width 112 height 56
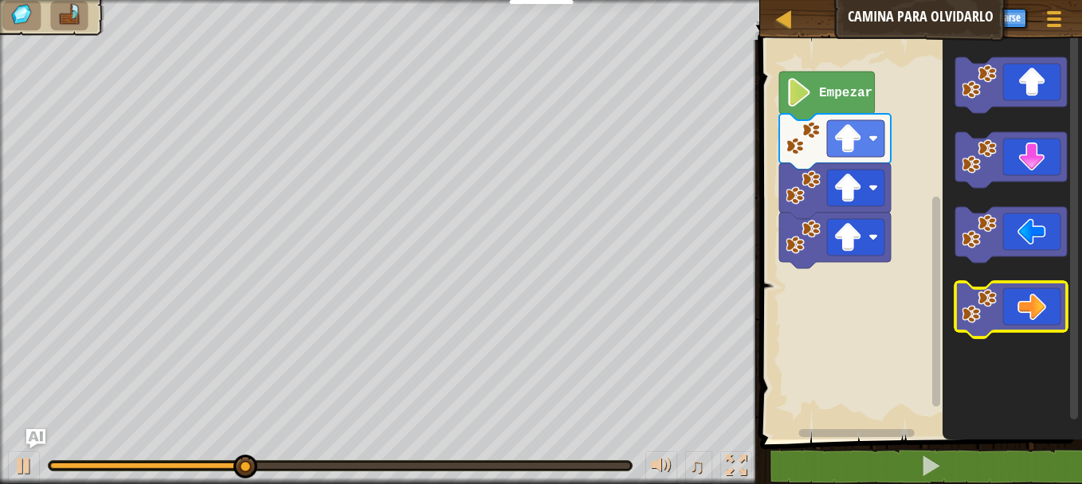
click at [1054, 296] on icon "Espacio de trabajo de Blockly" at bounding box center [1011, 310] width 112 height 56
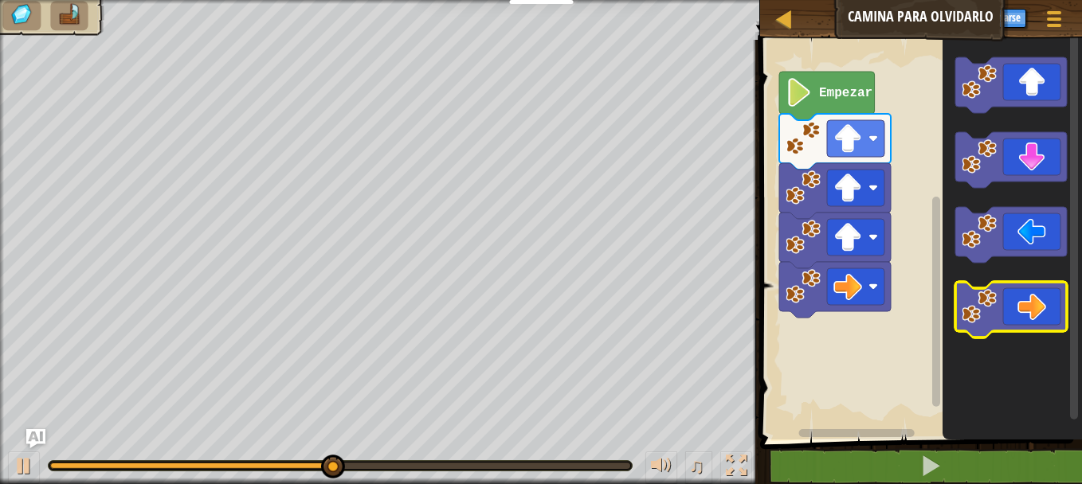
click at [1054, 296] on icon "Espacio de trabajo de Blockly" at bounding box center [1011, 310] width 112 height 56
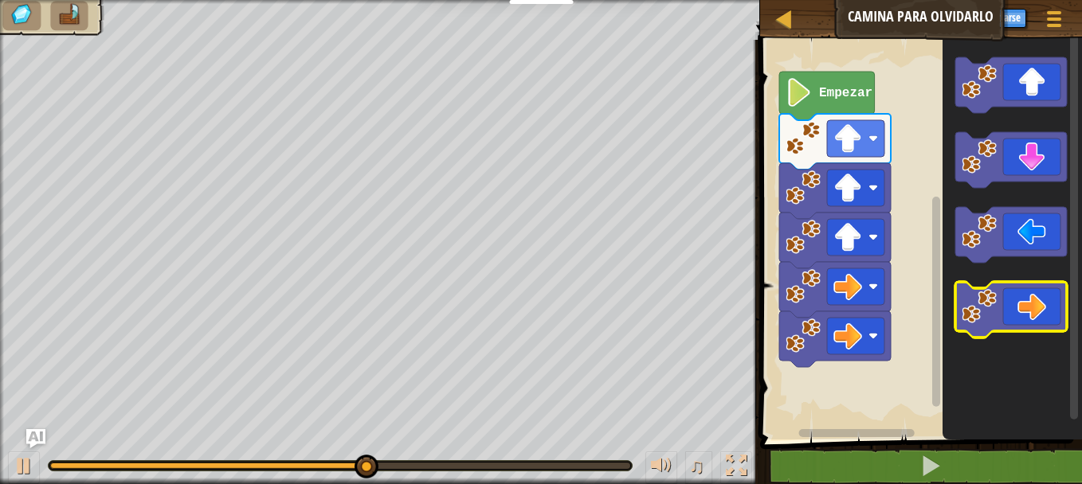
click at [1054, 296] on icon "Espacio de trabajo de Blockly" at bounding box center [1011, 310] width 112 height 56
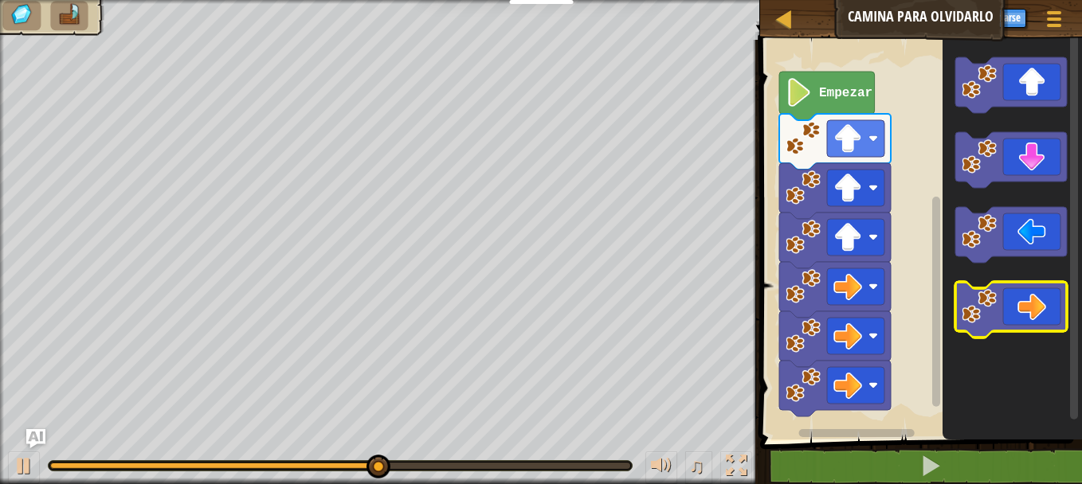
click at [1054, 296] on icon "Espacio de trabajo de Blockly" at bounding box center [1011, 310] width 112 height 56
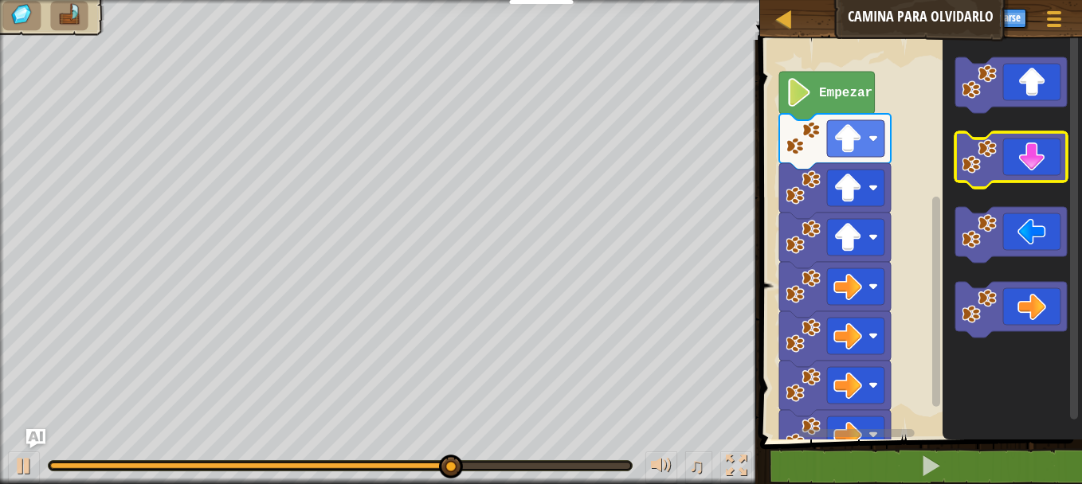
click at [1050, 166] on icon "Espacio de trabajo de Blockly" at bounding box center [1011, 160] width 112 height 56
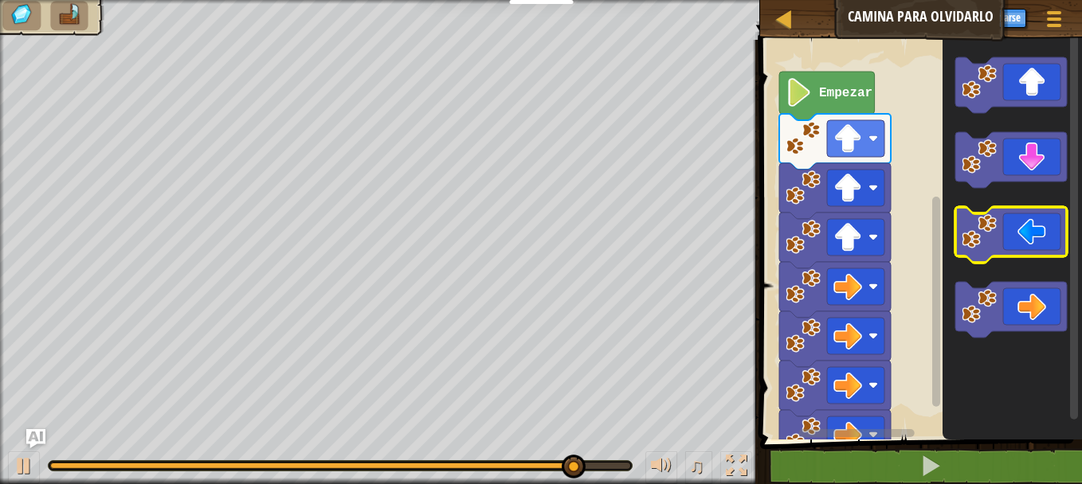
click at [1020, 240] on icon "Espacio de trabajo de Blockly" at bounding box center [1011, 235] width 112 height 56
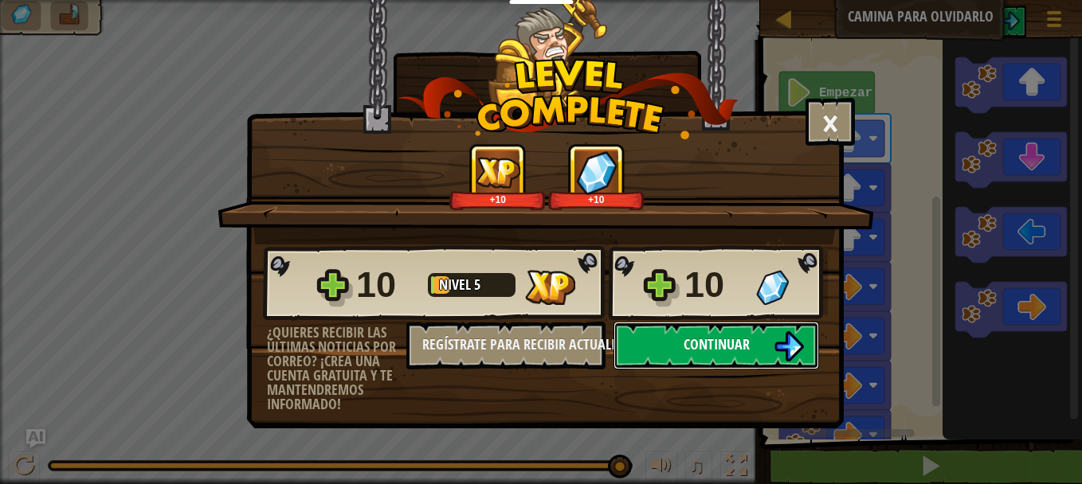
click at [789, 338] on img at bounding box center [788, 346] width 30 height 30
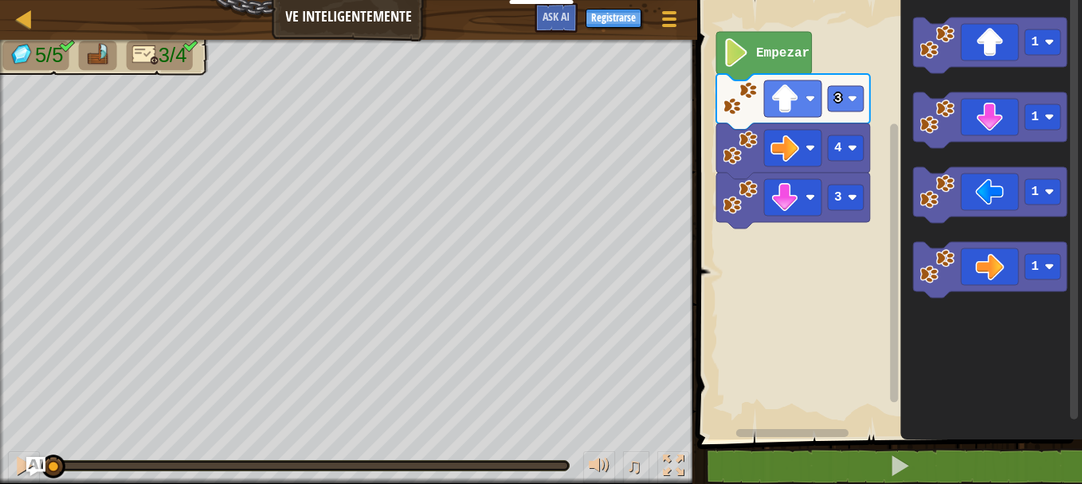
click at [1005, 80] on icon "Espacio de trabajo de Blockly" at bounding box center [992, 216] width 182 height 448
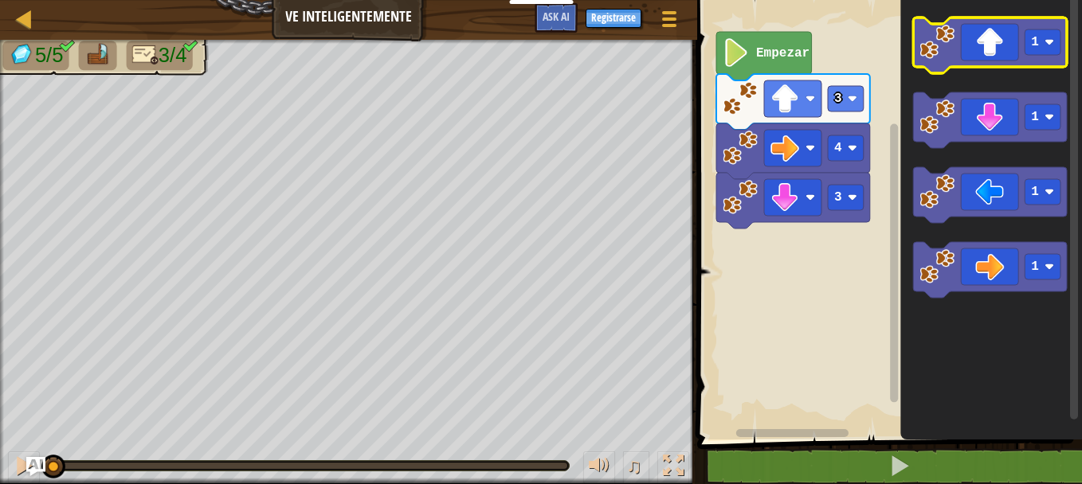
click at [1004, 63] on icon "Espacio de trabajo de Blockly" at bounding box center [991, 46] width 154 height 56
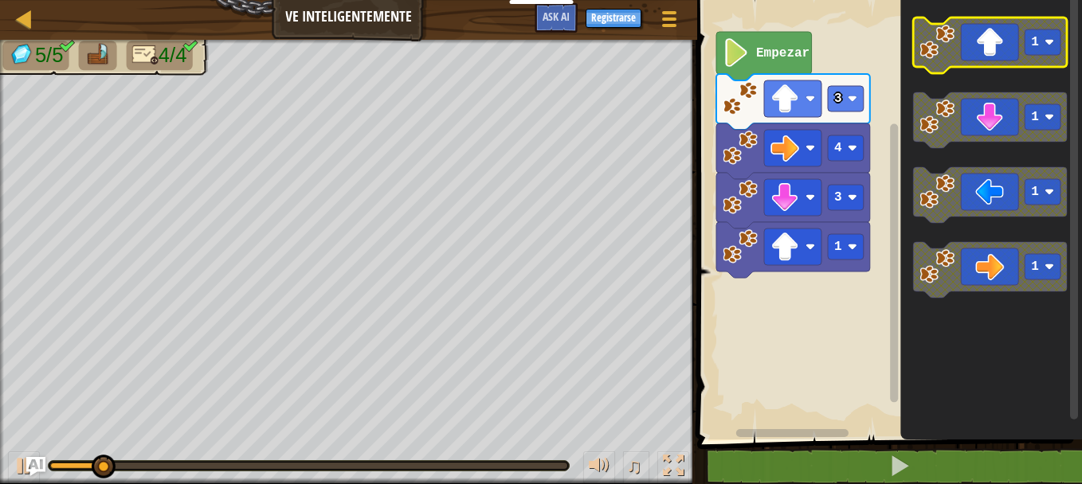
click at [1004, 63] on icon "Espacio de trabajo de Blockly" at bounding box center [991, 46] width 154 height 56
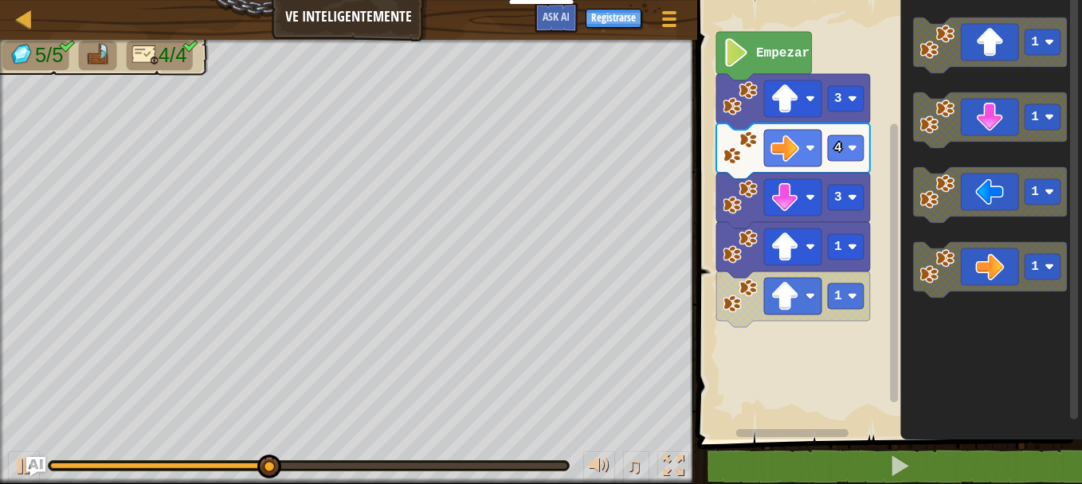
click at [989, 91] on icon "Espacio de trabajo de Blockly" at bounding box center [992, 216] width 182 height 448
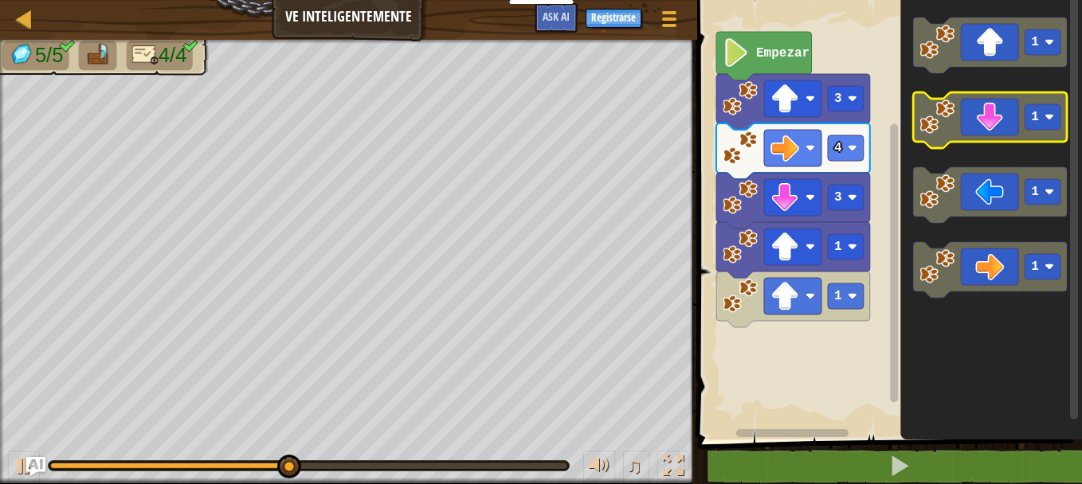
click at [981, 128] on icon "1 1 1 1" at bounding box center [992, 216] width 182 height 448
click at [981, 128] on icon "Espacio de trabajo de Blockly" at bounding box center [991, 120] width 154 height 56
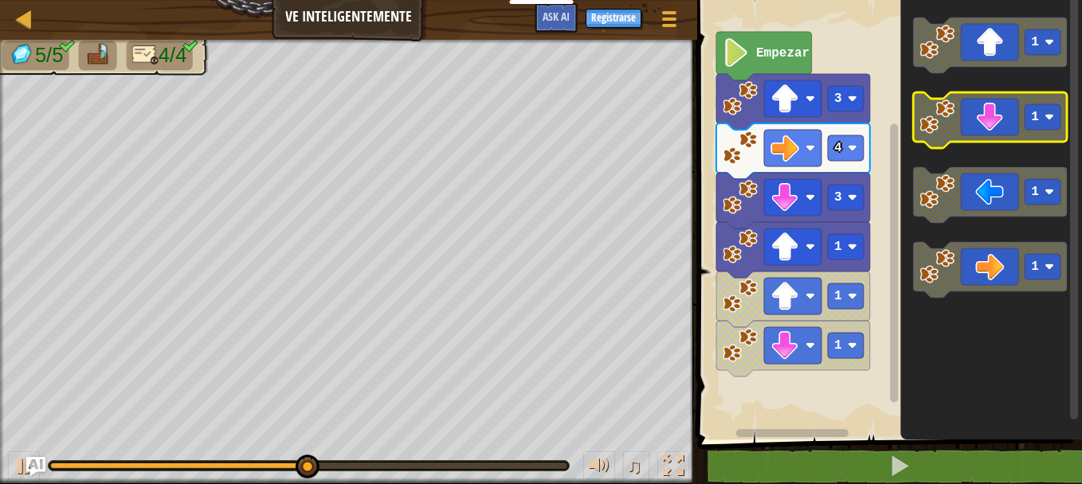
click at [981, 128] on icon "Espacio de trabajo de Blockly" at bounding box center [991, 120] width 154 height 56
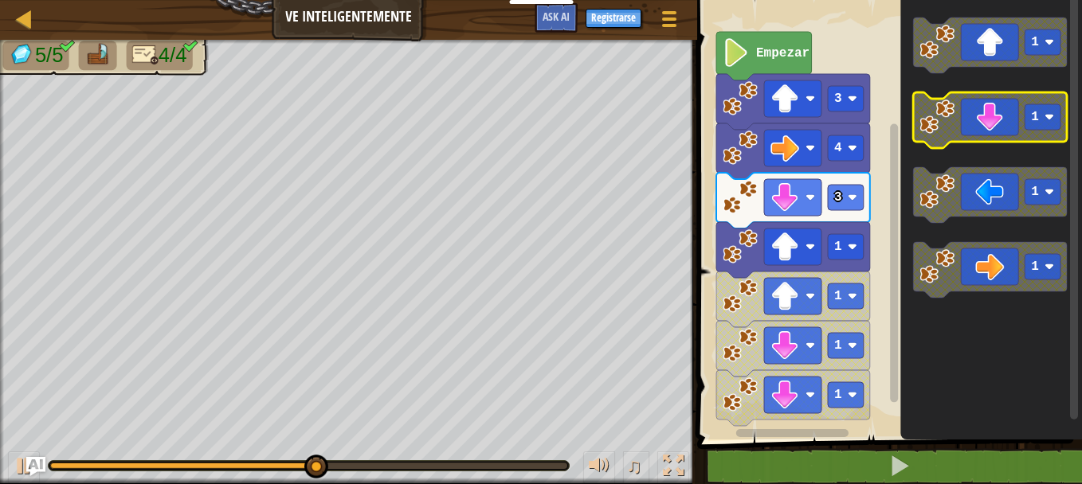
click at [981, 128] on icon "Espacio de trabajo de Blockly" at bounding box center [991, 120] width 154 height 56
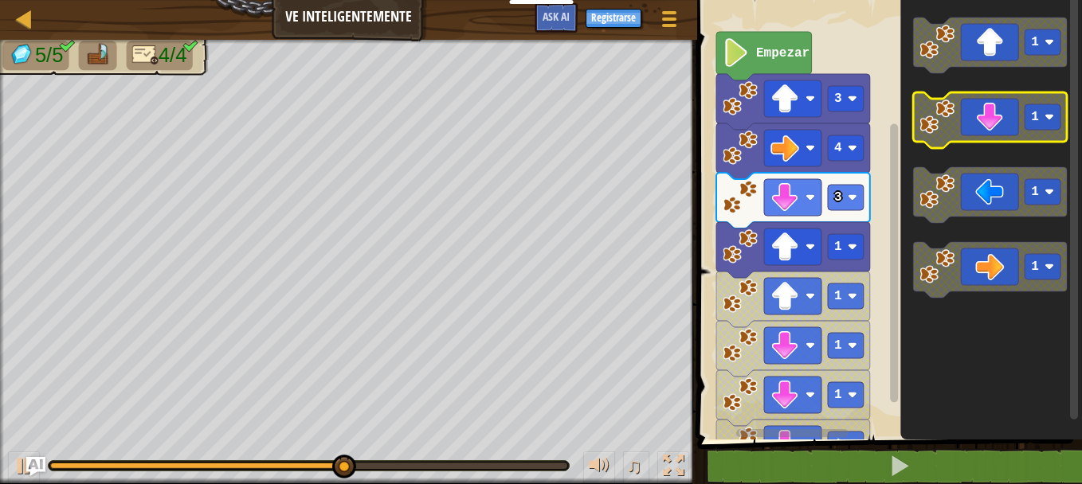
click at [981, 128] on icon "Espacio de trabajo de Blockly" at bounding box center [991, 120] width 154 height 56
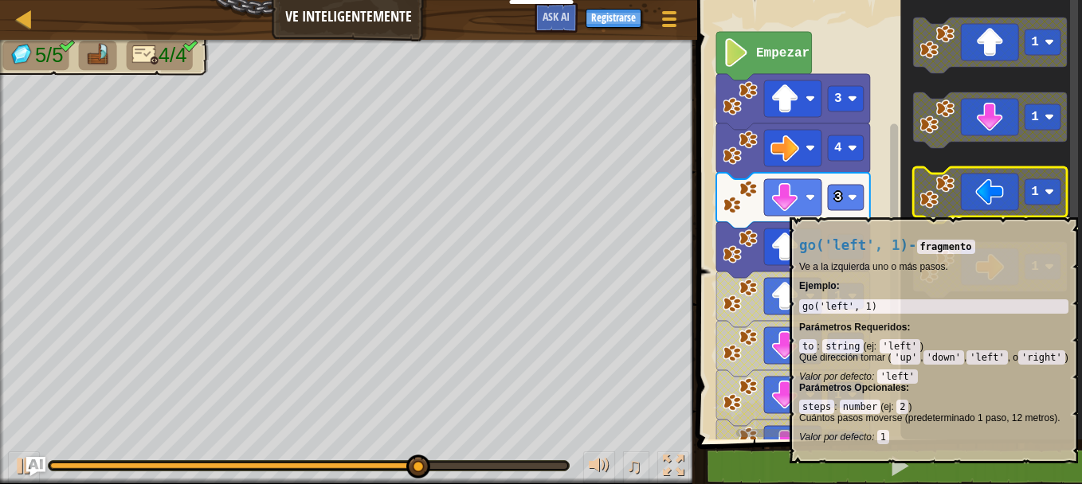
click at [968, 209] on icon "Espacio de trabajo de Blockly" at bounding box center [991, 195] width 154 height 56
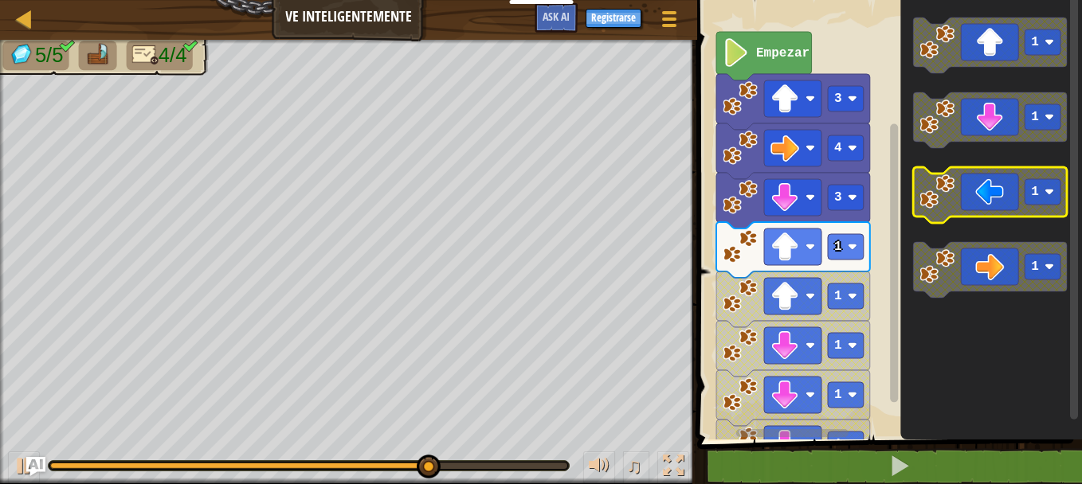
click at [968, 209] on icon "Espacio de trabajo de Blockly" at bounding box center [991, 195] width 154 height 56
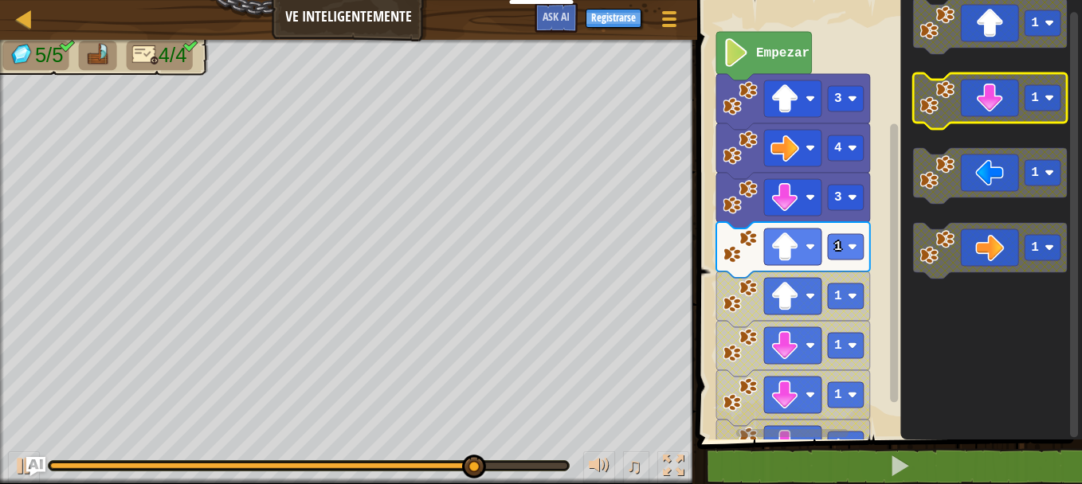
click at [1032, 106] on g "1 1 1 1" at bounding box center [991, 138] width 154 height 280
click at [1032, 106] on rect "Espacio de trabajo de Blockly" at bounding box center [1043, 97] width 36 height 25
click at [991, 104] on icon "Espacio de trabajo de Blockly" at bounding box center [991, 101] width 154 height 56
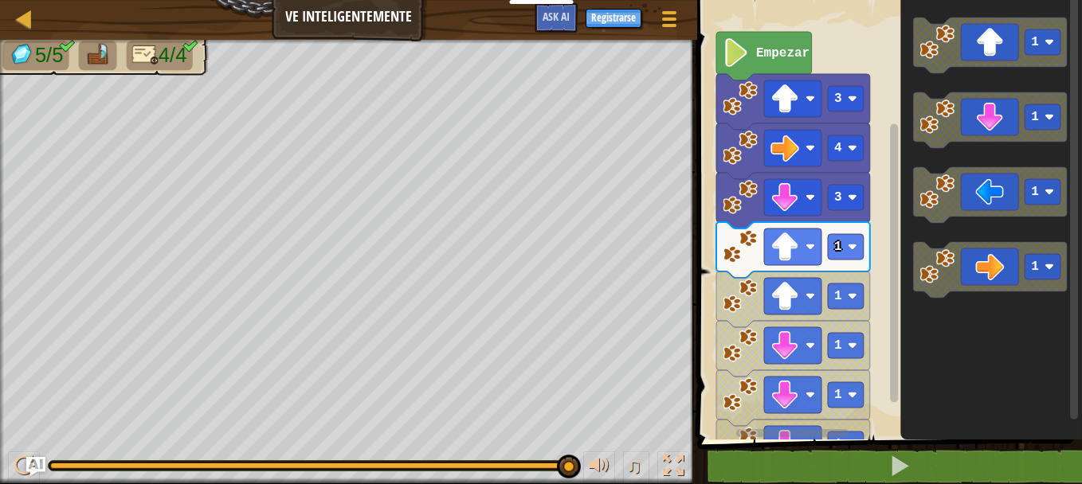
click at [0, 0] on html "Docentes Crear Cuenta Gratis Soluciones para Escuelas y [GEOGRAPHIC_DATA] previ…" at bounding box center [541, 0] width 1082 height 0
click at [976, 147] on rect "Espacio de trabajo de Blockly" at bounding box center [991, 120] width 154 height 56
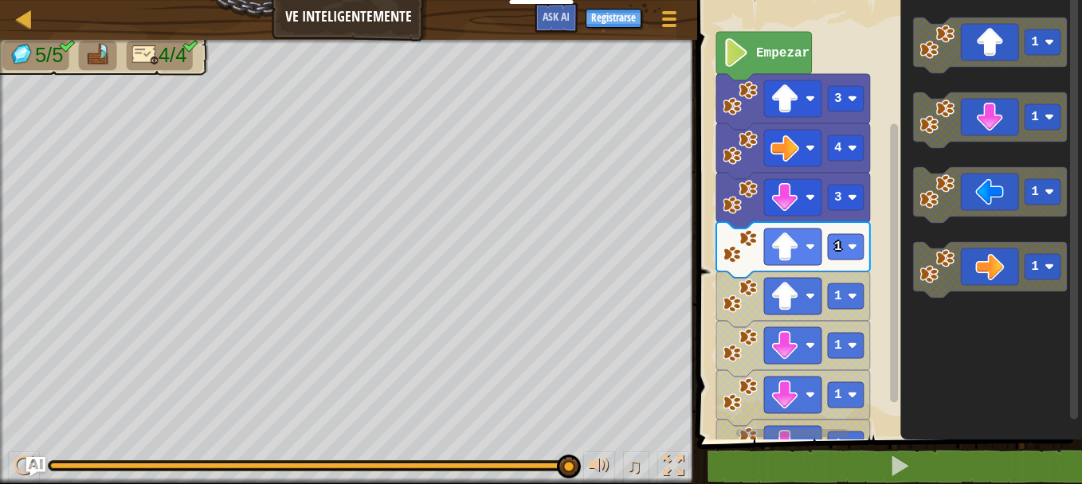
click at [0, 0] on html "Docentes Crear Cuenta Gratis Soluciones para Escuelas y [GEOGRAPHIC_DATA] previ…" at bounding box center [541, 0] width 1082 height 0
click at [24, 462] on div at bounding box center [24, 466] width 21 height 21
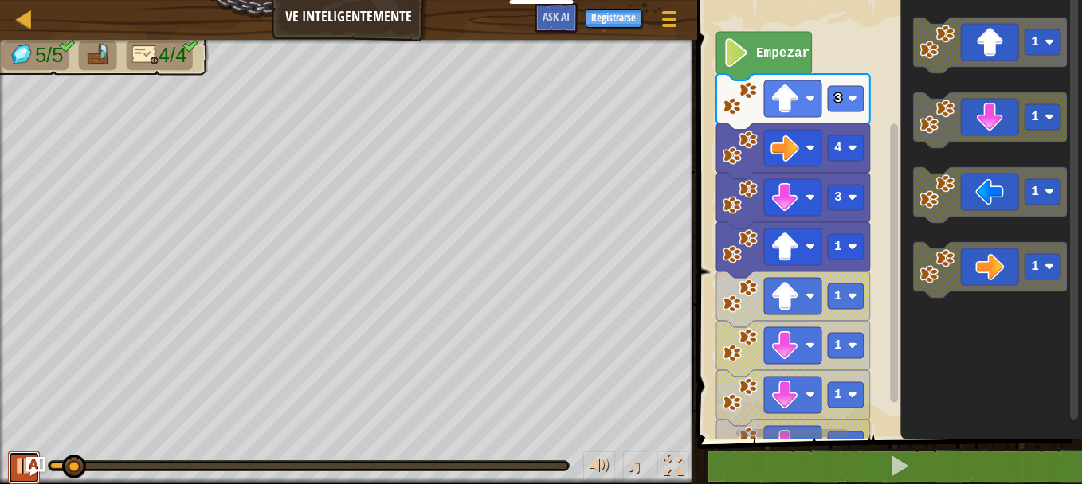
click at [24, 462] on div at bounding box center [24, 466] width 21 height 21
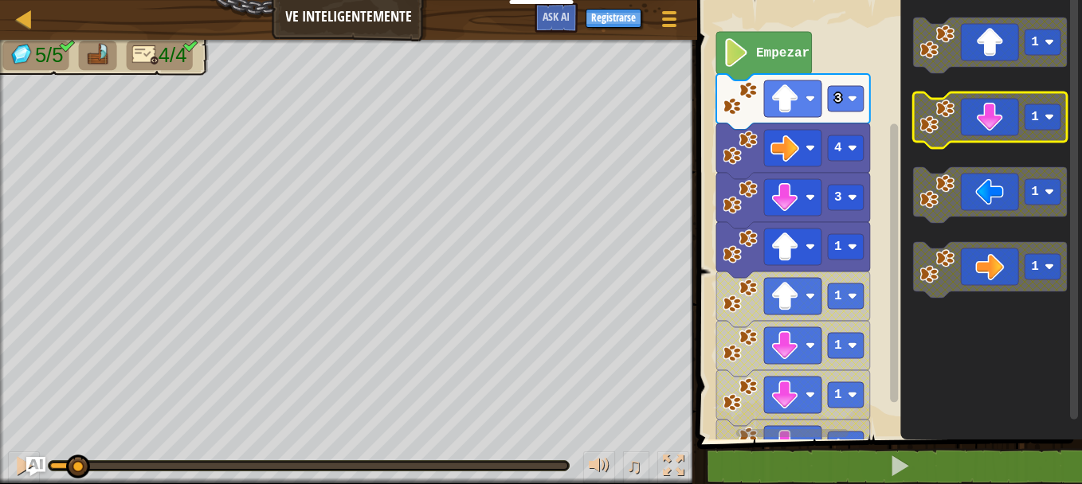
click at [1000, 134] on icon "Espacio de trabajo de Blockly" at bounding box center [991, 120] width 154 height 56
click at [94, 476] on div "♫" at bounding box center [348, 462] width 697 height 48
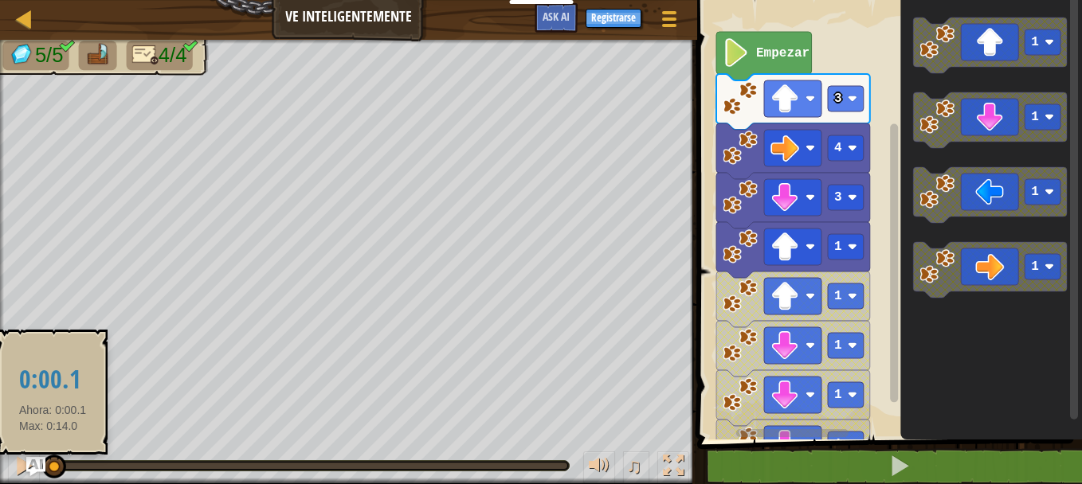
click at [53, 465] on div at bounding box center [51, 466] width 2 height 6
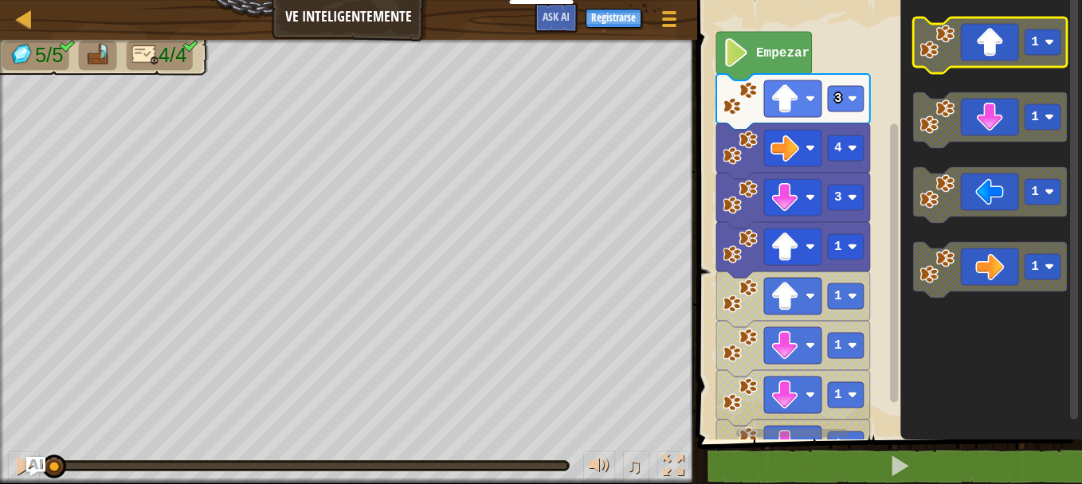
click at [995, 71] on rect "Espacio de trabajo de Blockly" at bounding box center [991, 46] width 154 height 56
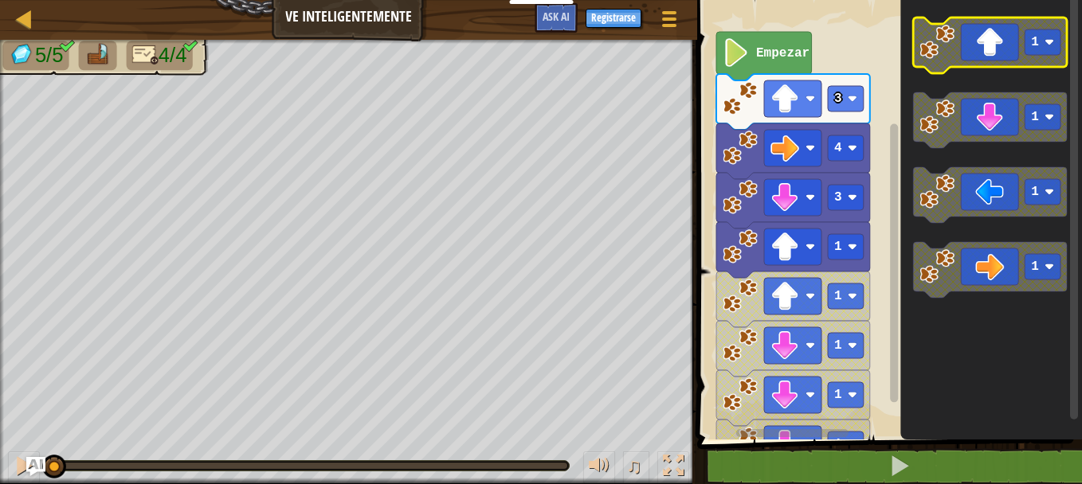
click at [995, 71] on rect "Espacio de trabajo de Blockly" at bounding box center [991, 46] width 154 height 56
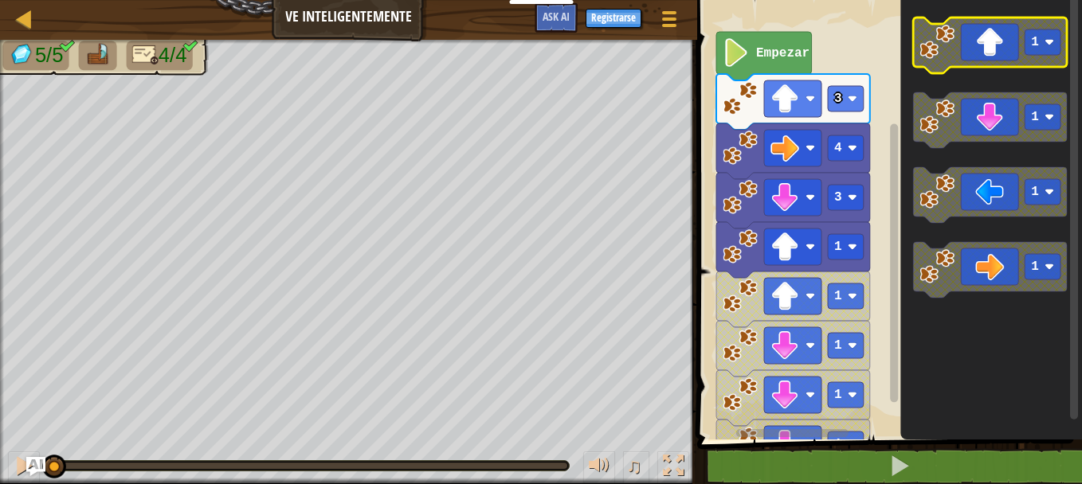
click at [995, 71] on rect "Espacio de trabajo de Blockly" at bounding box center [991, 46] width 154 height 56
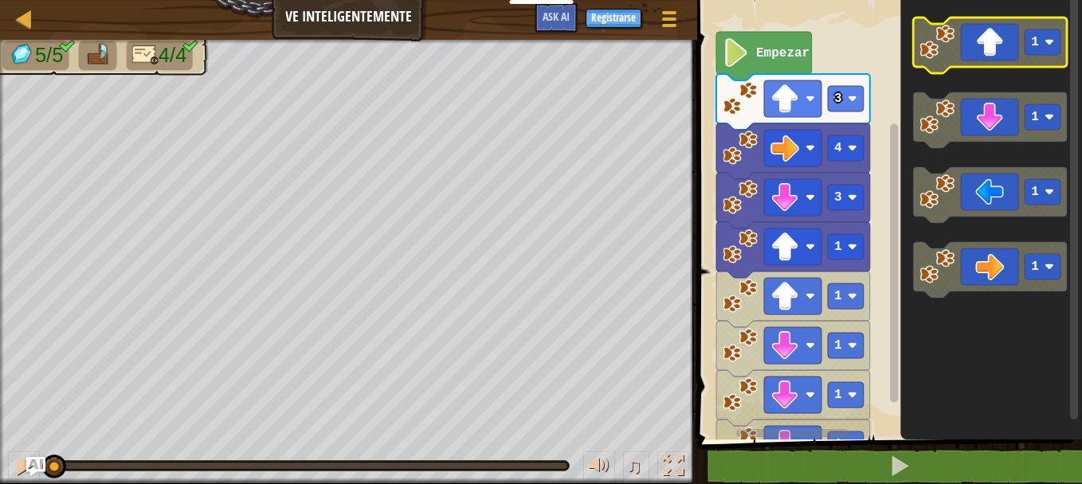
click at [995, 71] on rect "Espacio de trabajo de Blockly" at bounding box center [991, 46] width 154 height 56
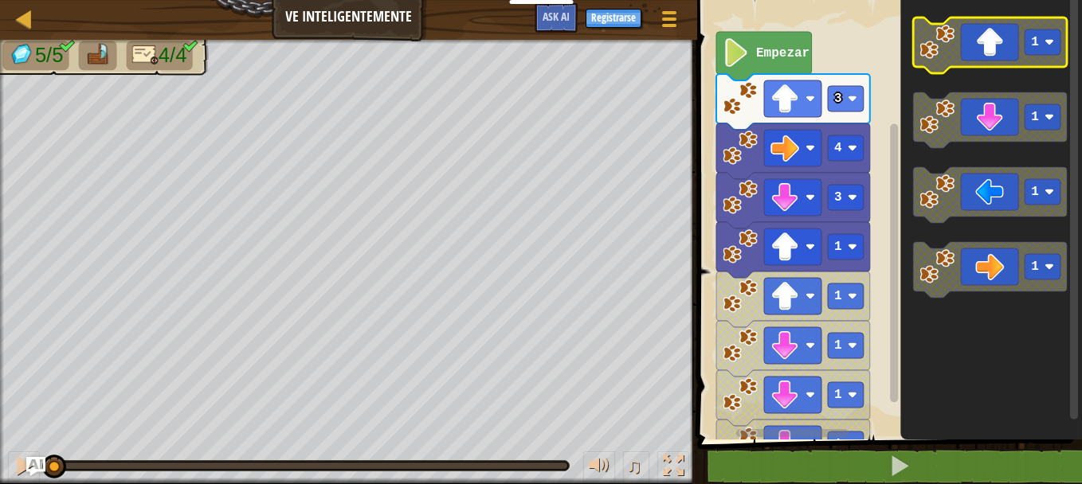
click at [995, 71] on rect "Espacio de trabajo de Blockly" at bounding box center [991, 46] width 154 height 56
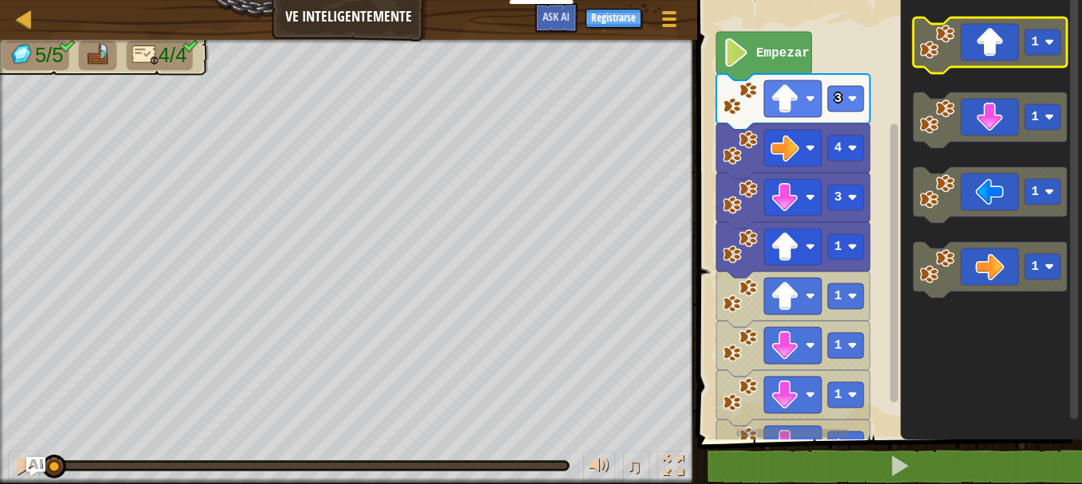
click at [995, 71] on rect "Espacio de trabajo de Blockly" at bounding box center [991, 46] width 154 height 56
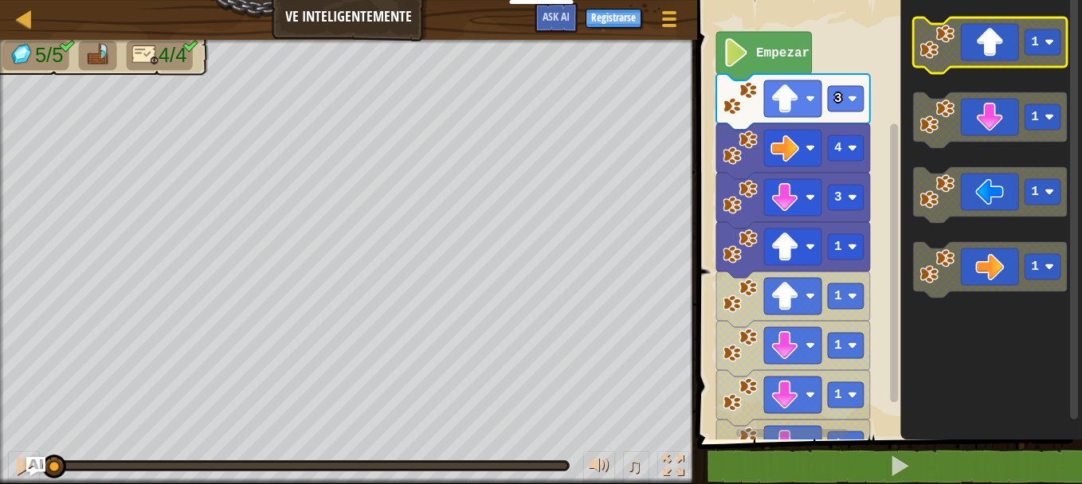
click at [995, 71] on rect "Espacio de trabajo de Blockly" at bounding box center [991, 46] width 154 height 56
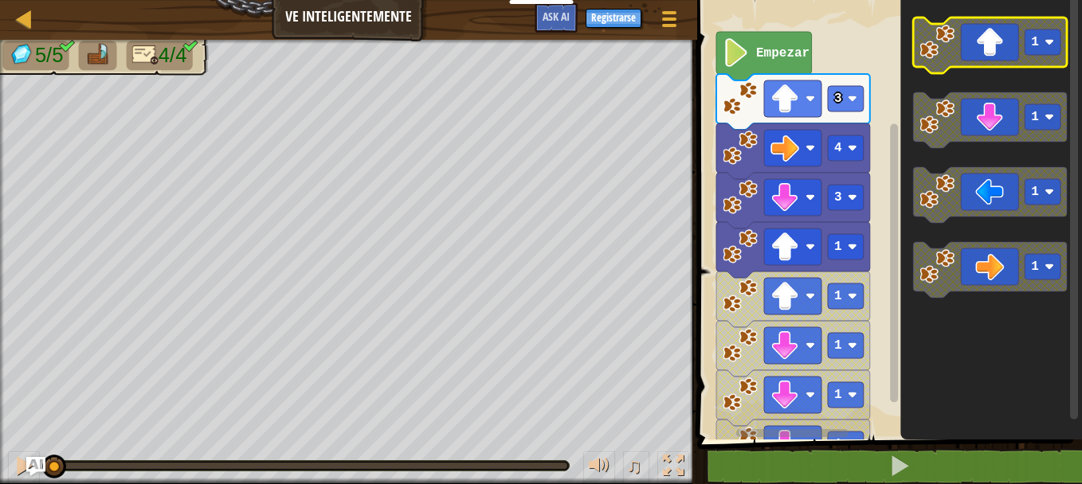
click at [995, 71] on rect "Espacio de trabajo de Blockly" at bounding box center [991, 46] width 154 height 56
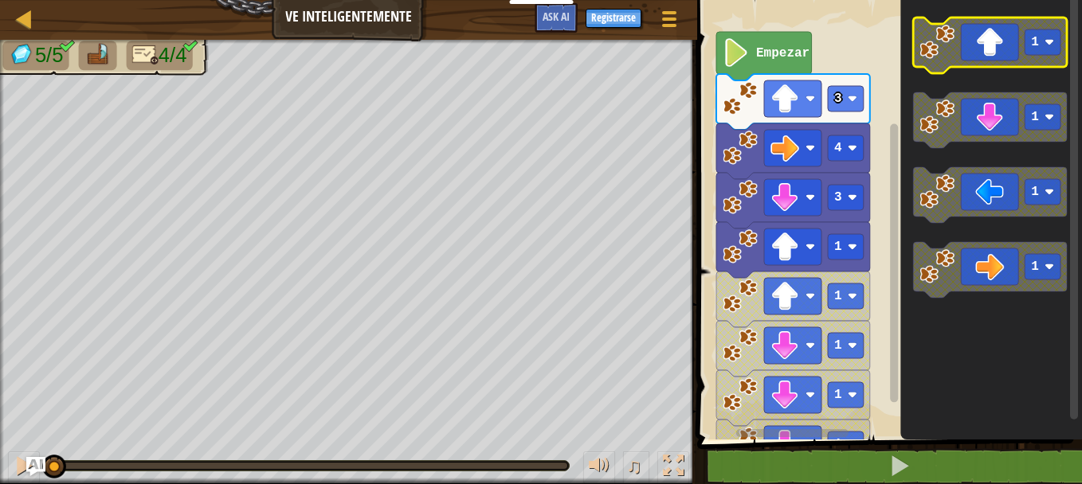
click at [995, 71] on rect "Espacio de trabajo de Blockly" at bounding box center [991, 46] width 154 height 56
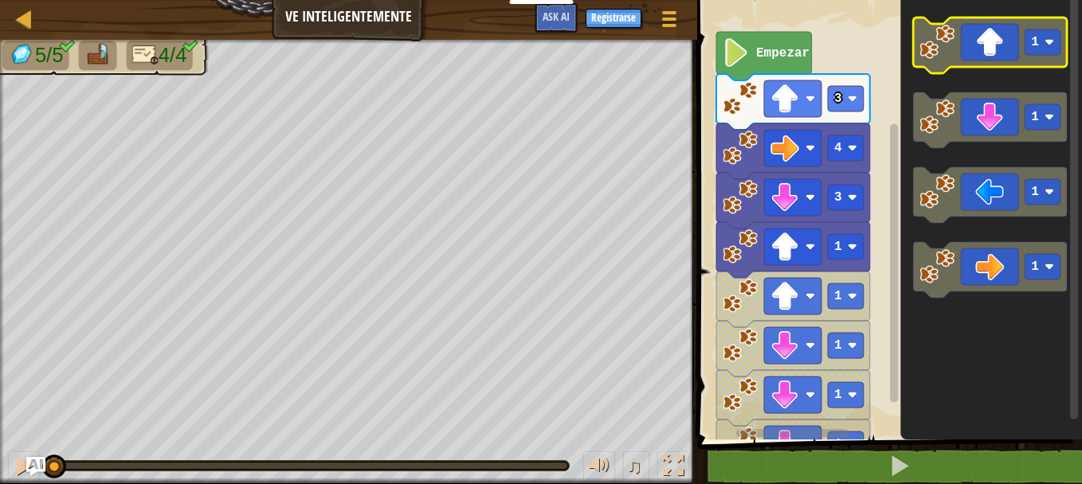
click at [995, 71] on rect "Espacio de trabajo de Blockly" at bounding box center [991, 46] width 154 height 56
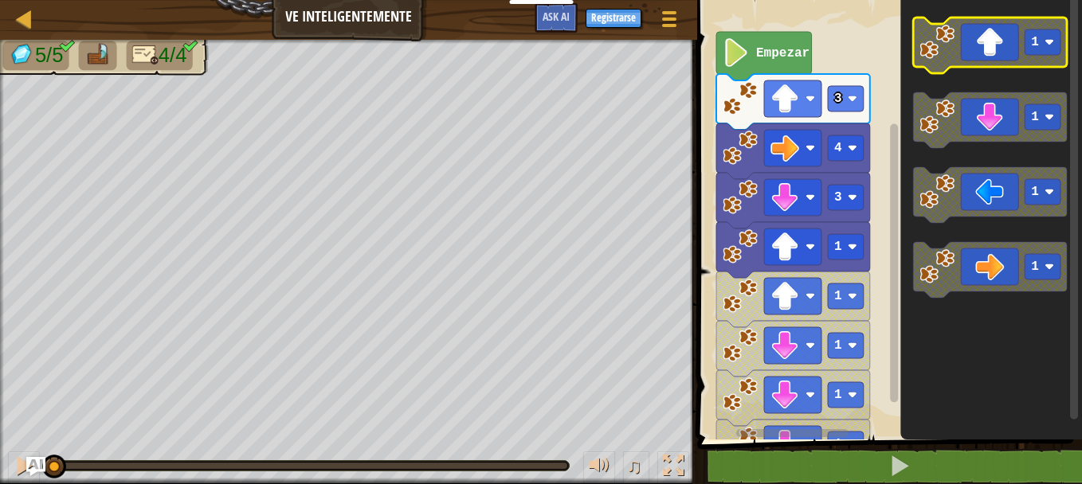
click at [995, 71] on rect "Espacio de trabajo de Blockly" at bounding box center [991, 46] width 154 height 56
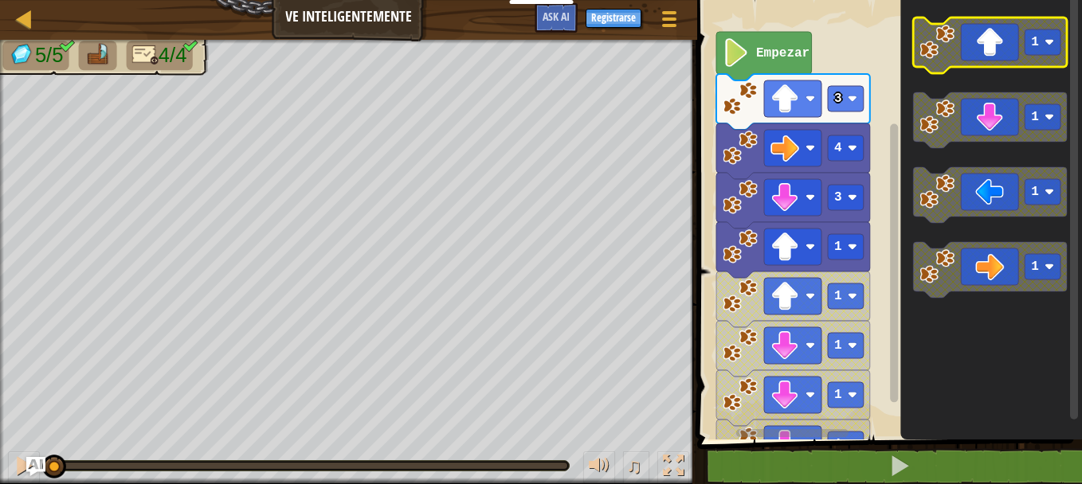
click at [995, 71] on rect "Espacio de trabajo de Blockly" at bounding box center [991, 46] width 154 height 56
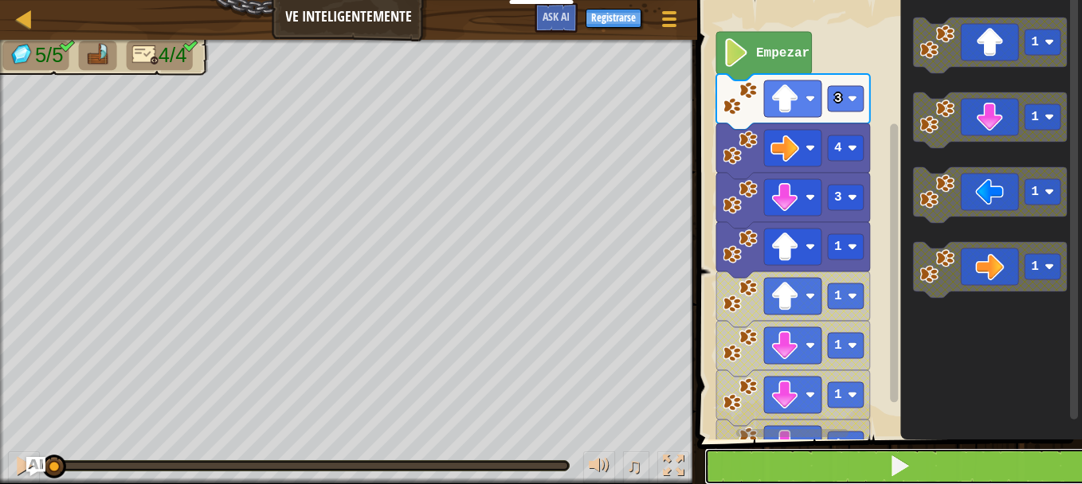
click at [1005, 463] on button at bounding box center [899, 466] width 390 height 37
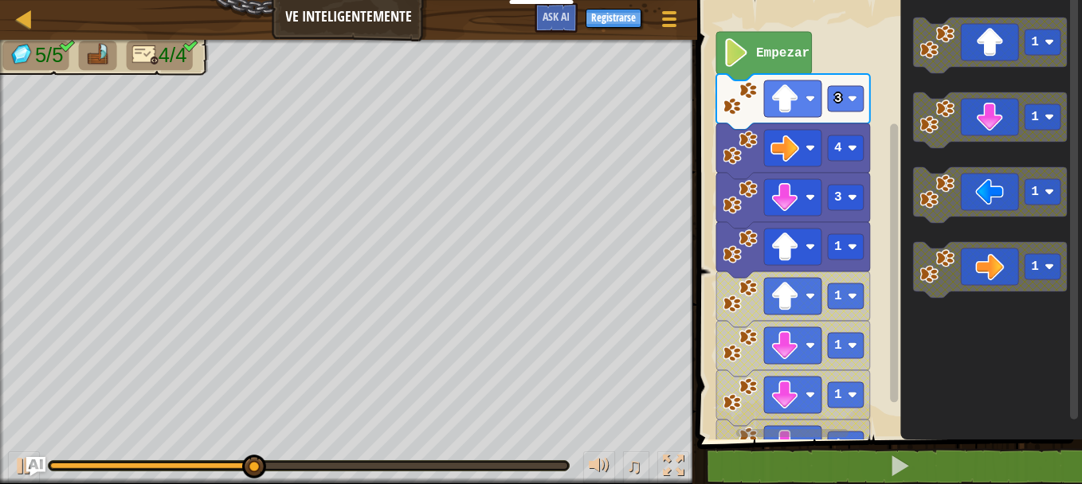
click at [57, 460] on div at bounding box center [309, 465] width 522 height 11
click at [37, 462] on img "Ask AI" at bounding box center [35, 466] width 21 height 21
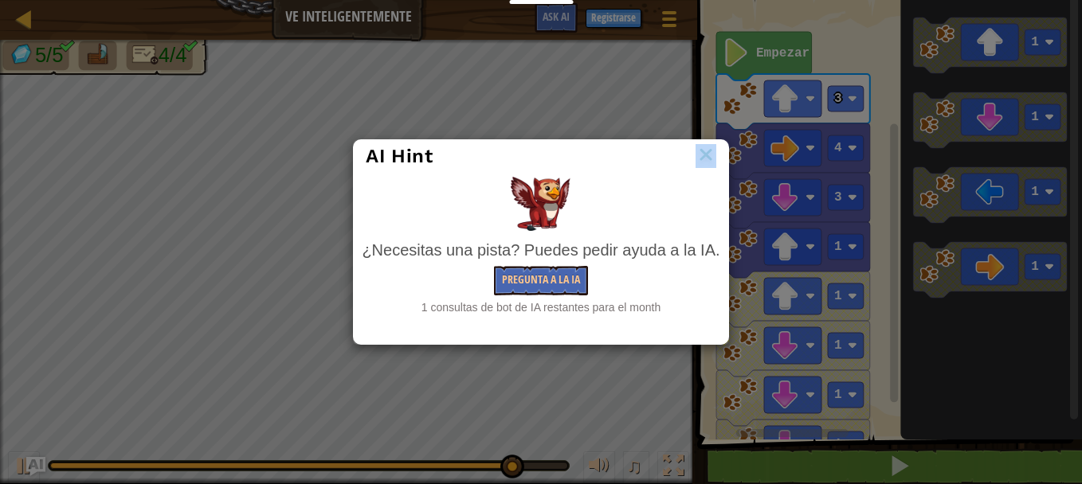
drag, startPoint x: 719, startPoint y: 160, endPoint x: 704, endPoint y: 149, distance: 18.2
click at [704, 149] on div "AI Hint" at bounding box center [541, 156] width 374 height 33
click at [704, 149] on img at bounding box center [705, 156] width 21 height 24
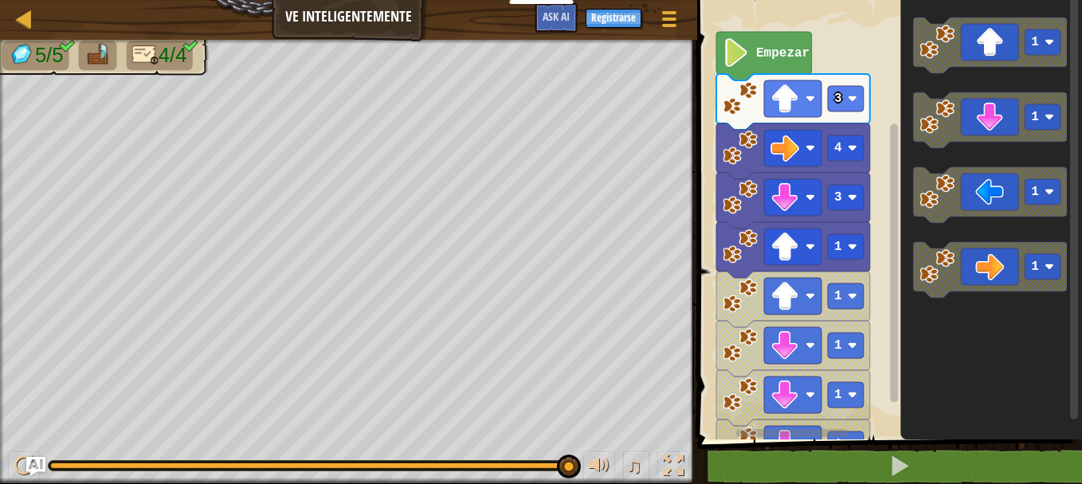
click at [1081, 0] on html "Docentes Crear Cuenta Gratis Soluciones para Escuelas y [GEOGRAPHIC_DATA] previ…" at bounding box center [541, 0] width 1082 height 0
click at [997, 118] on icon "Espacio de trabajo de Blockly" at bounding box center [991, 120] width 154 height 56
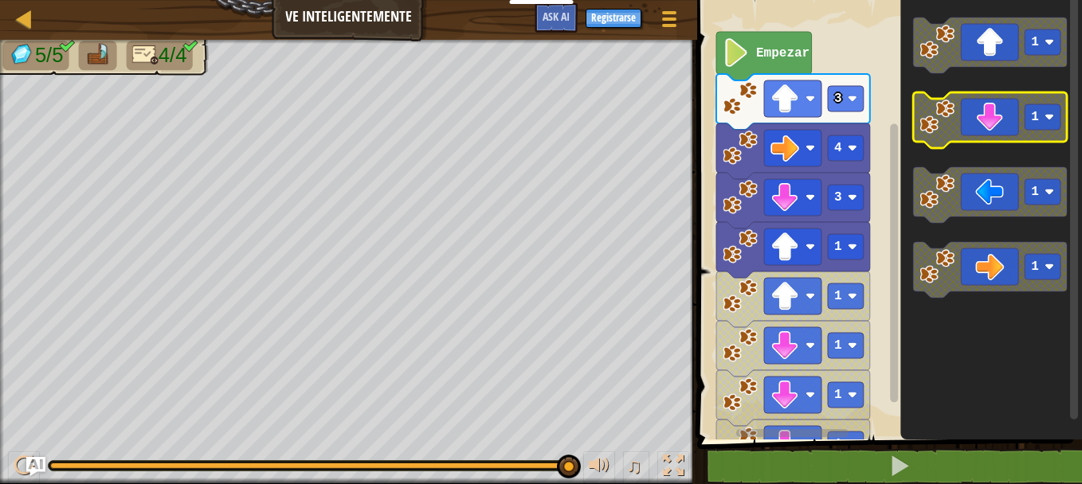
click at [1000, 130] on icon "Espacio de trabajo de Blockly" at bounding box center [991, 120] width 154 height 56
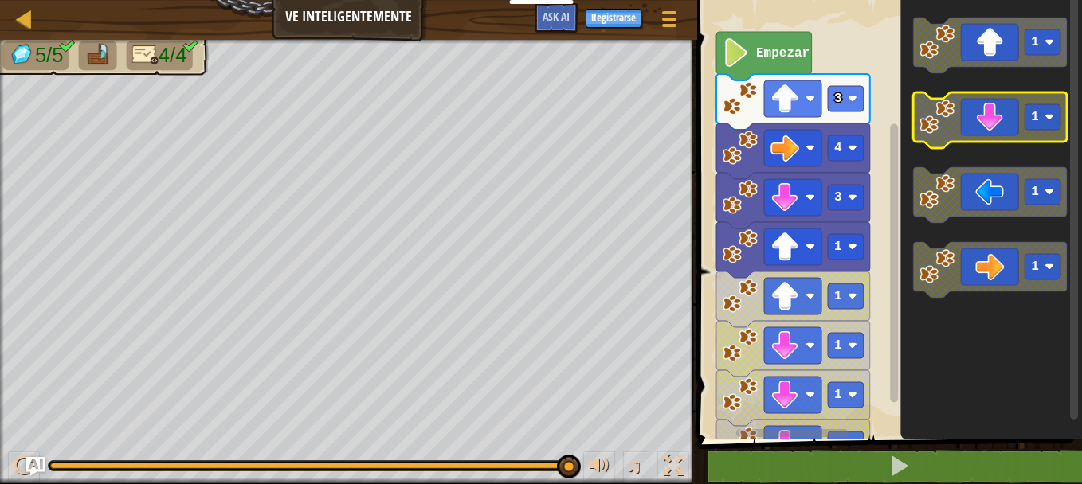
click at [1000, 130] on icon "Espacio de trabajo de Blockly" at bounding box center [991, 120] width 154 height 56
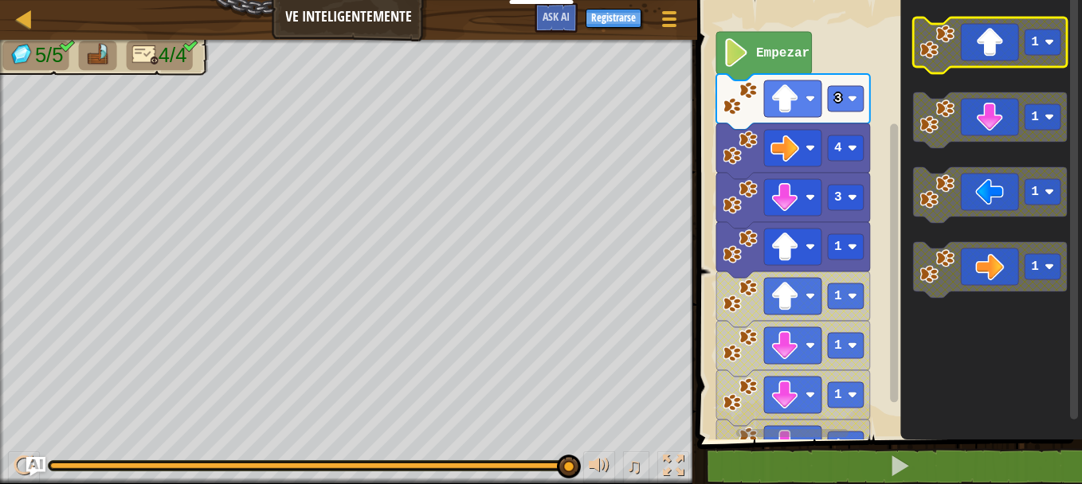
click at [959, 69] on rect "Espacio de trabajo de Blockly" at bounding box center [991, 46] width 154 height 56
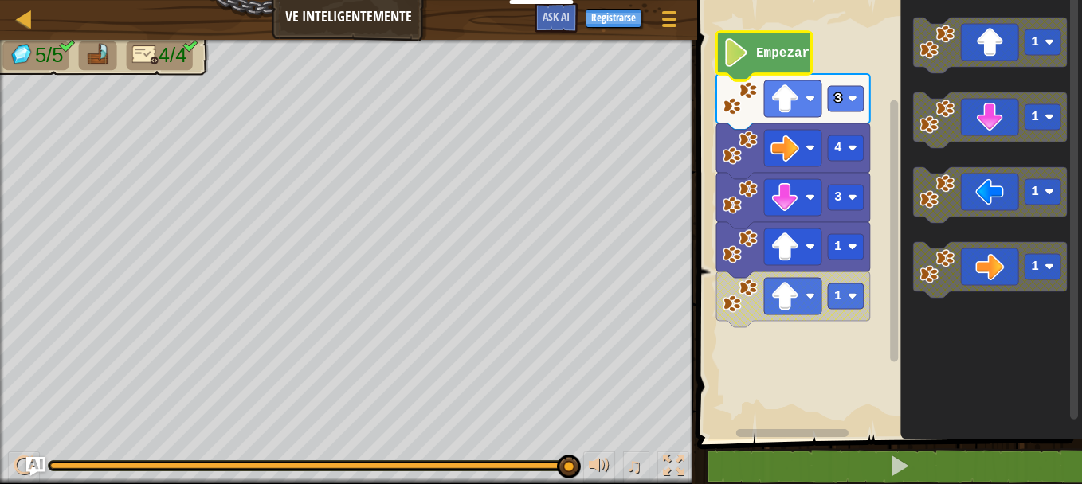
click at [766, 49] on text "Empezar" at bounding box center [782, 53] width 53 height 14
click at [19, 466] on div at bounding box center [24, 466] width 21 height 21
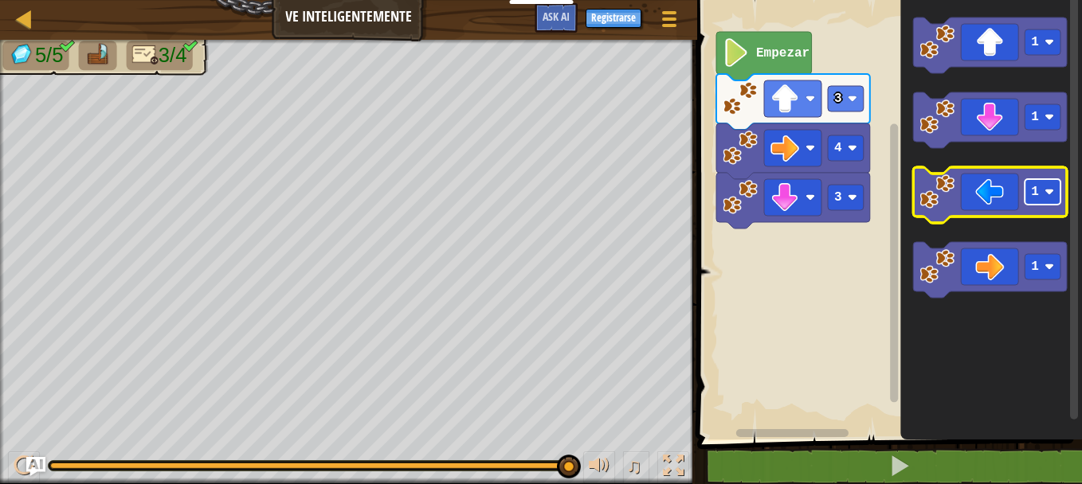
click at [1046, 193] on image "Espacio de trabajo de Blockly" at bounding box center [1049, 192] width 10 height 10
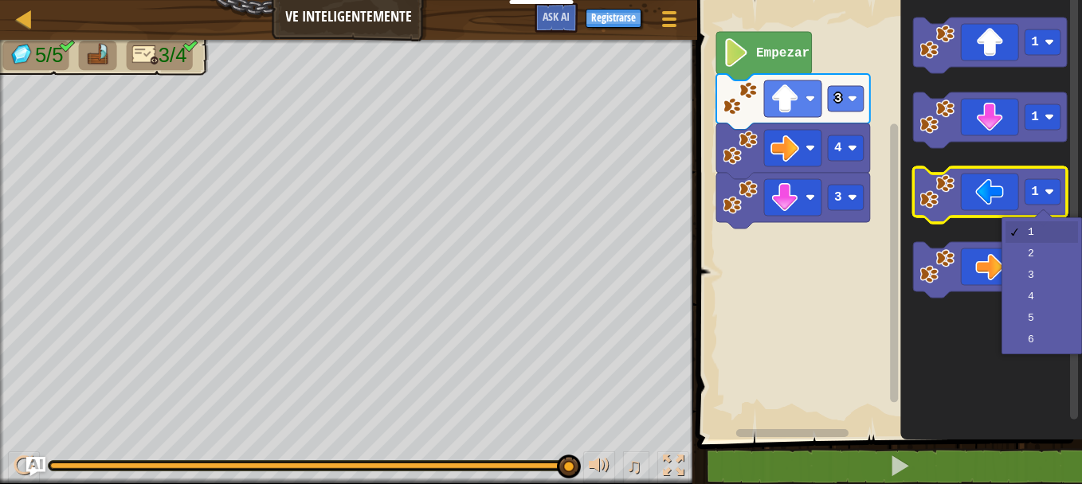
click at [951, 195] on image "Espacio de trabajo de Blockly" at bounding box center [937, 191] width 35 height 35
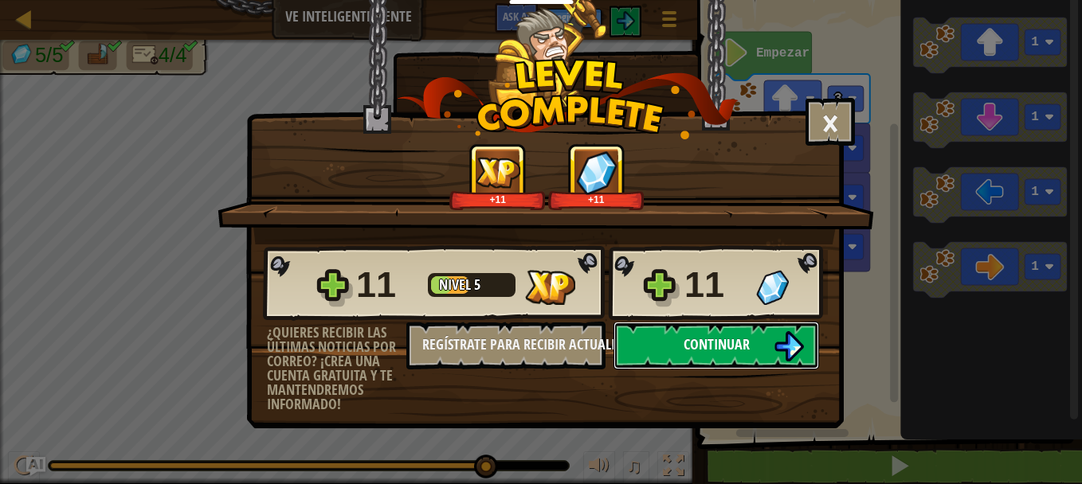
click at [752, 335] on button "Continuar" at bounding box center [716, 346] width 206 height 48
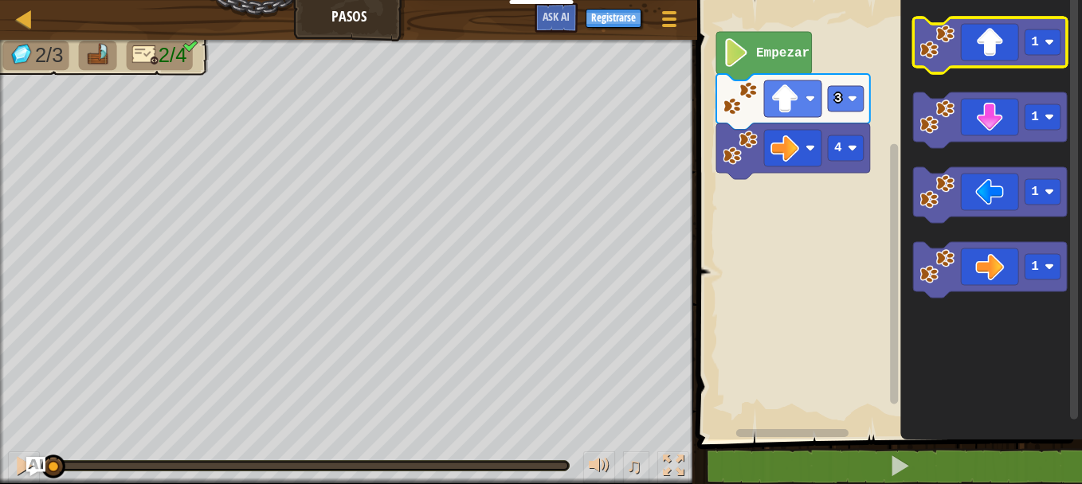
click at [1000, 32] on icon "Espacio de trabajo de Blockly" at bounding box center [991, 46] width 154 height 56
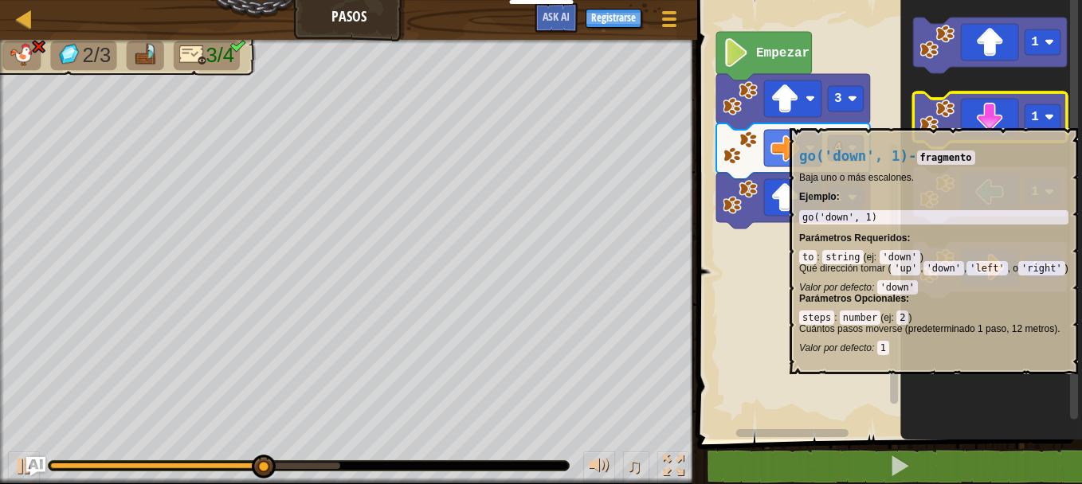
click at [1009, 120] on icon "Espacio de trabajo de Blockly" at bounding box center [991, 120] width 154 height 56
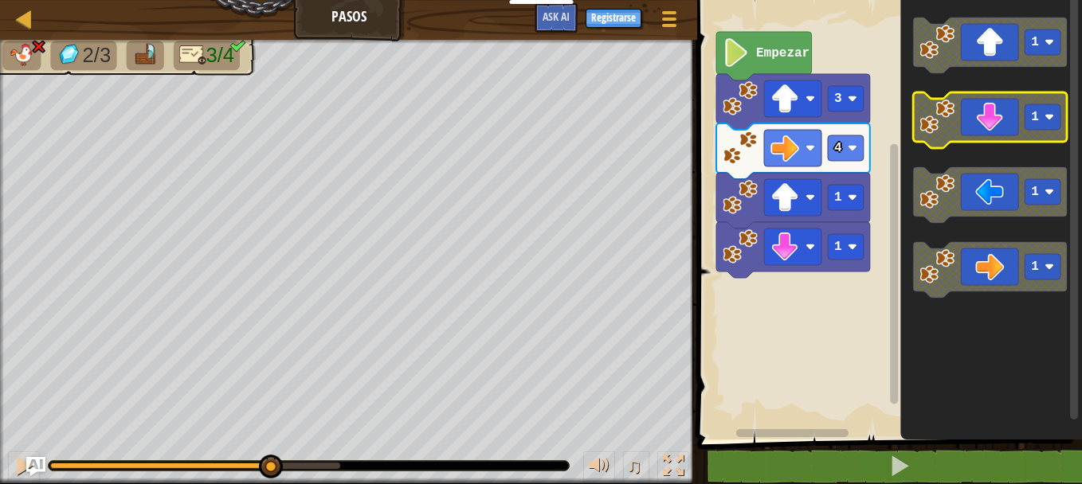
click at [1009, 120] on icon "Espacio de trabajo de Blockly" at bounding box center [991, 120] width 154 height 56
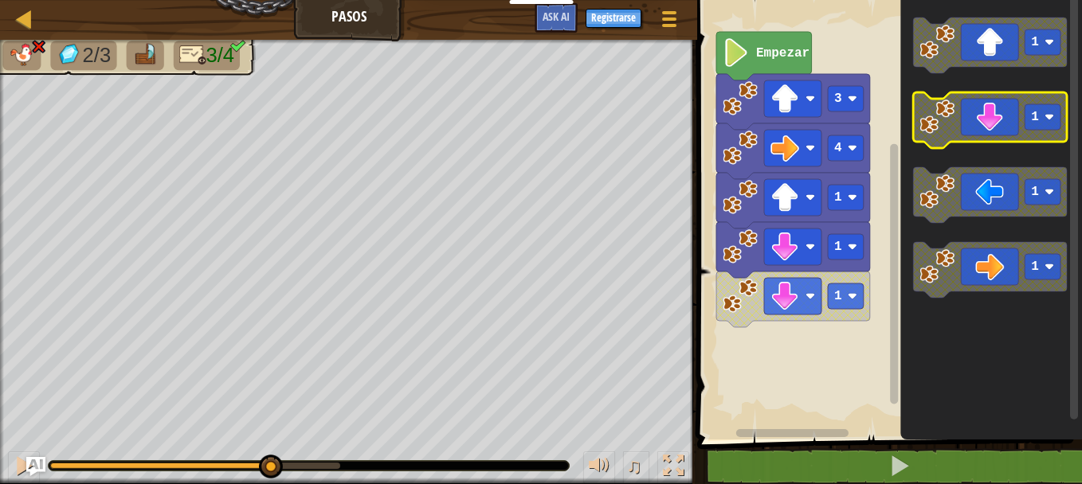
click at [1009, 120] on icon "Espacio de trabajo de Blockly" at bounding box center [991, 120] width 154 height 56
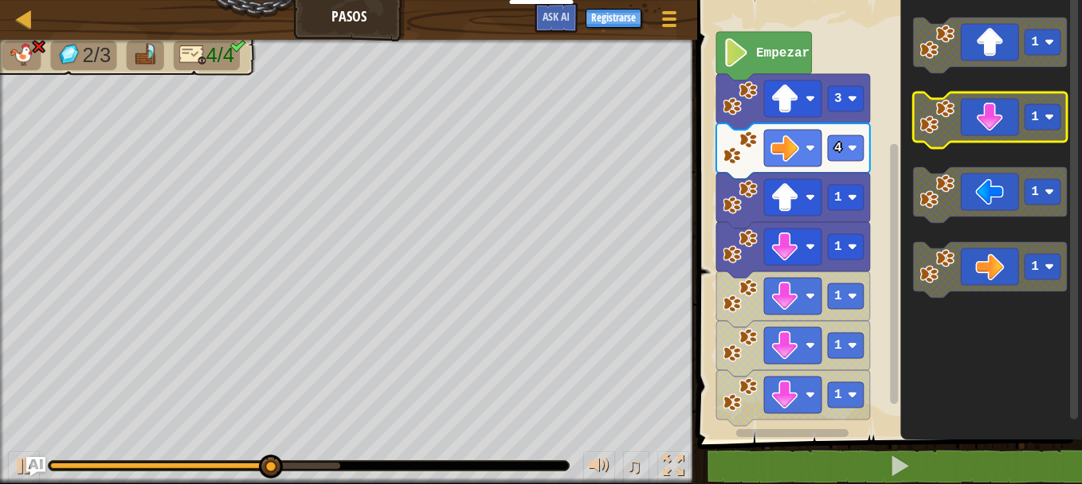
click at [1009, 120] on icon "Espacio de trabajo de Blockly" at bounding box center [991, 120] width 154 height 56
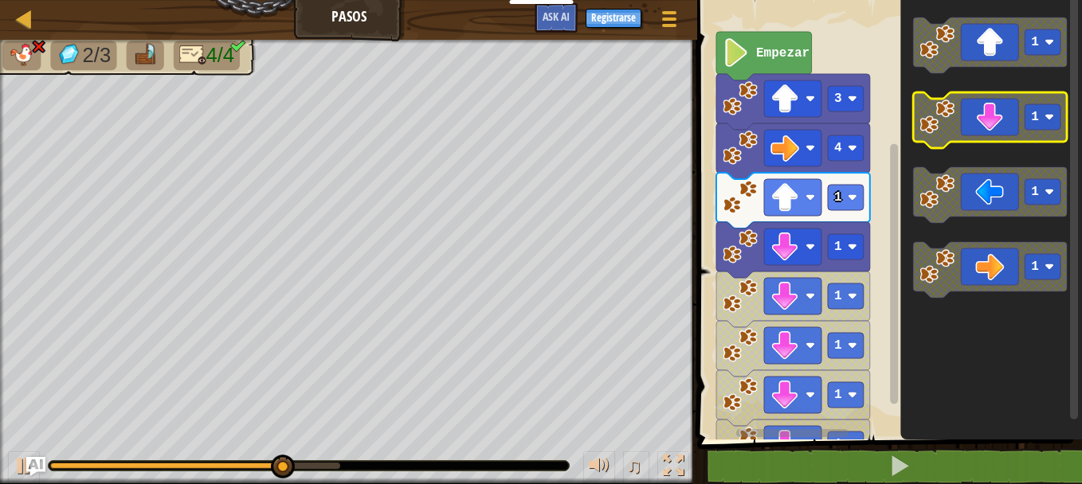
click at [1009, 120] on icon "Espacio de trabajo de Blockly" at bounding box center [991, 120] width 154 height 56
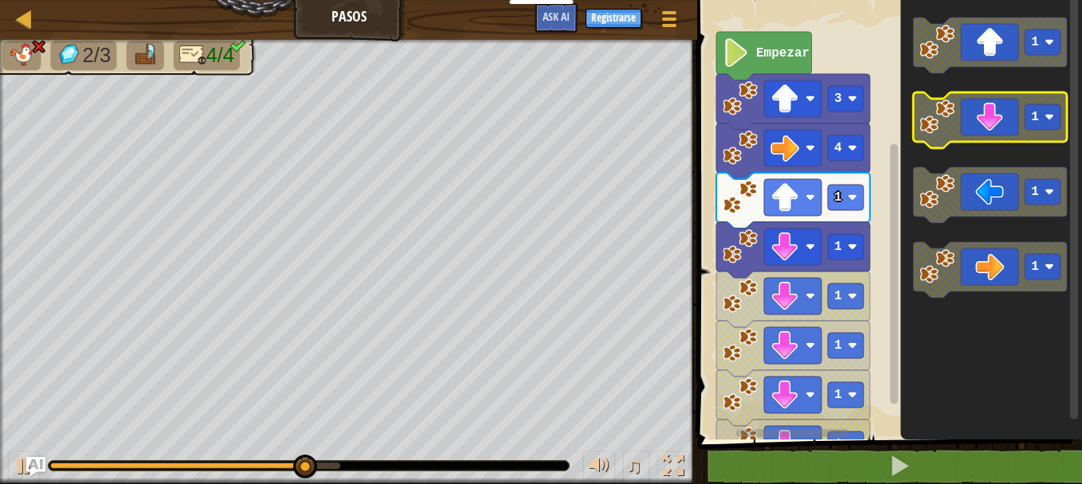
click at [1009, 120] on icon "Espacio de trabajo de Blockly" at bounding box center [991, 120] width 154 height 56
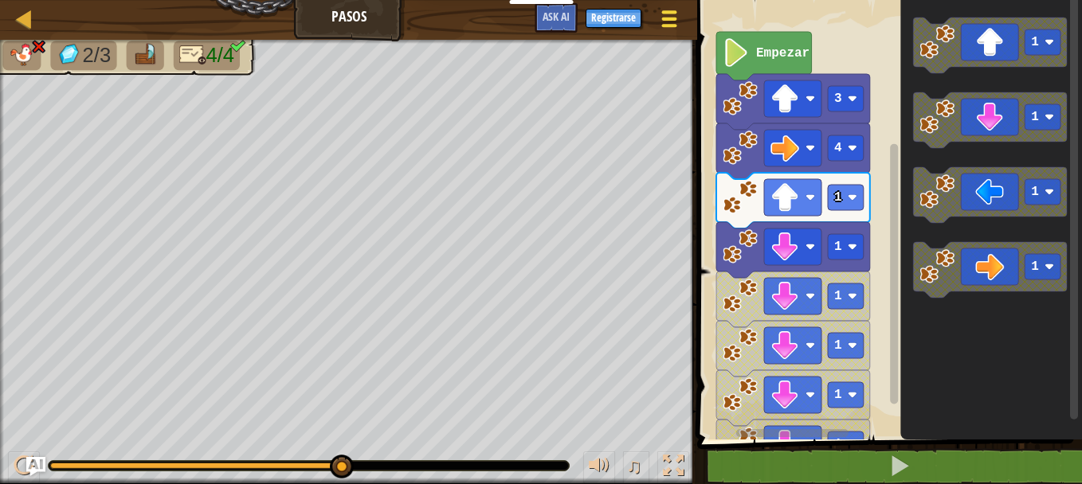
click at [676, 18] on span at bounding box center [669, 19] width 15 height 3
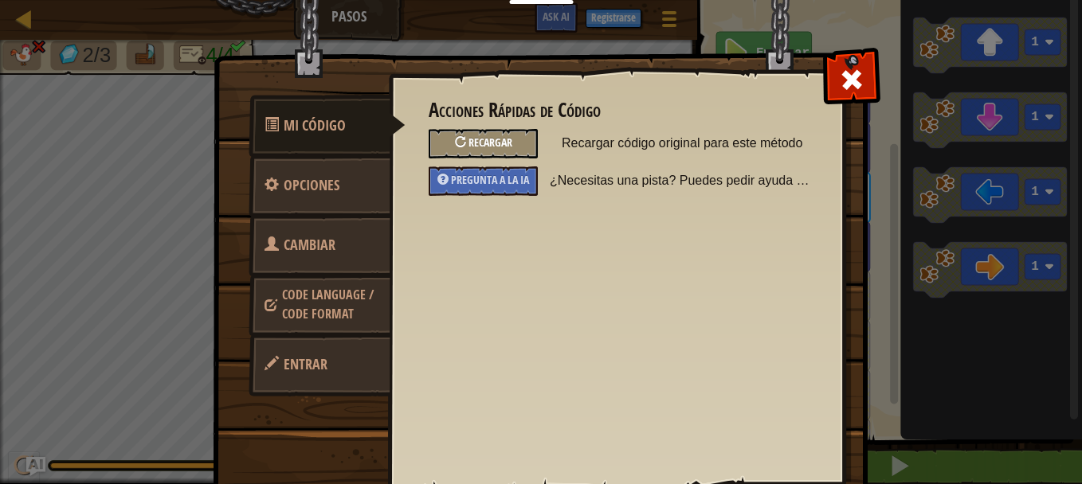
drag, startPoint x: 552, startPoint y: 138, endPoint x: 503, endPoint y: 145, distance: 49.9
click at [503, 145] on div "Recargar Recargar código original para este método" at bounding box center [616, 143] width 399 height 29
click at [503, 145] on span "Recargar" at bounding box center [490, 142] width 44 height 15
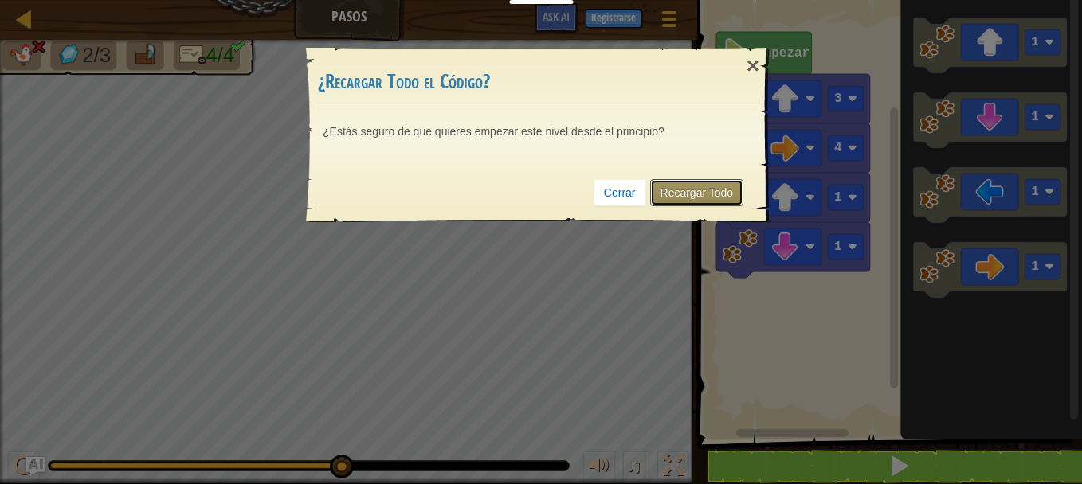
click at [689, 180] on link "Recargar Todo" at bounding box center [697, 192] width 94 height 27
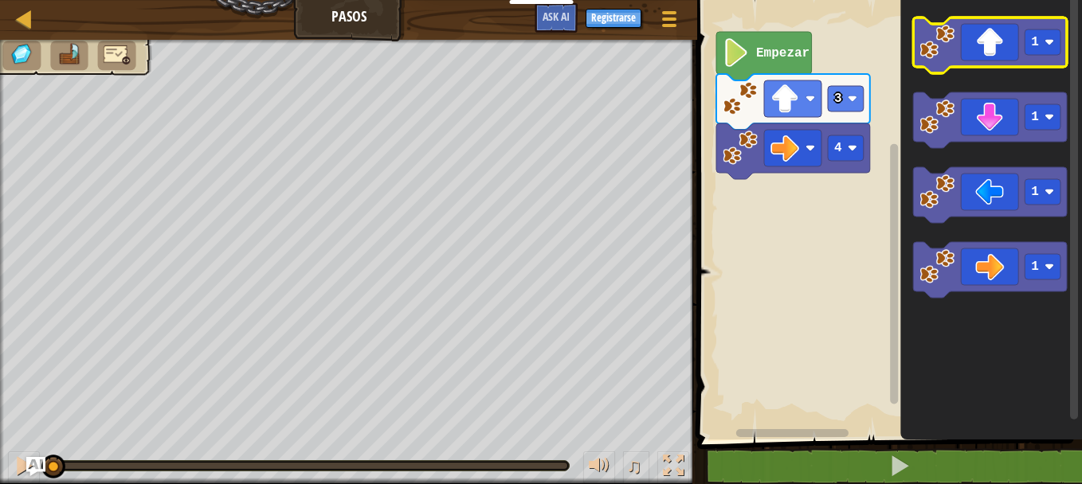
click at [1004, 37] on icon "Espacio de trabajo de Blockly" at bounding box center [991, 46] width 154 height 56
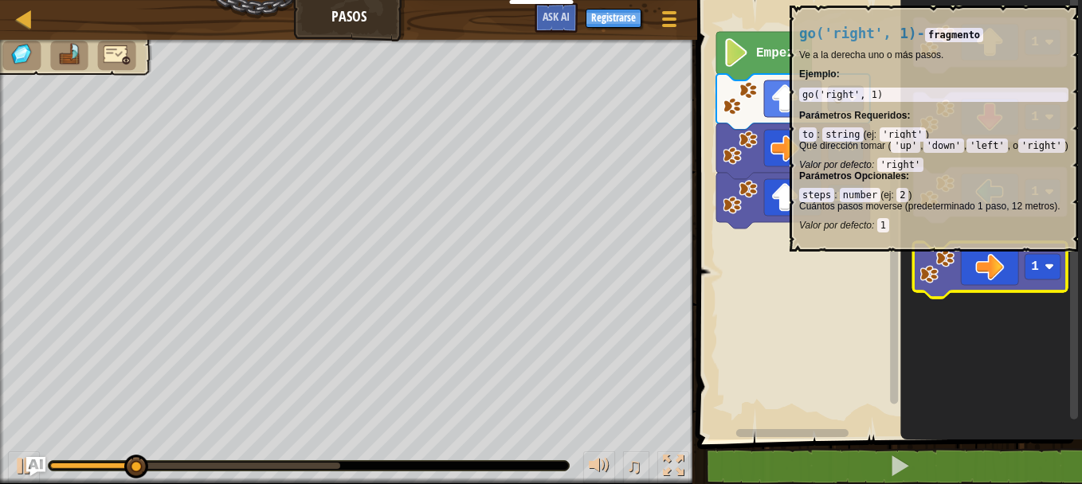
click at [985, 260] on icon "Espacio de trabajo de Blockly" at bounding box center [991, 270] width 154 height 56
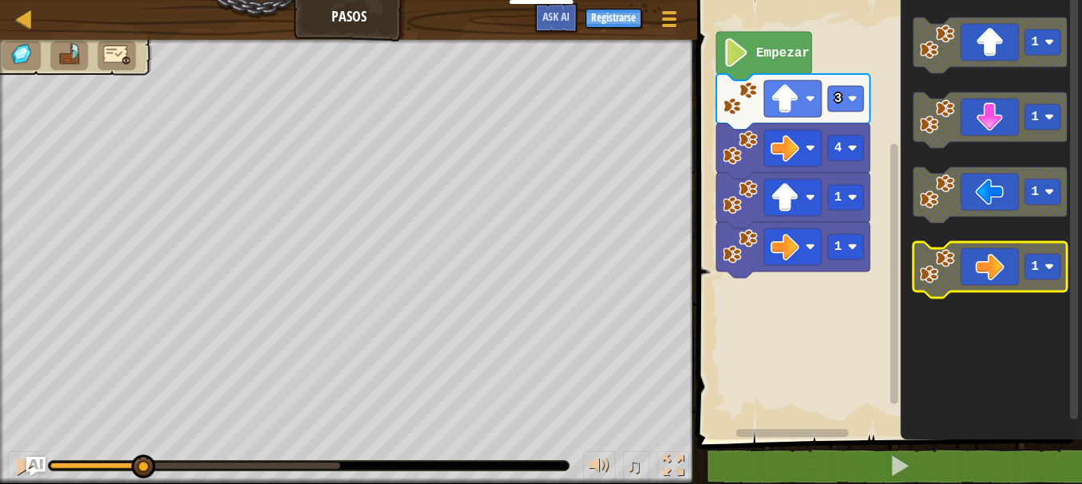
click at [985, 260] on icon "Espacio de trabajo de Blockly" at bounding box center [991, 270] width 154 height 56
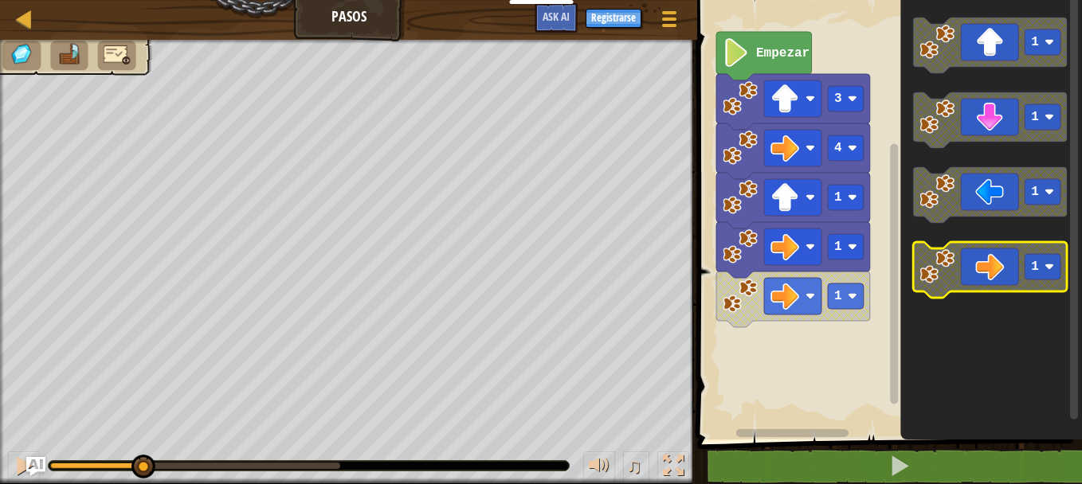
click at [985, 260] on icon "Espacio de trabajo de Blockly" at bounding box center [991, 270] width 154 height 56
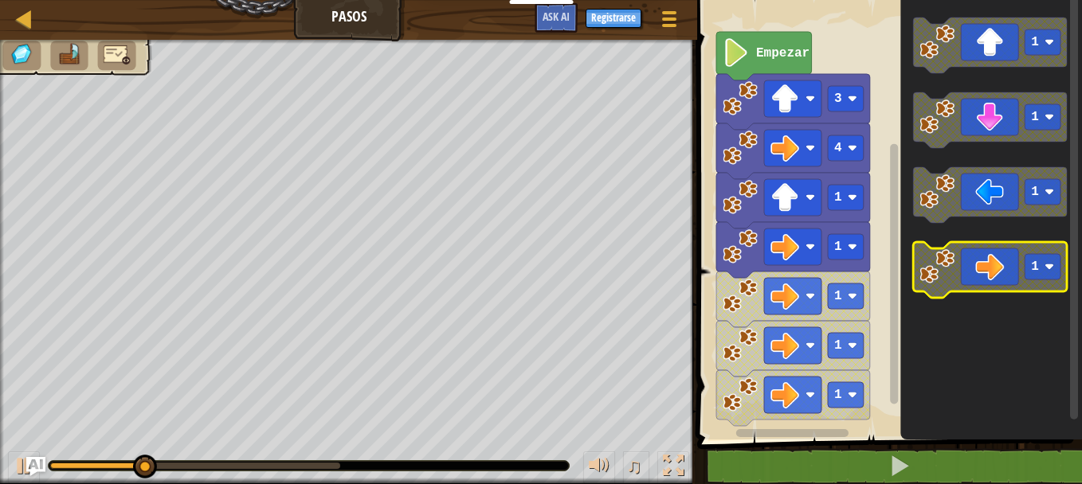
click at [985, 260] on icon "Espacio de trabajo de Blockly" at bounding box center [991, 270] width 154 height 56
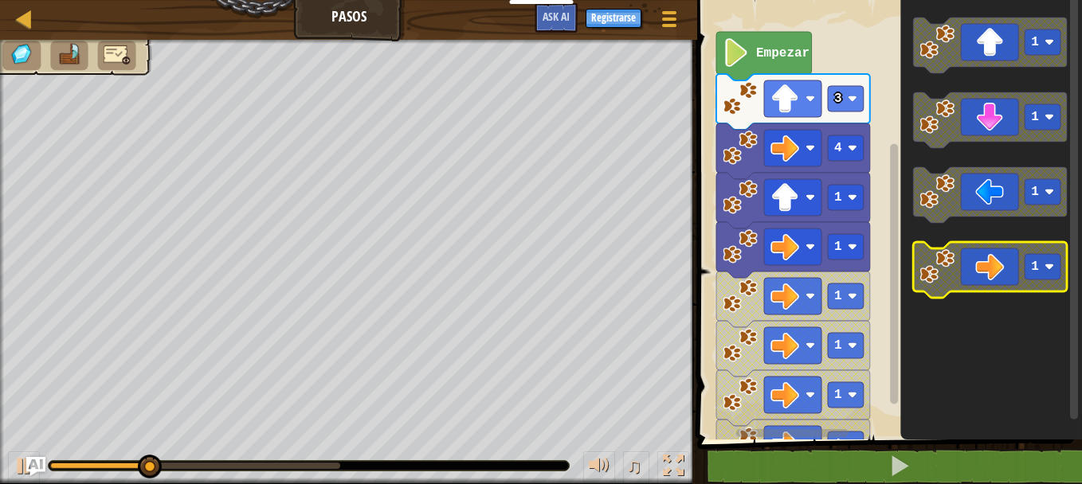
click at [985, 260] on icon "Espacio de trabajo de Blockly" at bounding box center [991, 270] width 154 height 56
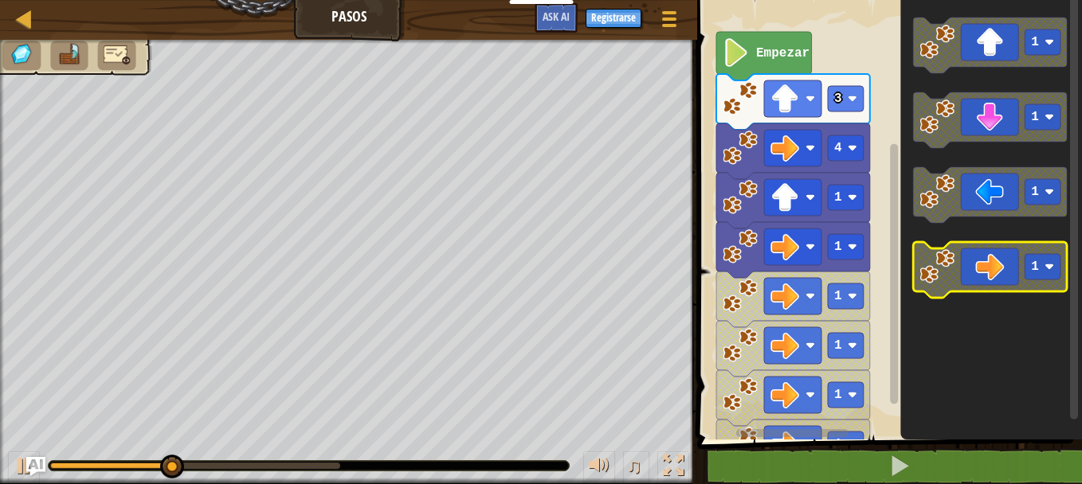
click at [985, 260] on icon "Espacio de trabajo de Blockly" at bounding box center [991, 270] width 154 height 56
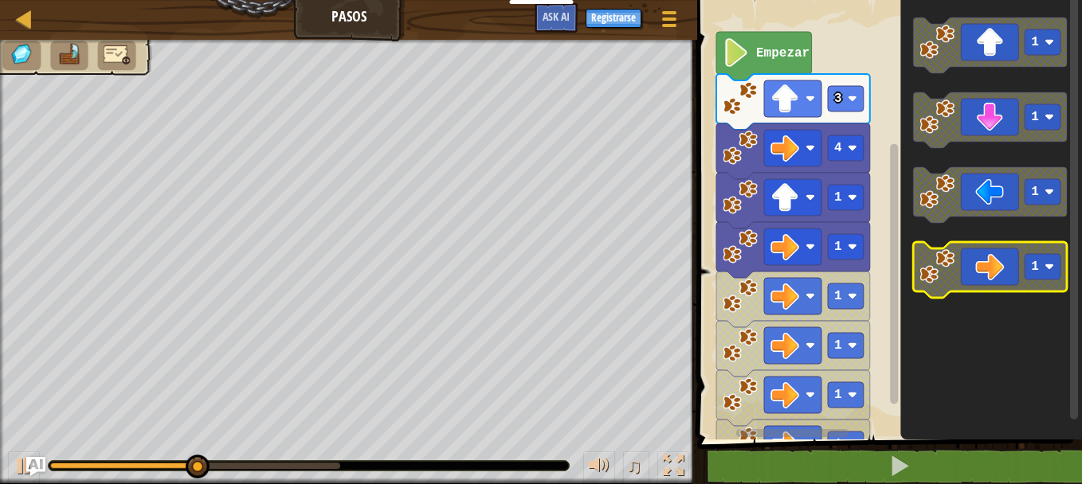
click at [985, 260] on icon "Espacio de trabajo de Blockly" at bounding box center [991, 270] width 154 height 56
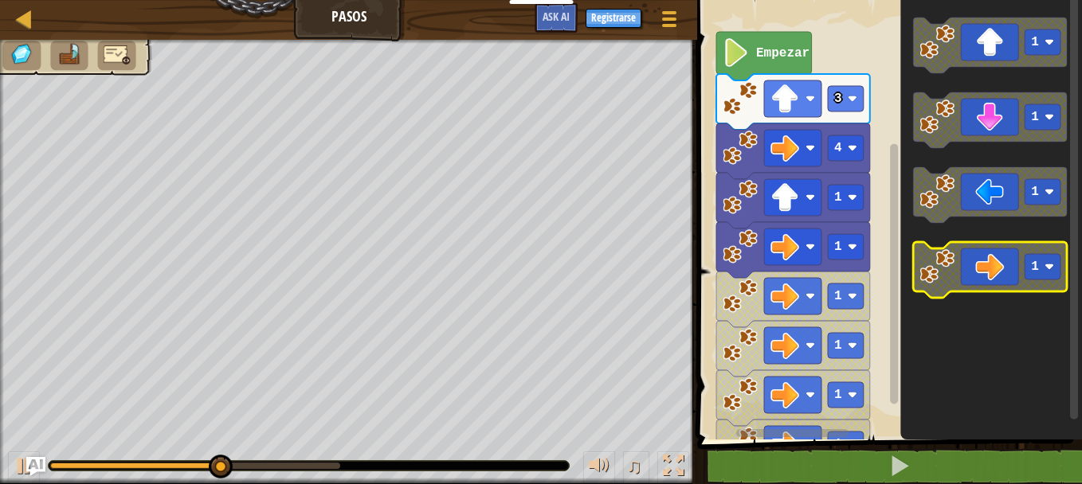
click at [985, 260] on icon "Espacio de trabajo de Blockly" at bounding box center [991, 270] width 154 height 56
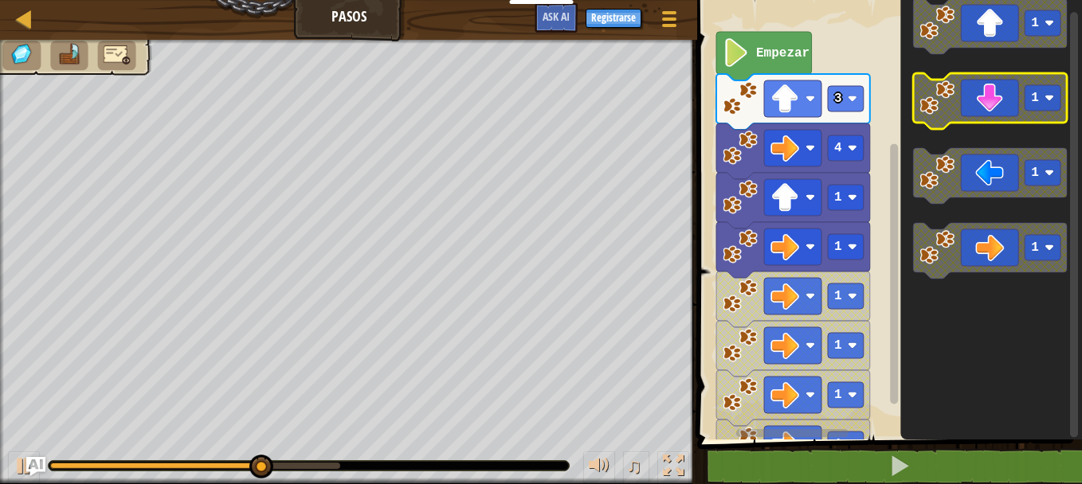
click at [992, 114] on g "1 1 1 1" at bounding box center [991, 138] width 154 height 280
click at [992, 114] on icon "Espacio de trabajo de Blockly" at bounding box center [991, 101] width 154 height 56
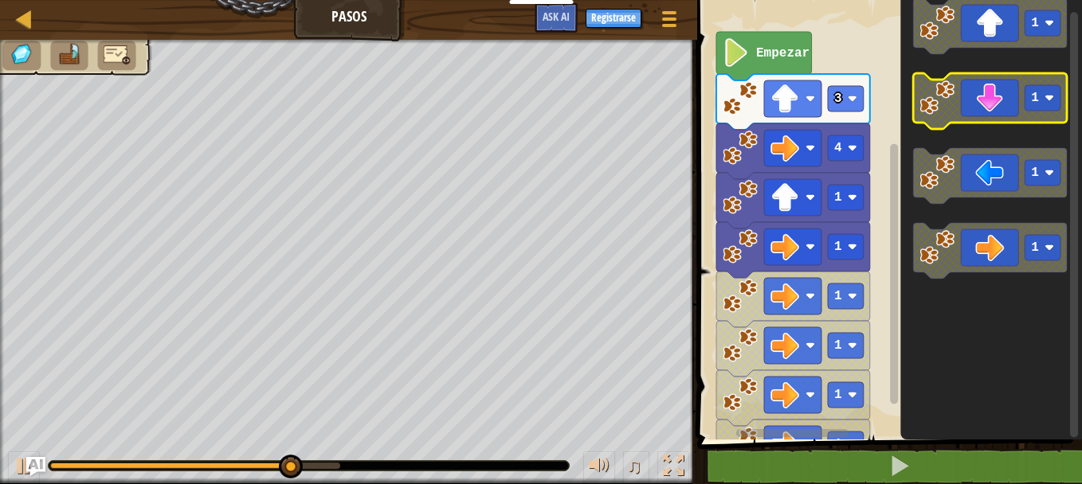
click at [992, 114] on icon "Espacio de trabajo de Blockly" at bounding box center [991, 101] width 154 height 56
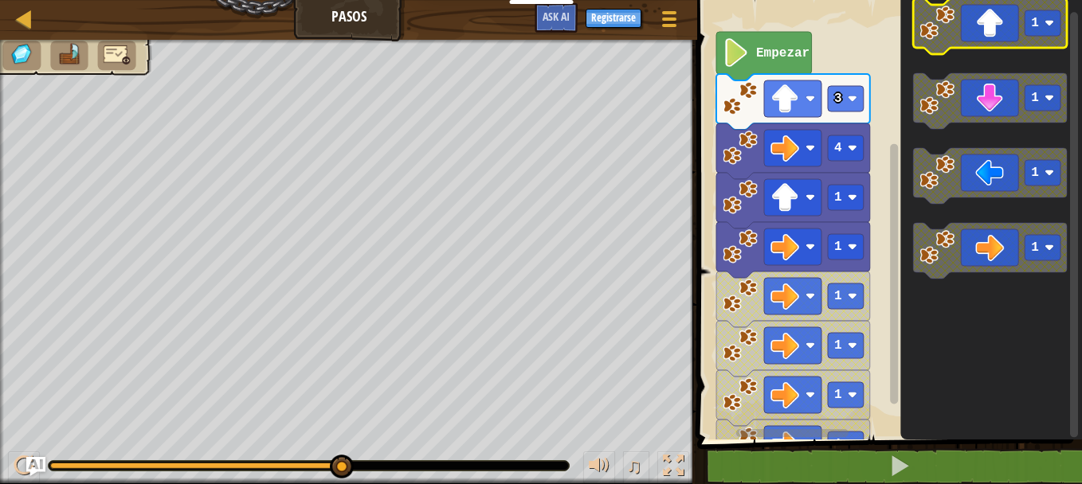
click at [948, 44] on g "1 1 1 1" at bounding box center [991, 138] width 154 height 280
click at [942, 39] on image "Espacio de trabajo de Blockly" at bounding box center [937, 23] width 35 height 35
click at [662, 14] on div at bounding box center [670, 18] width 22 height 23
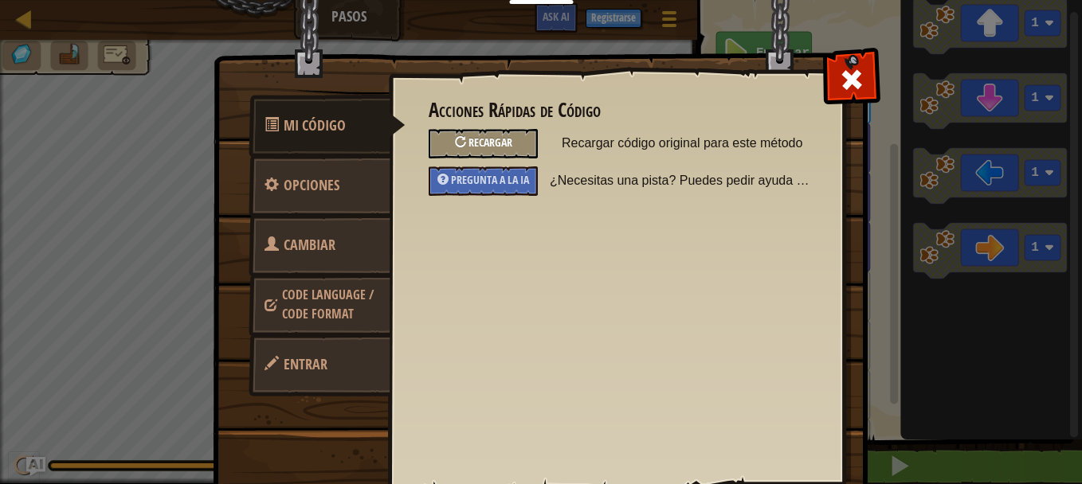
click at [484, 135] on div "Recargar" at bounding box center [483, 143] width 109 height 29
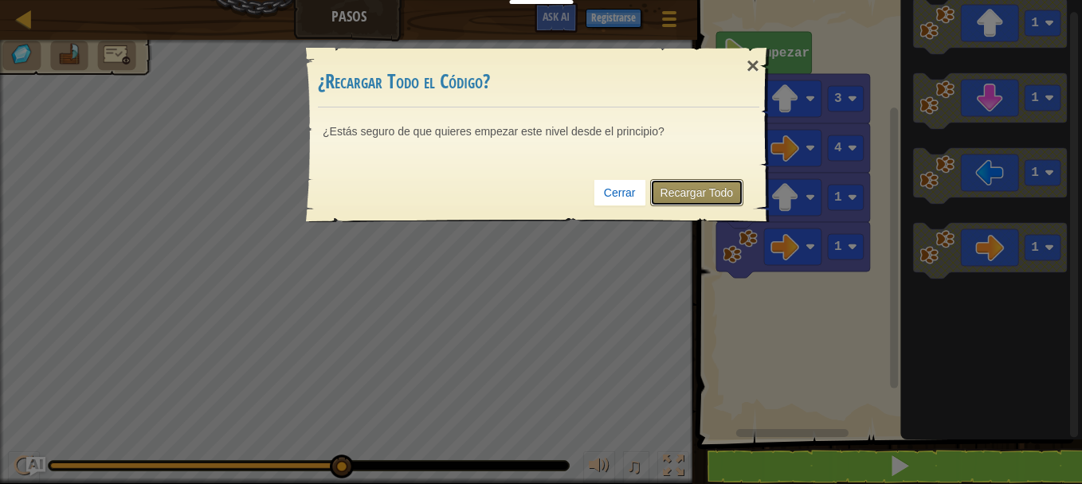
click at [694, 185] on link "Recargar Todo" at bounding box center [697, 192] width 94 height 27
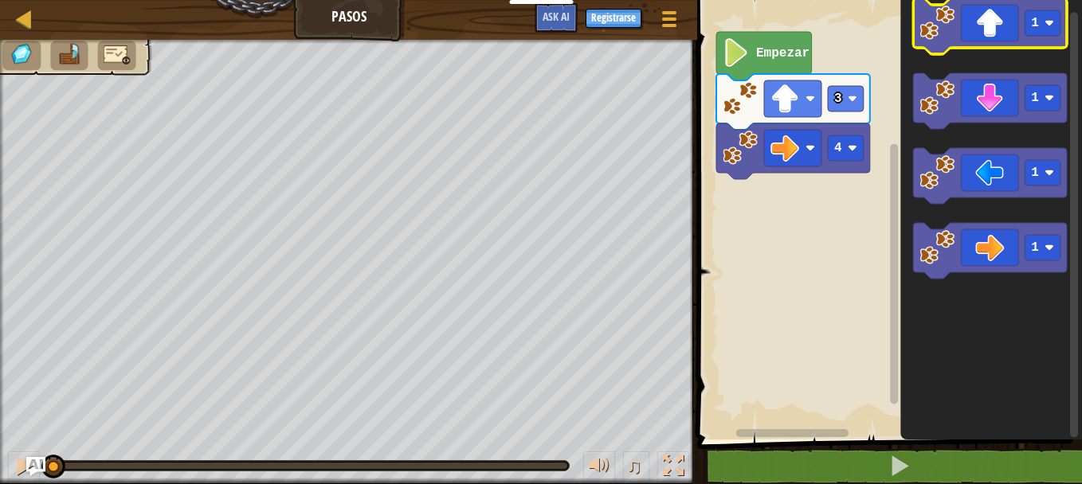
click at [965, 45] on icon "Espacio de trabajo de Blockly" at bounding box center [991, 26] width 154 height 56
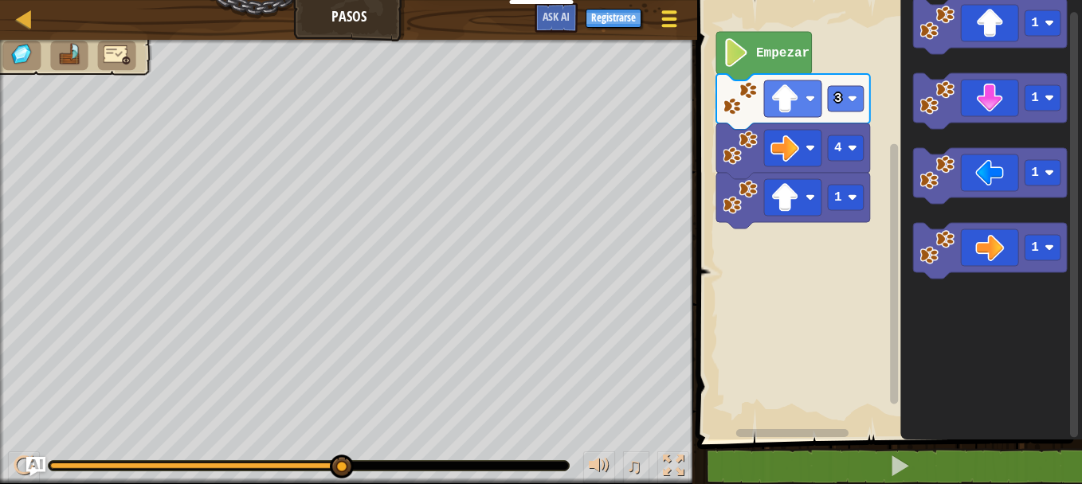
click at [675, 22] on div at bounding box center [670, 18] width 22 height 23
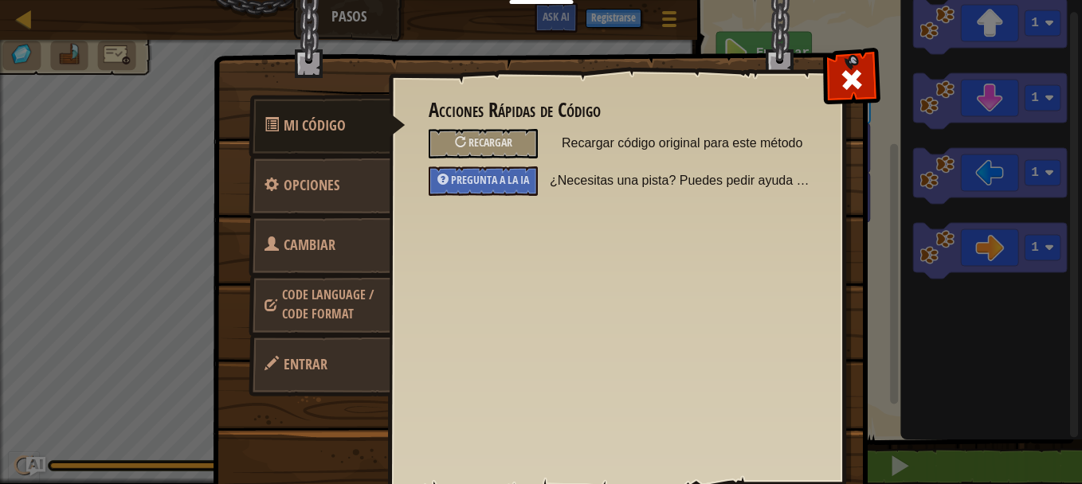
click at [537, 139] on div "Recargar" at bounding box center [483, 143] width 133 height 29
click at [508, 135] on div "Recargar" at bounding box center [483, 143] width 109 height 29
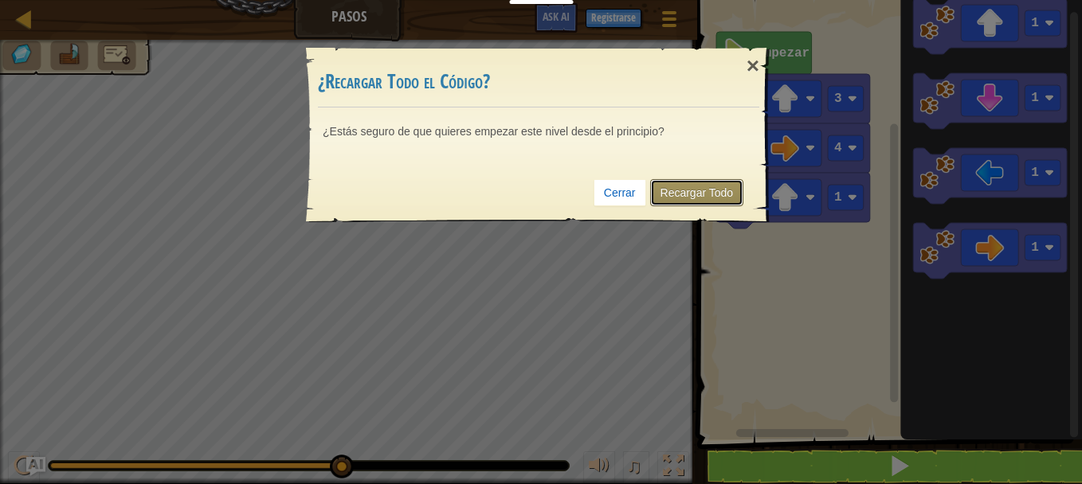
click at [702, 198] on link "Recargar Todo" at bounding box center [697, 192] width 94 height 27
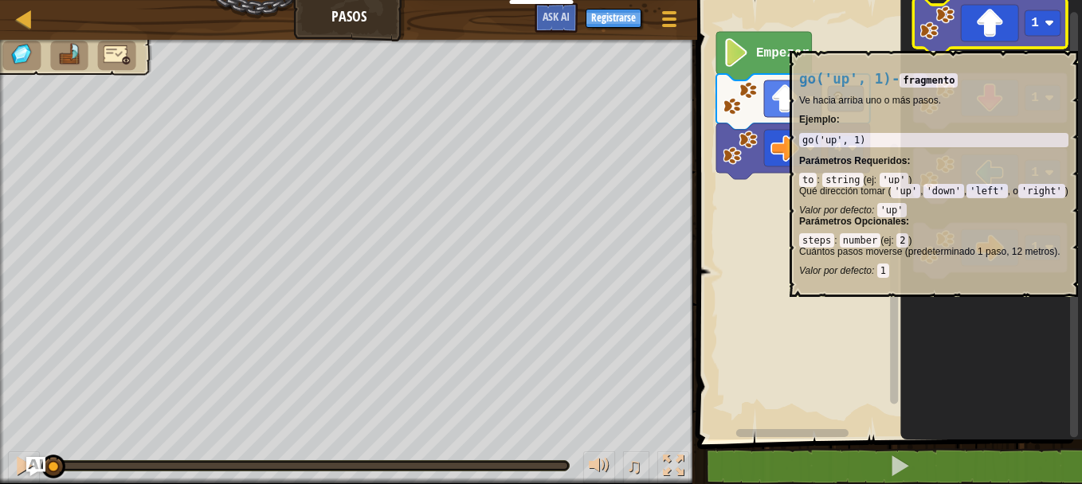
click at [983, 43] on icon "Espacio de trabajo de Blockly" at bounding box center [991, 26] width 154 height 56
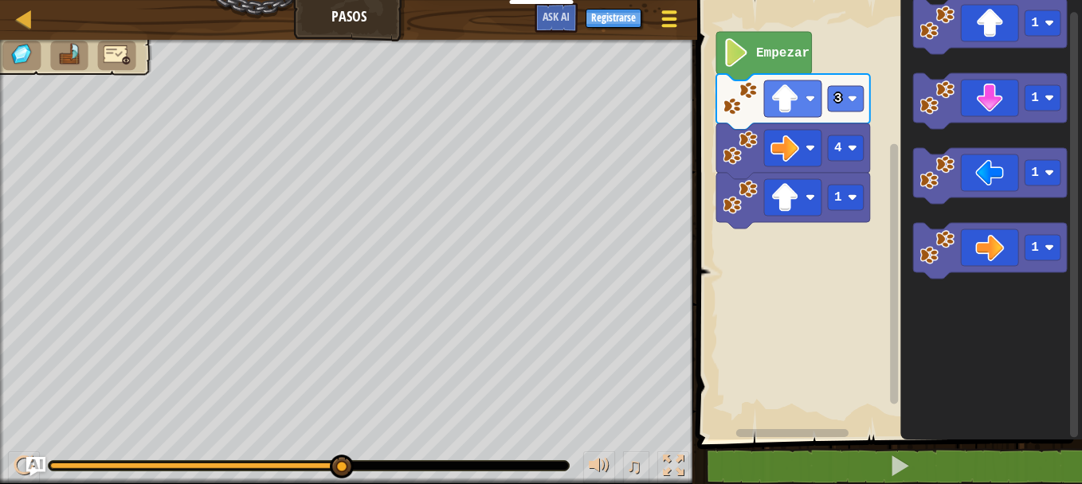
click at [664, 18] on span at bounding box center [669, 19] width 15 height 3
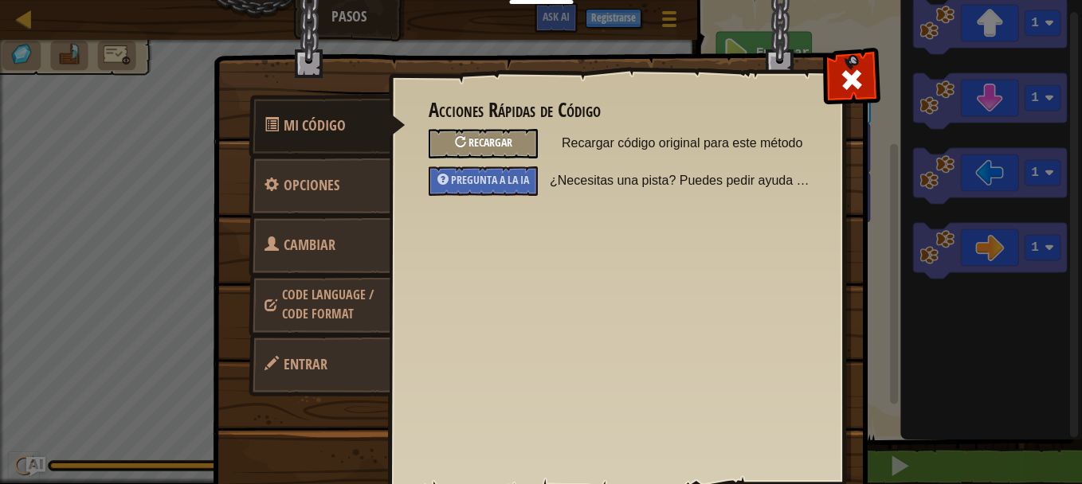
click at [513, 129] on div "Recargar" at bounding box center [483, 143] width 109 height 29
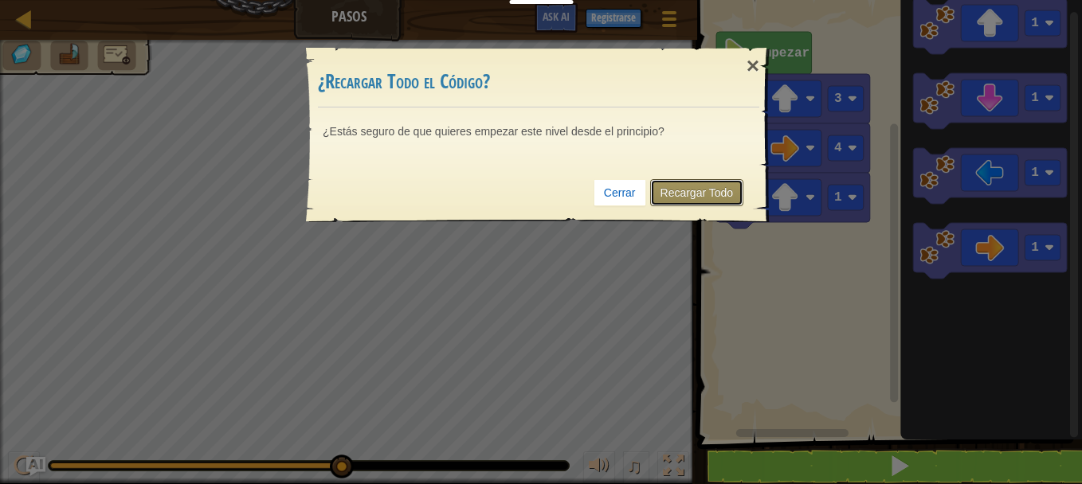
click at [728, 188] on link "Recargar Todo" at bounding box center [697, 192] width 94 height 27
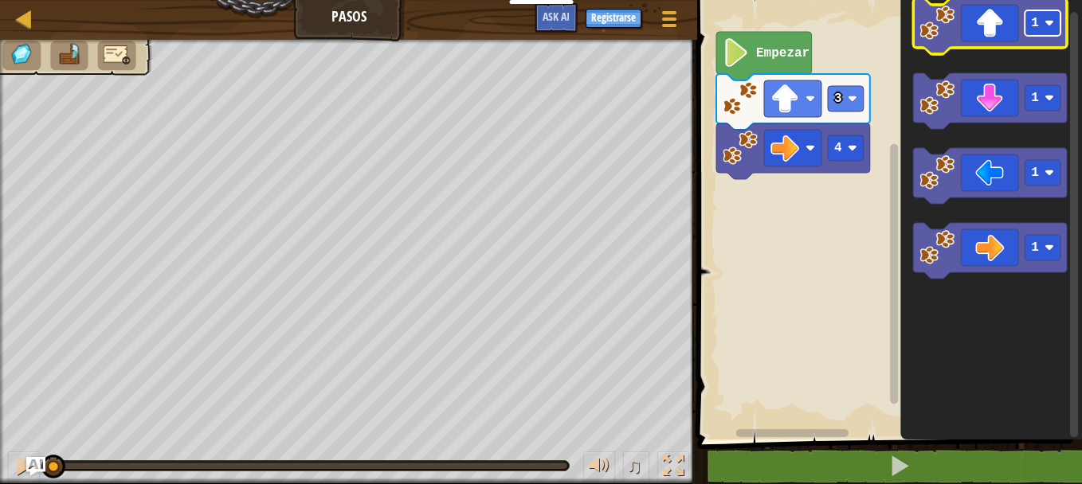
click at [1047, 20] on image "Espacio de trabajo de Blockly" at bounding box center [1049, 23] width 10 height 10
click at [988, 13] on icon "Espacio de trabajo de Blockly" at bounding box center [991, 26] width 154 height 56
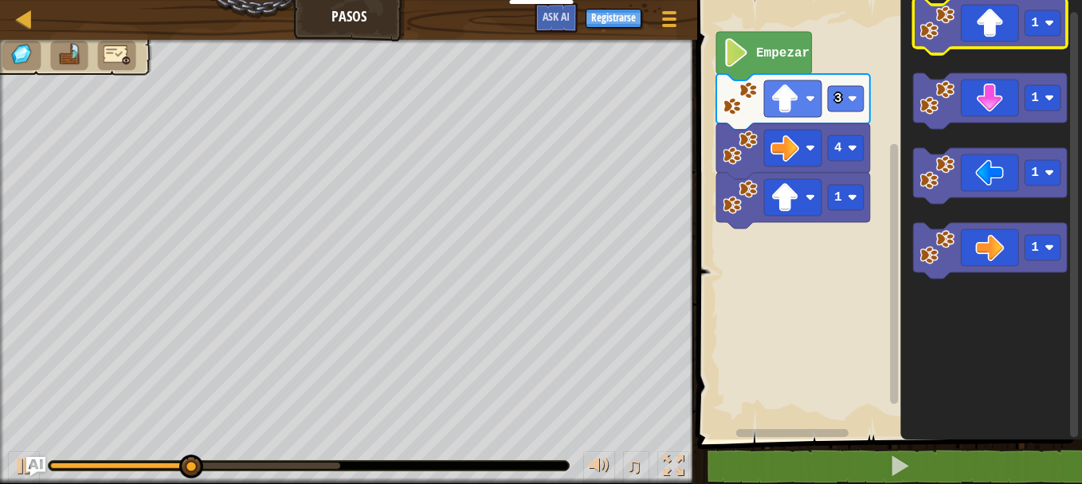
click at [1020, 25] on icon "Espacio de trabajo de Blockly" at bounding box center [991, 26] width 154 height 56
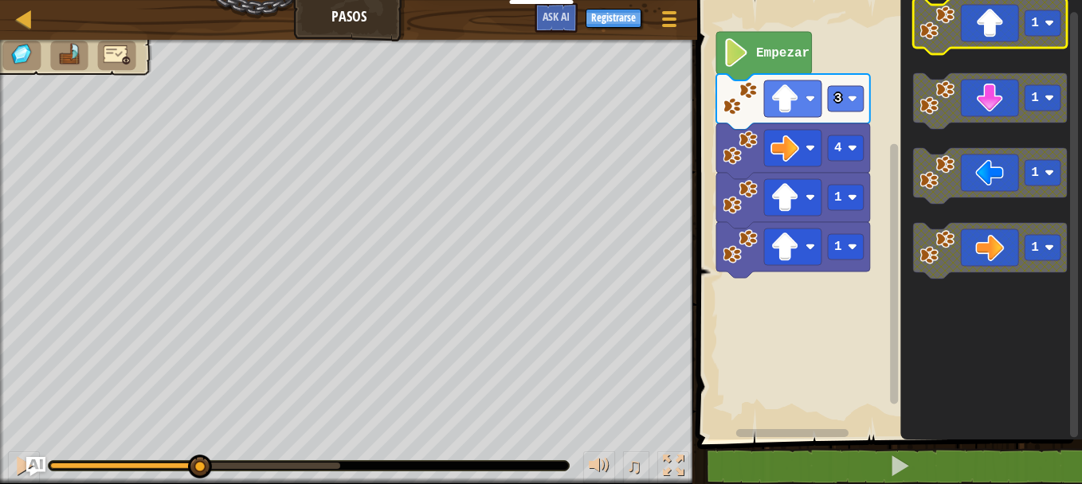
click at [1020, 25] on icon "Espacio de trabajo de Blockly" at bounding box center [991, 26] width 154 height 56
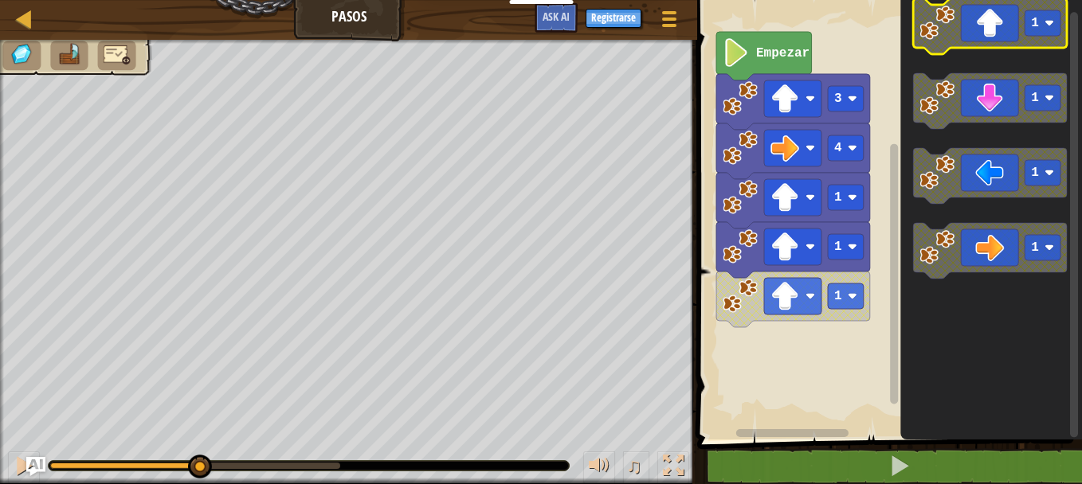
click at [1020, 25] on icon "Espacio de trabajo de Blockly" at bounding box center [991, 26] width 154 height 56
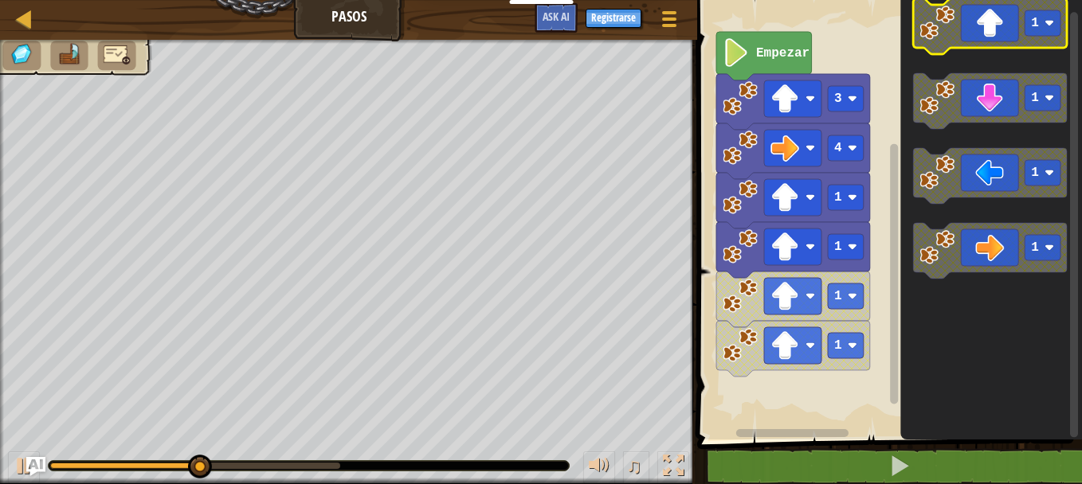
click at [1020, 25] on icon "Espacio de trabajo de Blockly" at bounding box center [991, 26] width 154 height 56
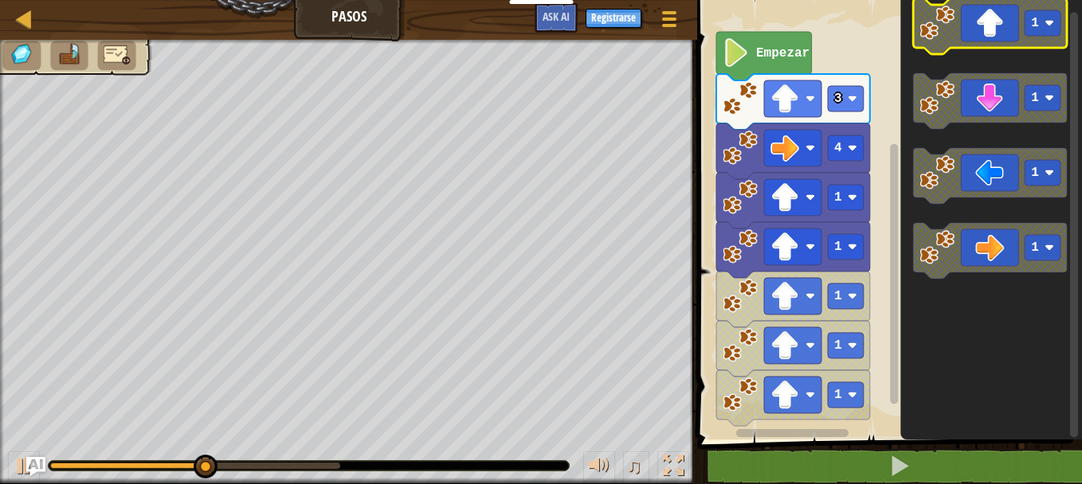
click at [1020, 25] on icon "Espacio de trabajo de Blockly" at bounding box center [991, 26] width 154 height 56
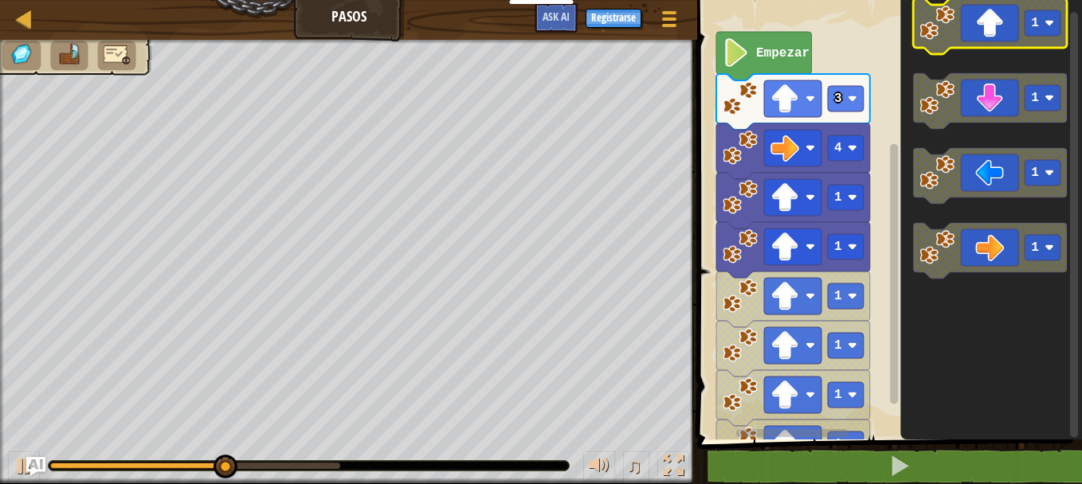
click at [1020, 25] on icon "Espacio de trabajo de Blockly" at bounding box center [991, 26] width 154 height 56
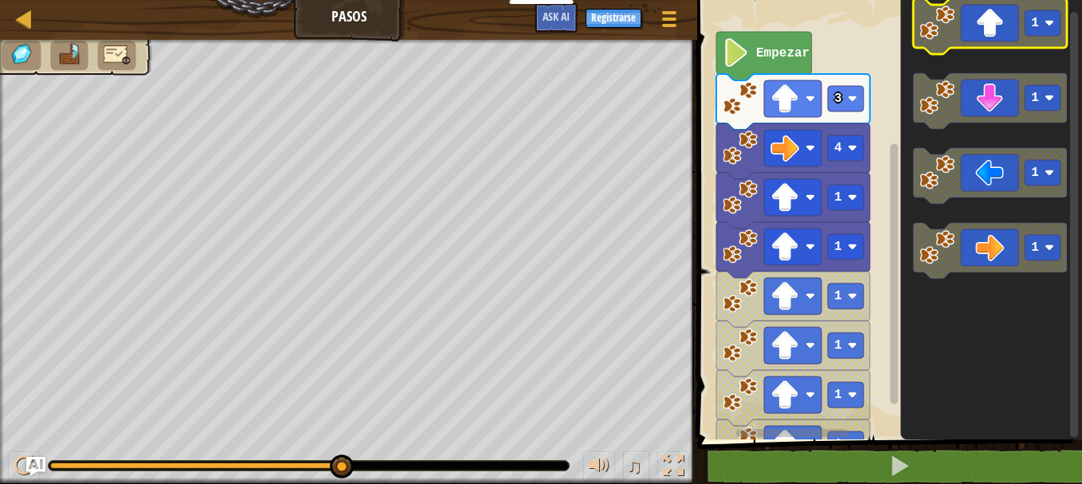
click at [991, 45] on icon "Espacio de trabajo de Blockly" at bounding box center [991, 26] width 154 height 56
click at [677, 8] on div at bounding box center [670, 18] width 22 height 23
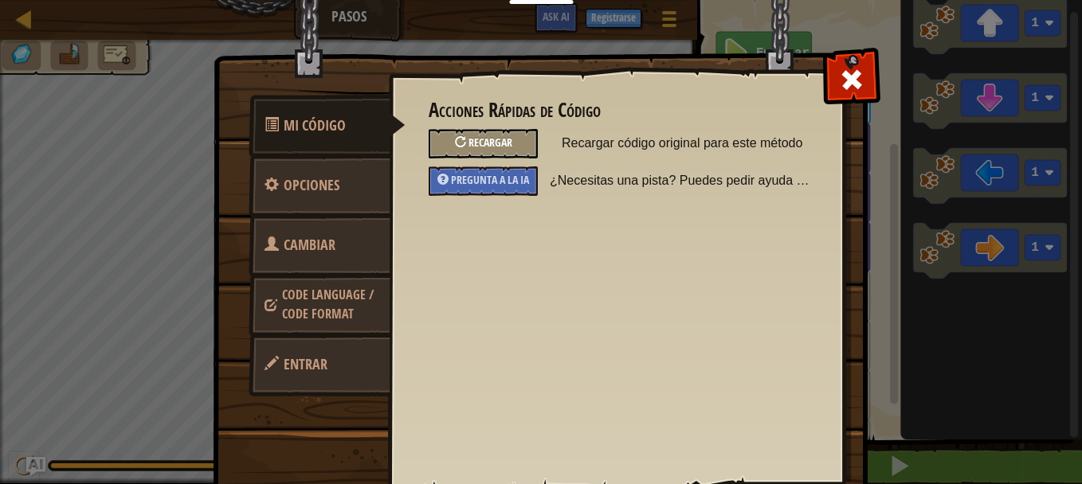
click at [489, 135] on div "Recargar" at bounding box center [483, 143] width 109 height 29
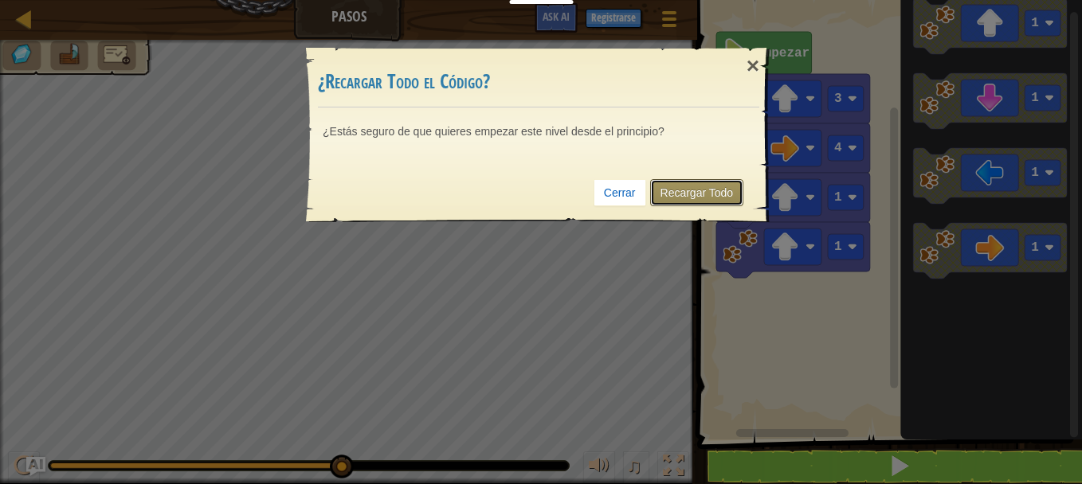
click at [681, 195] on link "Recargar Todo" at bounding box center [697, 192] width 94 height 27
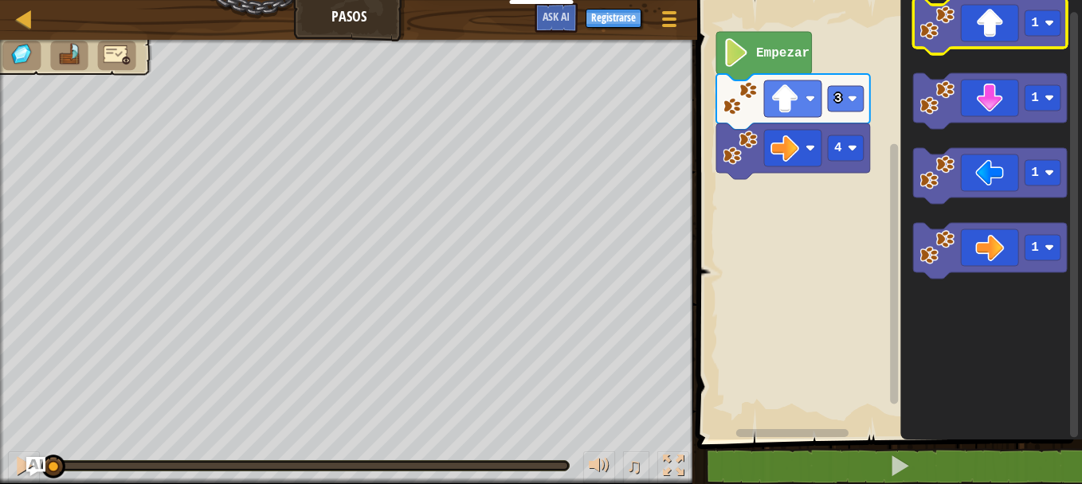
click at [980, 20] on icon "Espacio de trabajo de Blockly" at bounding box center [991, 26] width 154 height 56
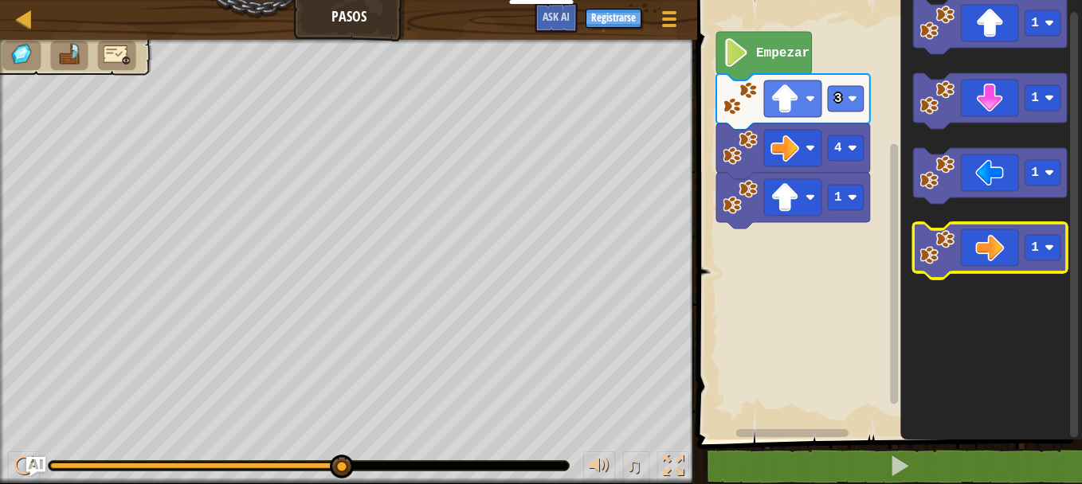
click at [991, 245] on icon "Espacio de trabajo de Blockly" at bounding box center [991, 251] width 154 height 56
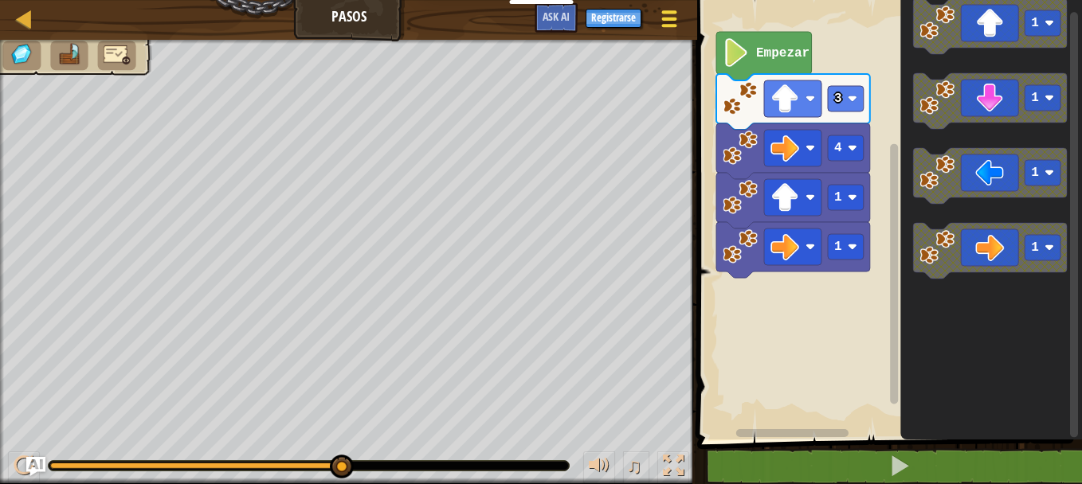
click at [659, 33] on button "Menú del Juego" at bounding box center [669, 21] width 42 height 39
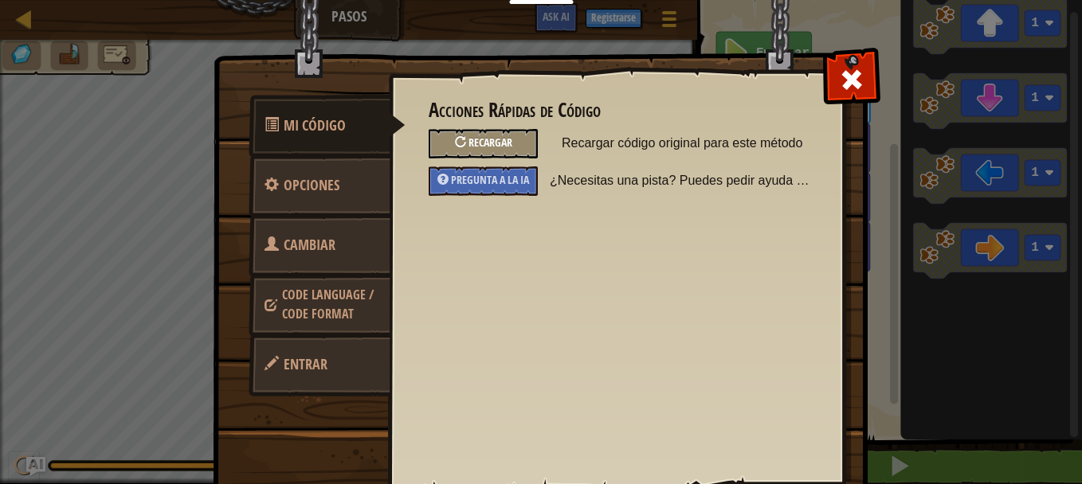
click at [499, 143] on span "Recargar" at bounding box center [490, 142] width 44 height 15
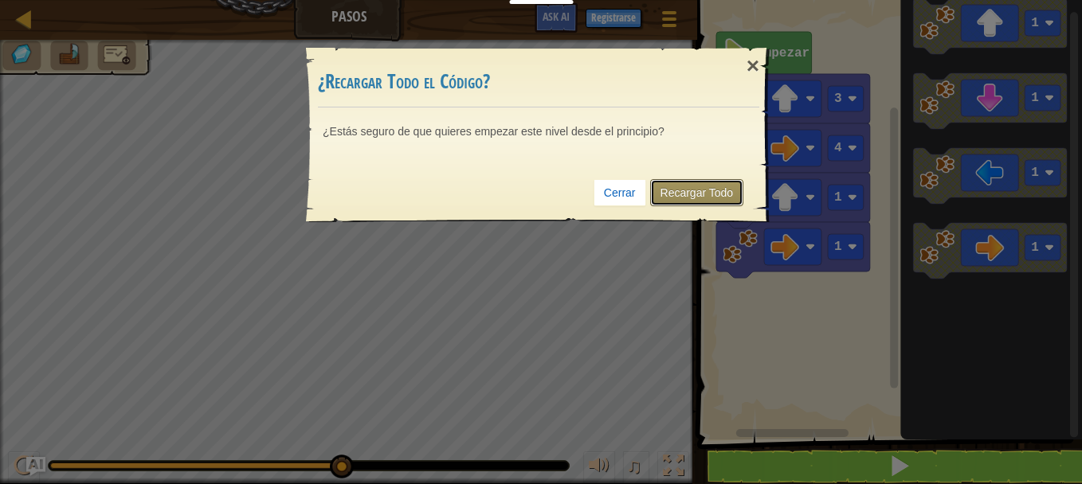
click at [697, 191] on link "Recargar Todo" at bounding box center [697, 192] width 94 height 27
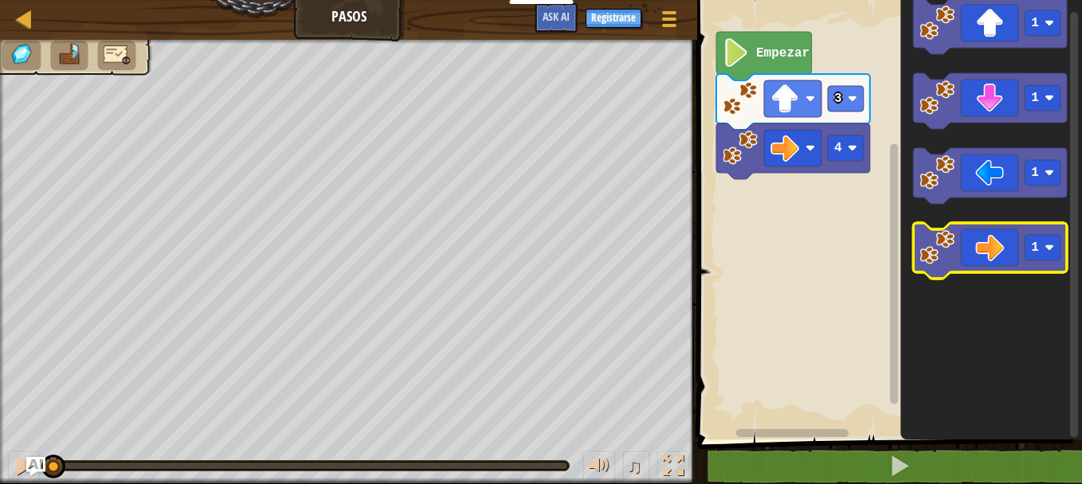
click at [1004, 240] on icon "Espacio de trabajo de Blockly" at bounding box center [991, 251] width 154 height 56
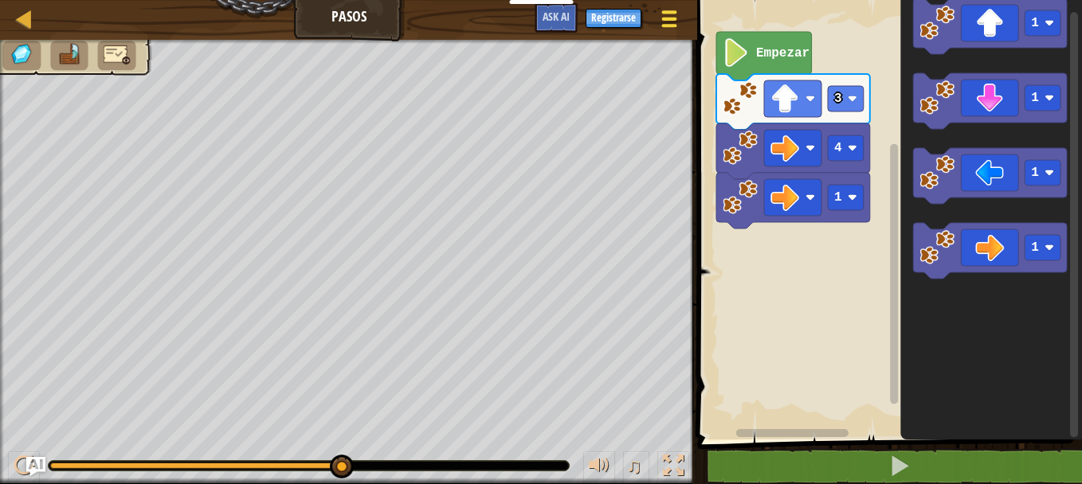
click at [669, 10] on span at bounding box center [669, 11] width 15 height 3
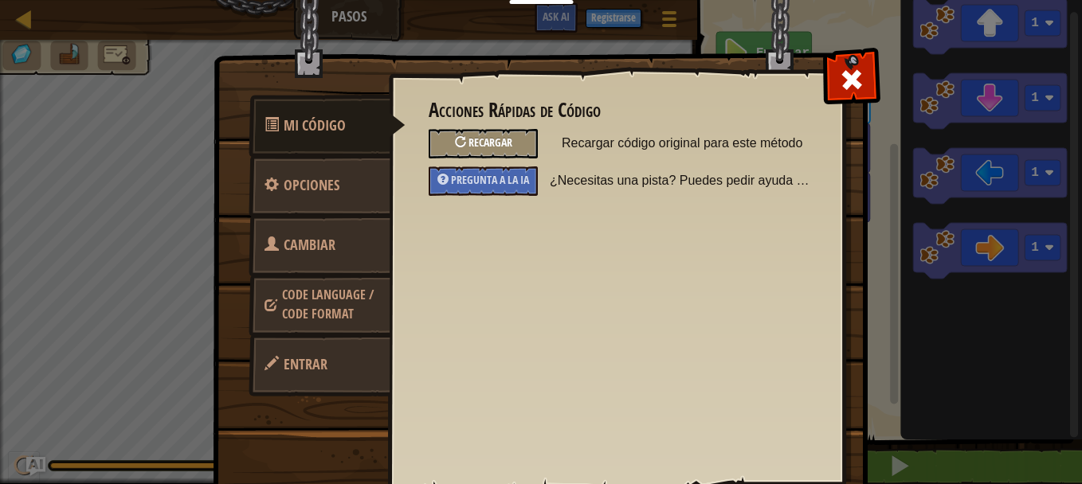
click at [492, 151] on div "Recargar" at bounding box center [483, 143] width 109 height 29
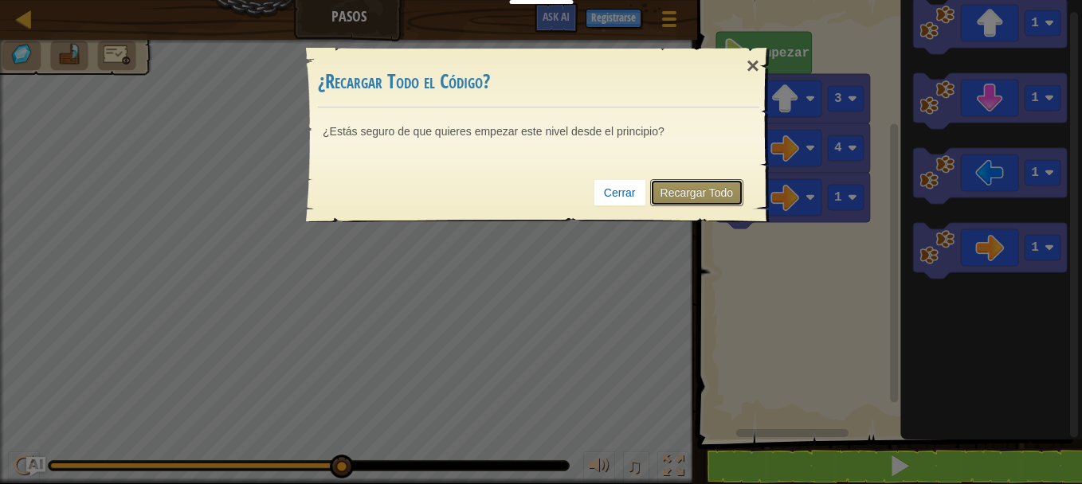
click at [698, 187] on link "Recargar Todo" at bounding box center [697, 192] width 94 height 27
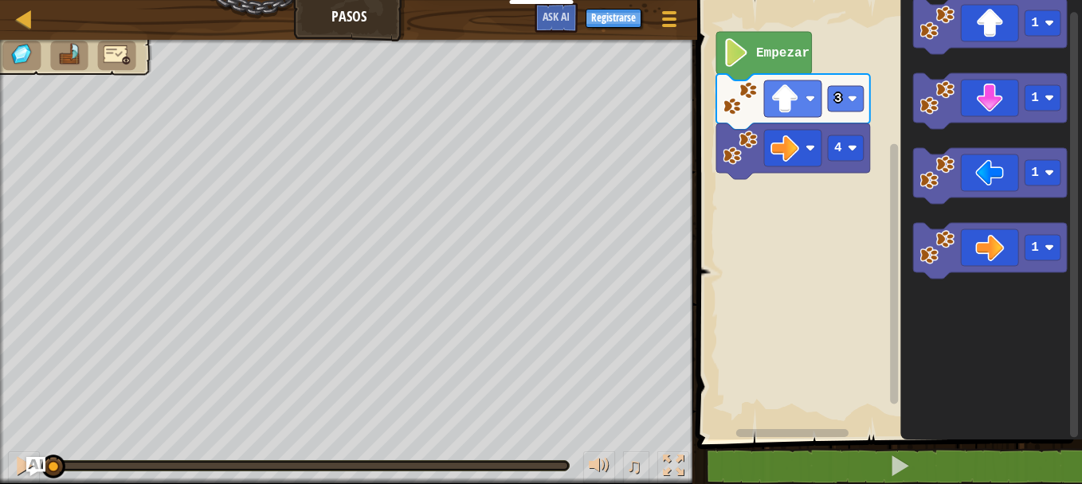
click at [691, 220] on div at bounding box center [691, 242] width 2 height 484
